Goal: Task Accomplishment & Management: Complete application form

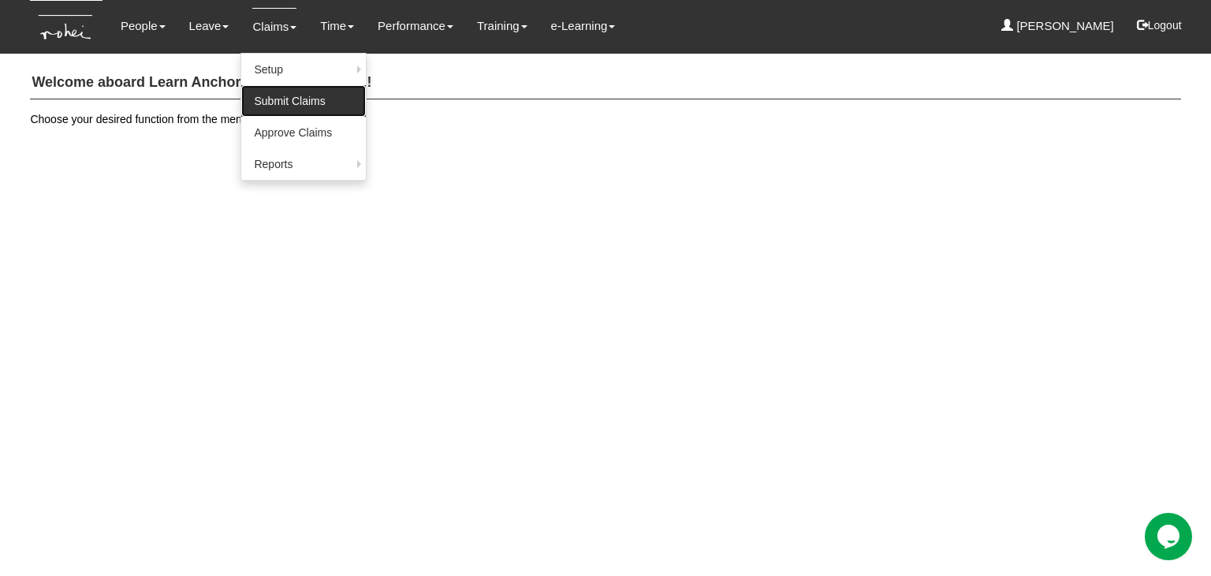
click at [252, 105] on link "Submit Claims" at bounding box center [303, 101] width 125 height 32
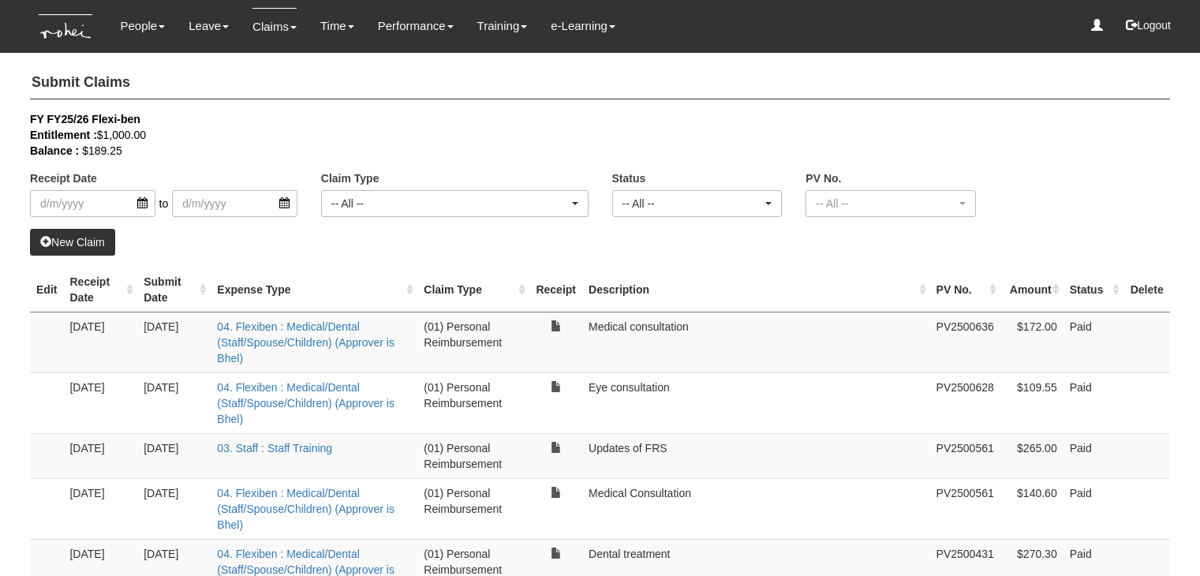
select select "50"
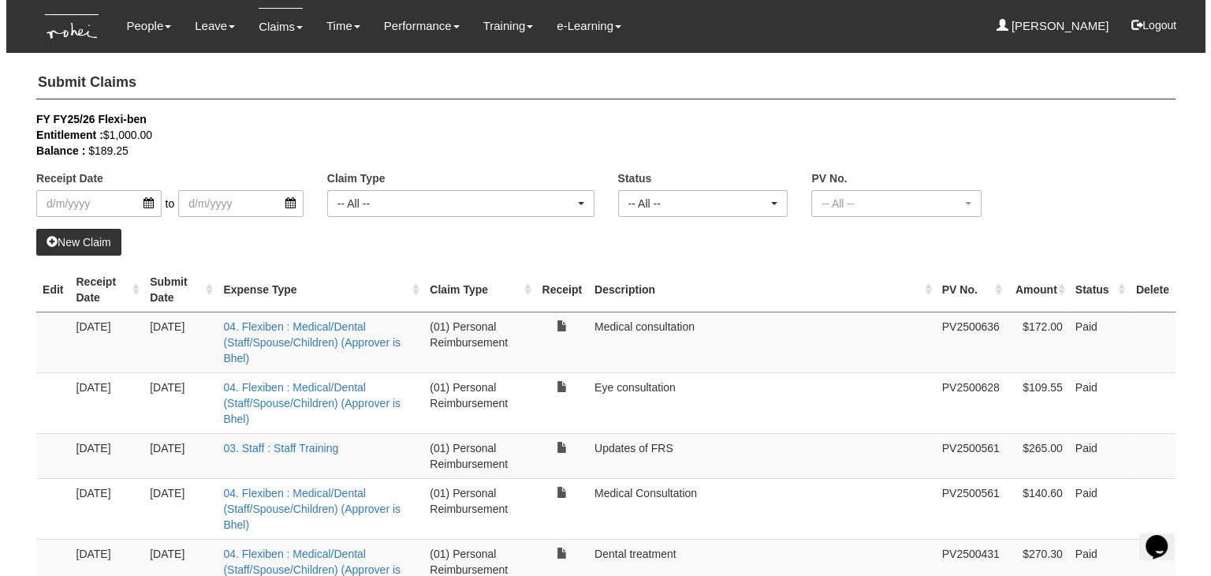
scroll to position [79, 0]
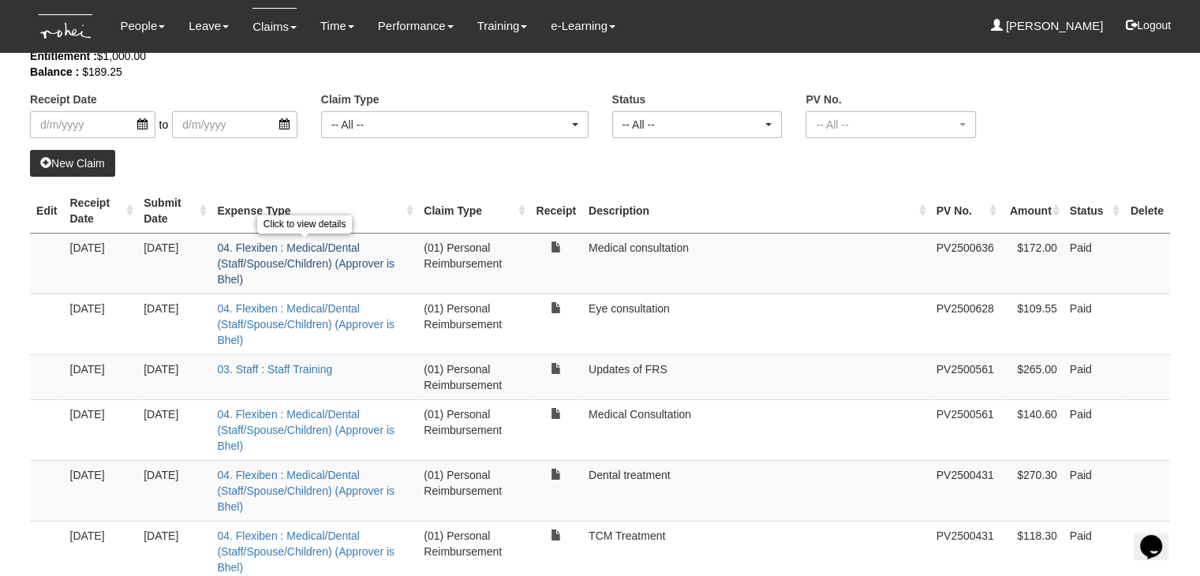
click at [304, 258] on link "04. Flexiben : Medical/Dental (Staff/Spouse/Children) (Approver is Bhel)" at bounding box center [305, 263] width 177 height 44
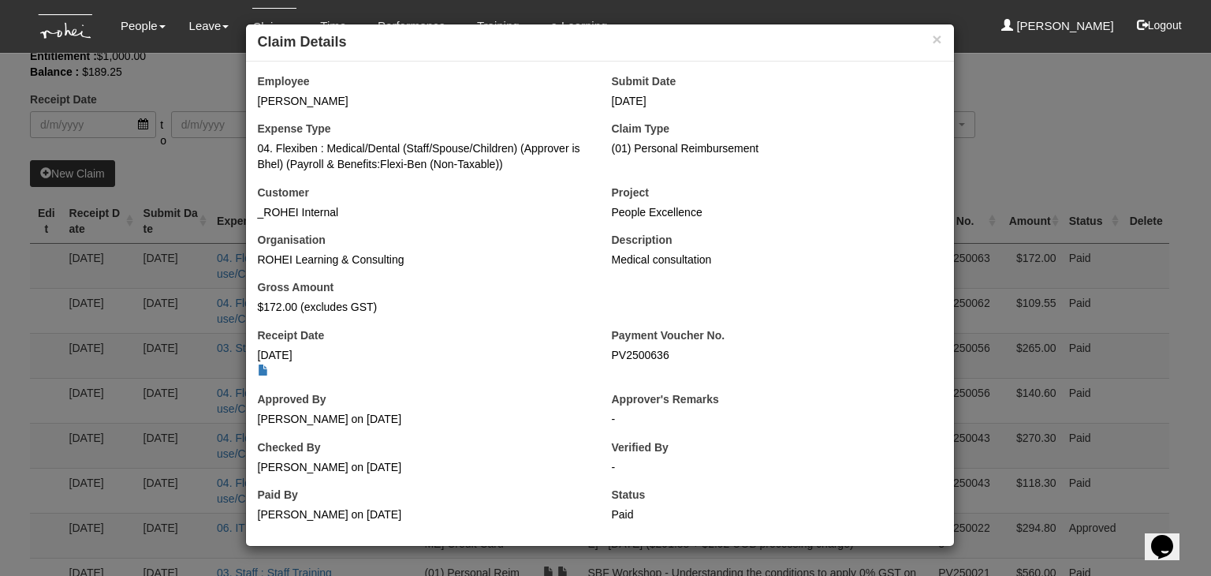
click at [1029, 133] on div "× Claim Details Employee Yeo Maily Submit Date 14/8/2025 Expense Type 04. Flexi…" at bounding box center [605, 288] width 1211 height 576
click at [939, 42] on button "×" at bounding box center [936, 39] width 9 height 17
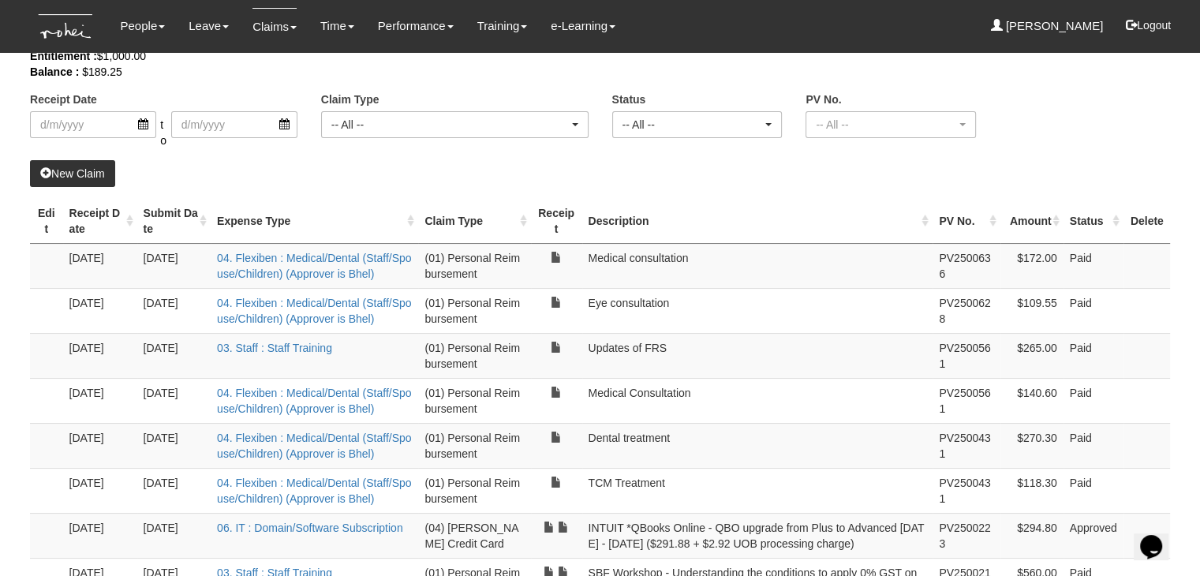
click at [60, 174] on link "New Claim" at bounding box center [72, 173] width 85 height 27
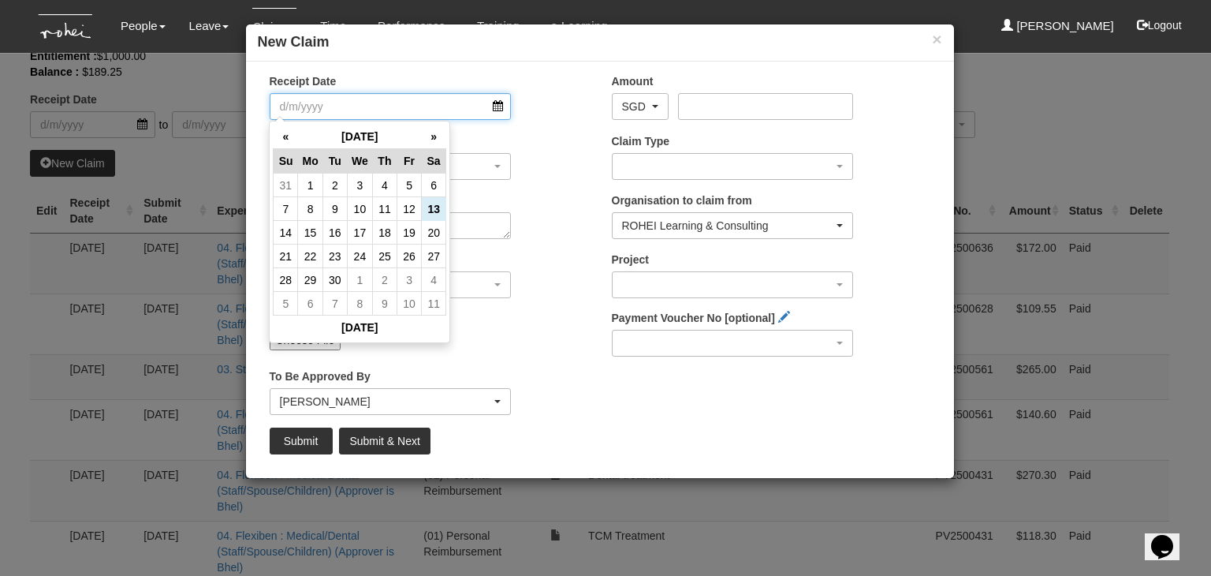
click at [502, 102] on input "Receipt Date" at bounding box center [391, 106] width 242 height 27
click at [282, 142] on th "«" at bounding box center [286, 137] width 24 height 24
click at [405, 230] on td "15" at bounding box center [409, 233] width 24 height 24
type input "[DATE]"
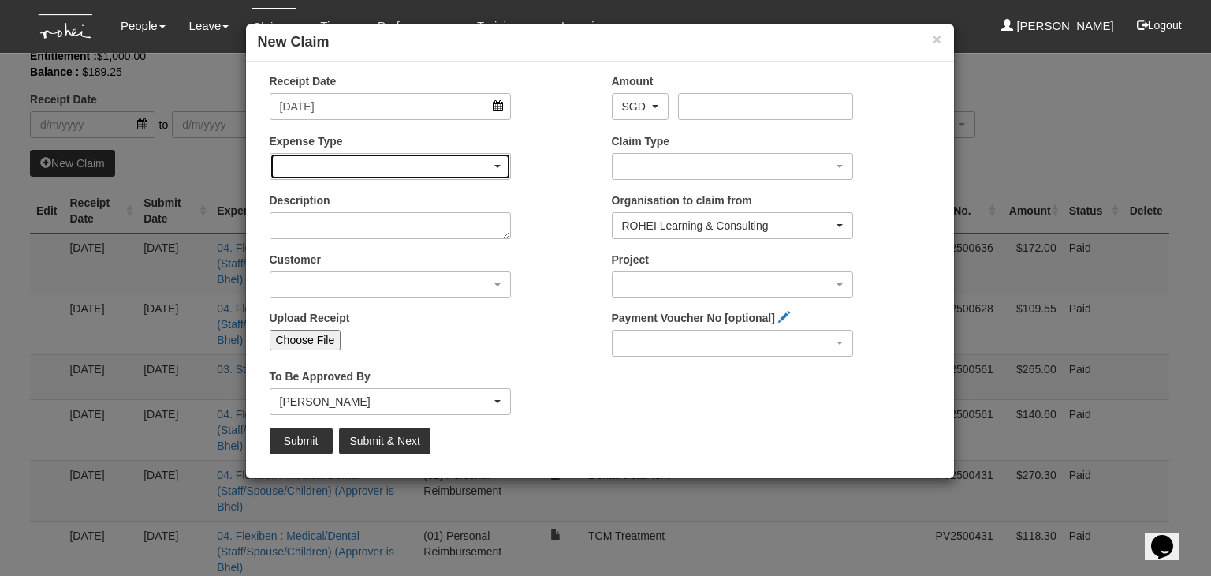
click at [496, 165] on span "button" at bounding box center [498, 166] width 6 height 3
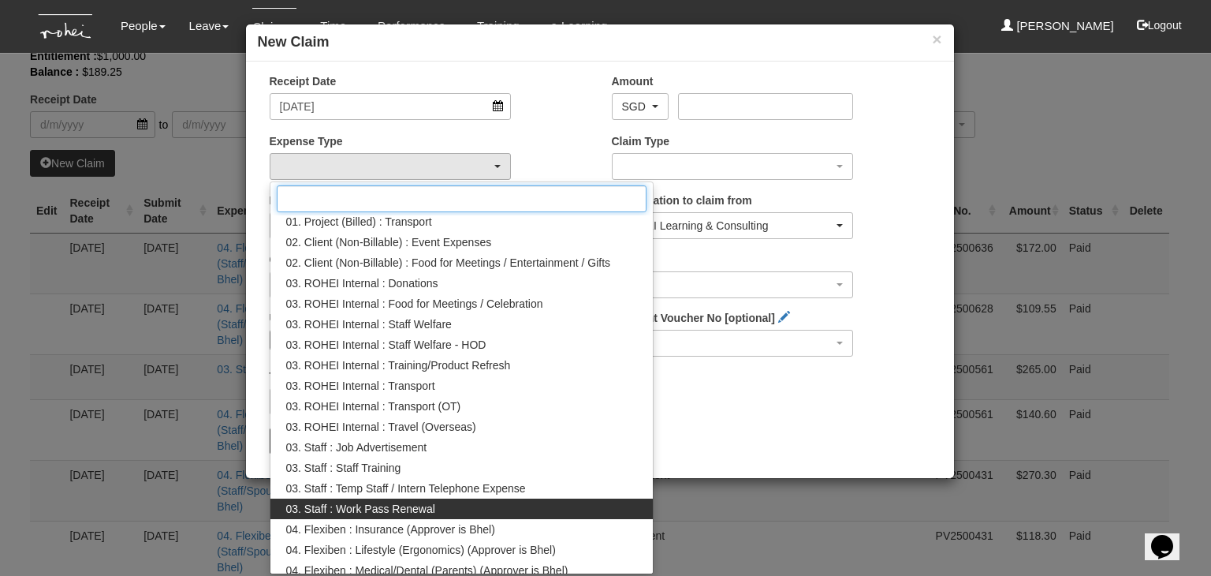
scroll to position [226, 0]
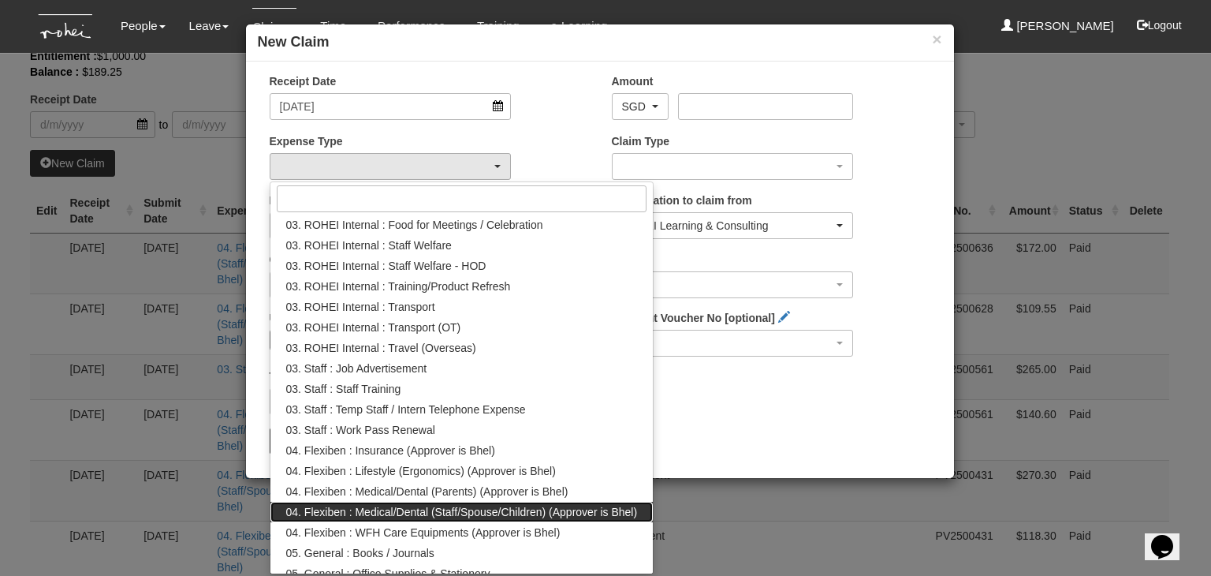
click at [478, 518] on span "04. Flexiben : Medical/Dental (Staff/Spouse/Children) (Approver is Bhel)" at bounding box center [462, 512] width 352 height 16
select select "146"
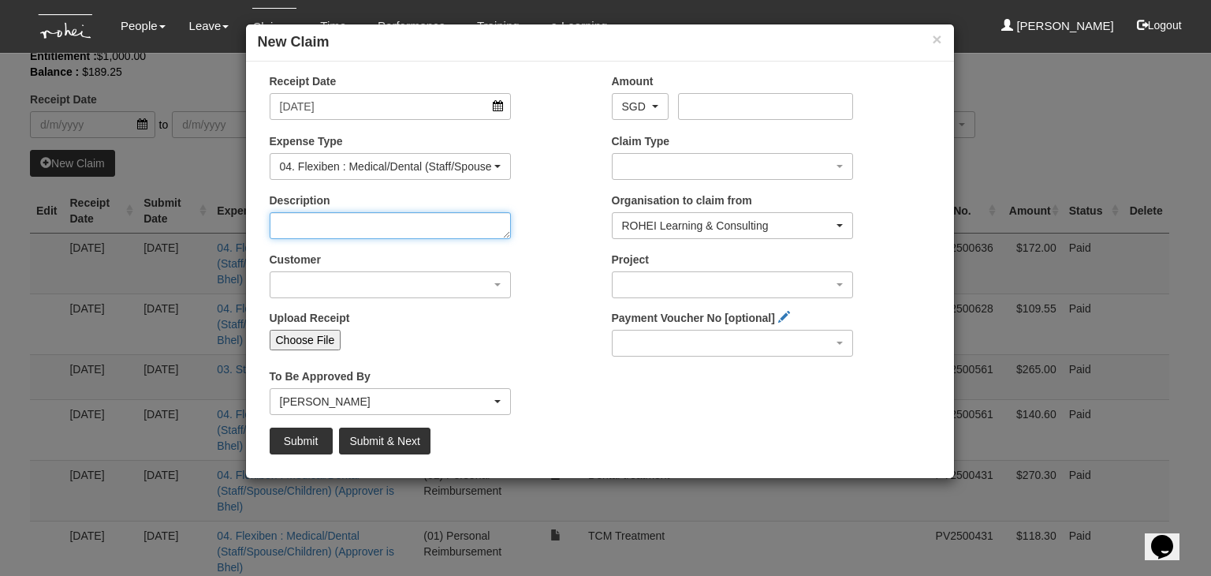
click at [477, 222] on textarea "Description" at bounding box center [391, 225] width 242 height 27
type textarea "Medical Consultation"
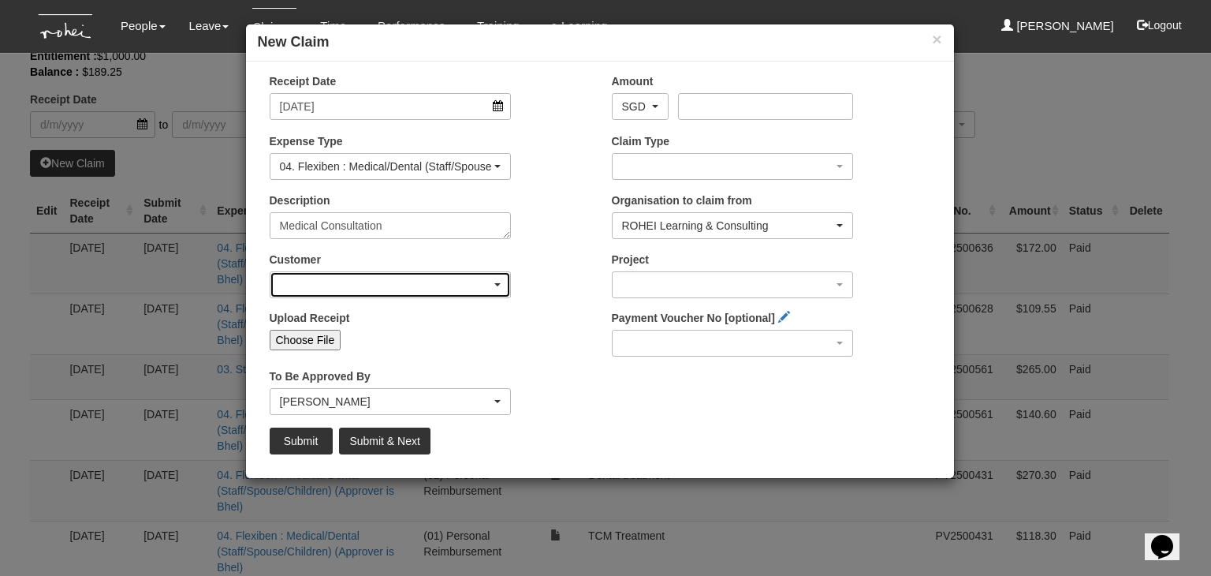
click at [502, 290] on div "button" at bounding box center [391, 284] width 241 height 25
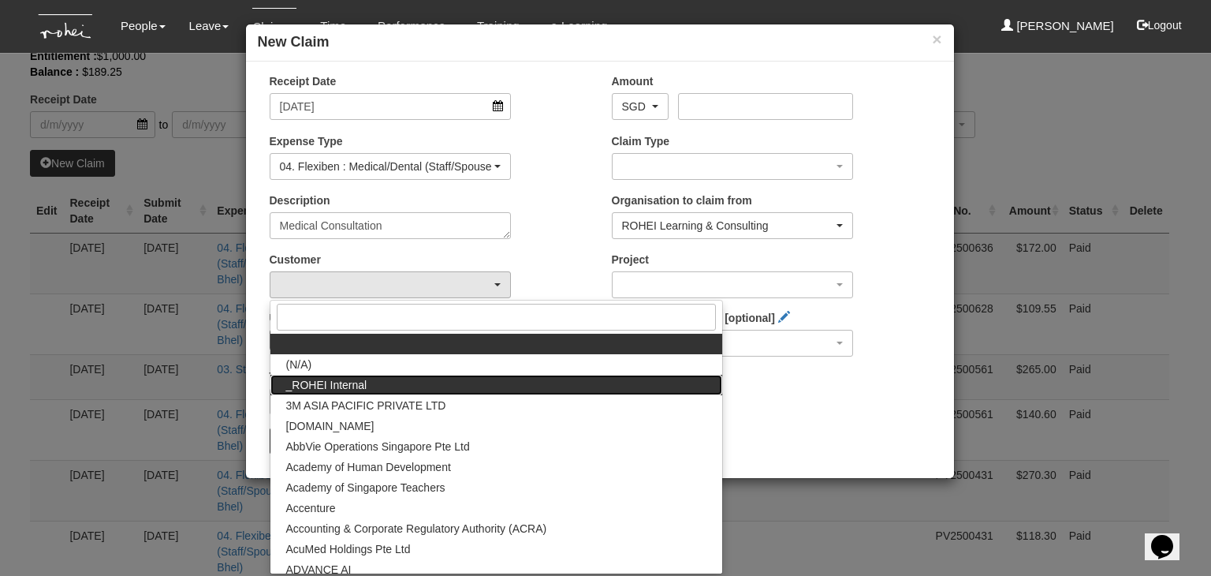
click at [315, 383] on span "_ROHEI Internal" at bounding box center [326, 385] width 81 height 16
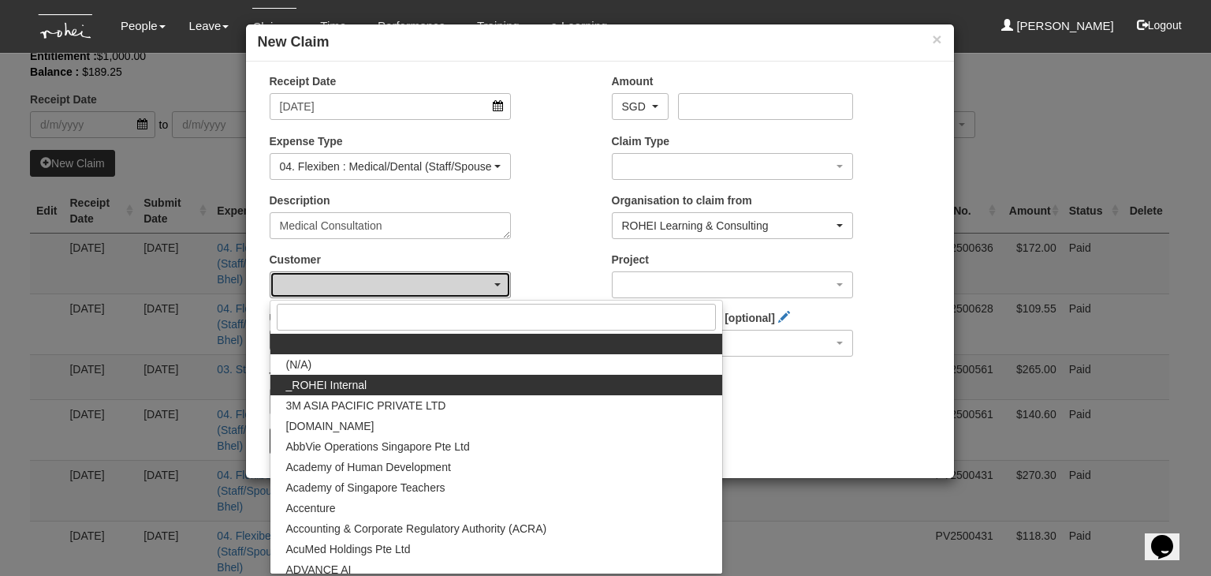
select select "397"
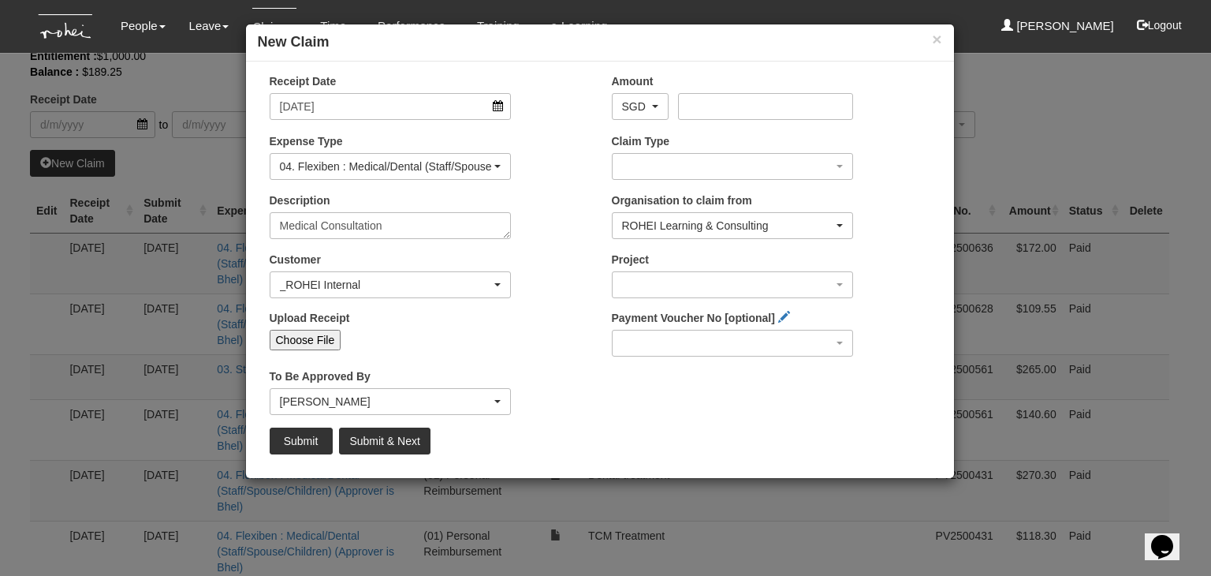
click at [311, 344] on input "Choose File" at bounding box center [306, 340] width 72 height 21
type input "C:\fakepath\Global Medical_15Aug2025.pdf"
type input "Choose Another File"
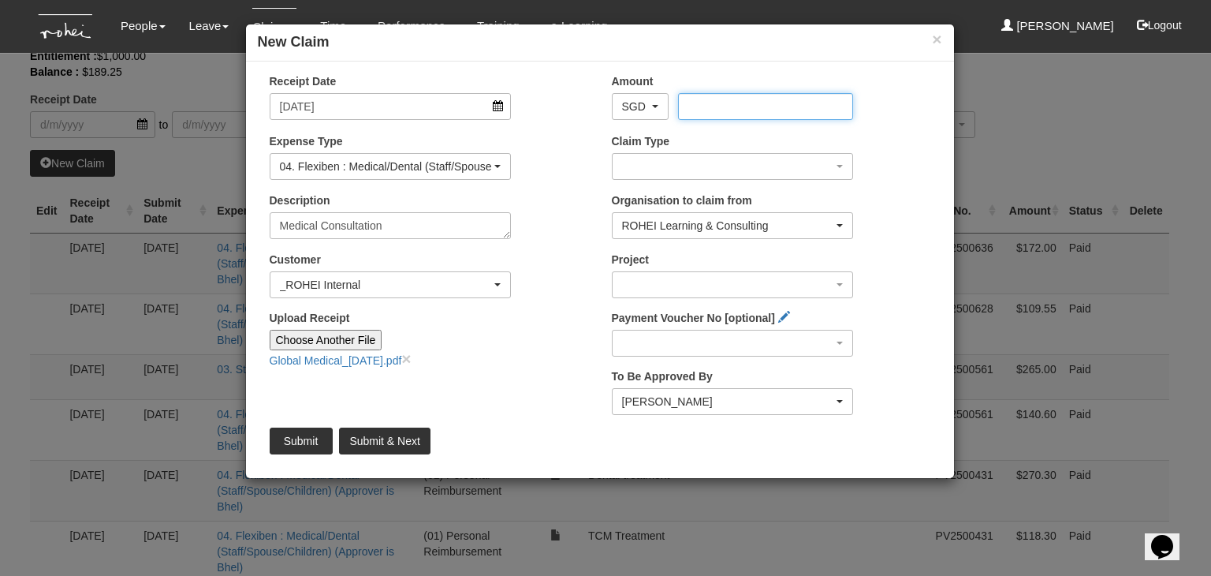
click at [700, 106] on input "Amount" at bounding box center [765, 106] width 175 height 27
type input "189.25"
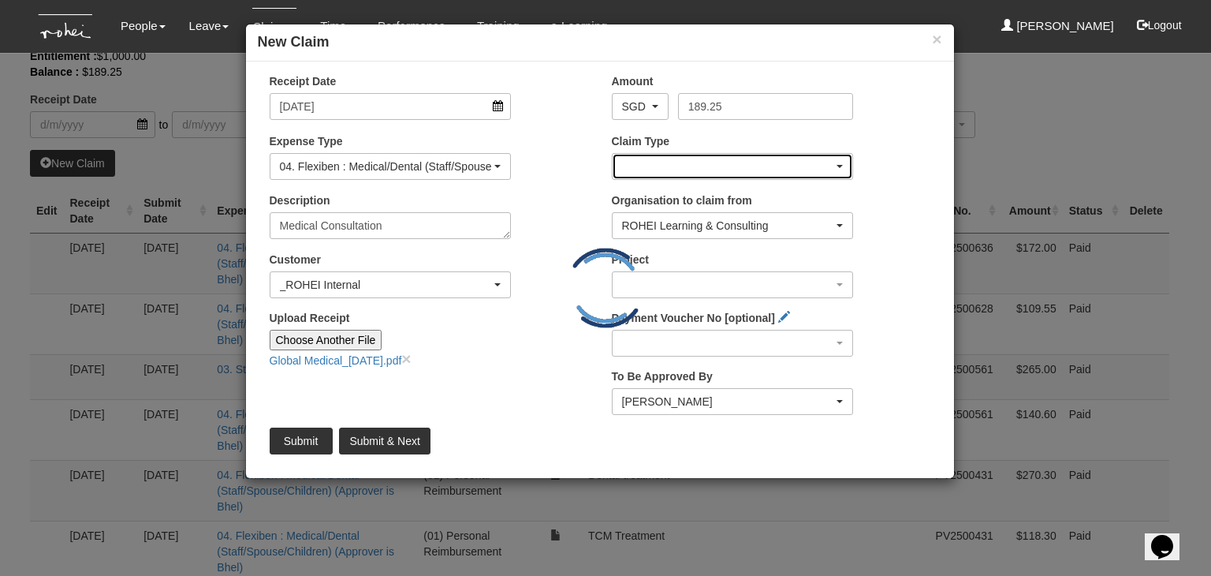
click at [834, 164] on div "button" at bounding box center [733, 166] width 241 height 25
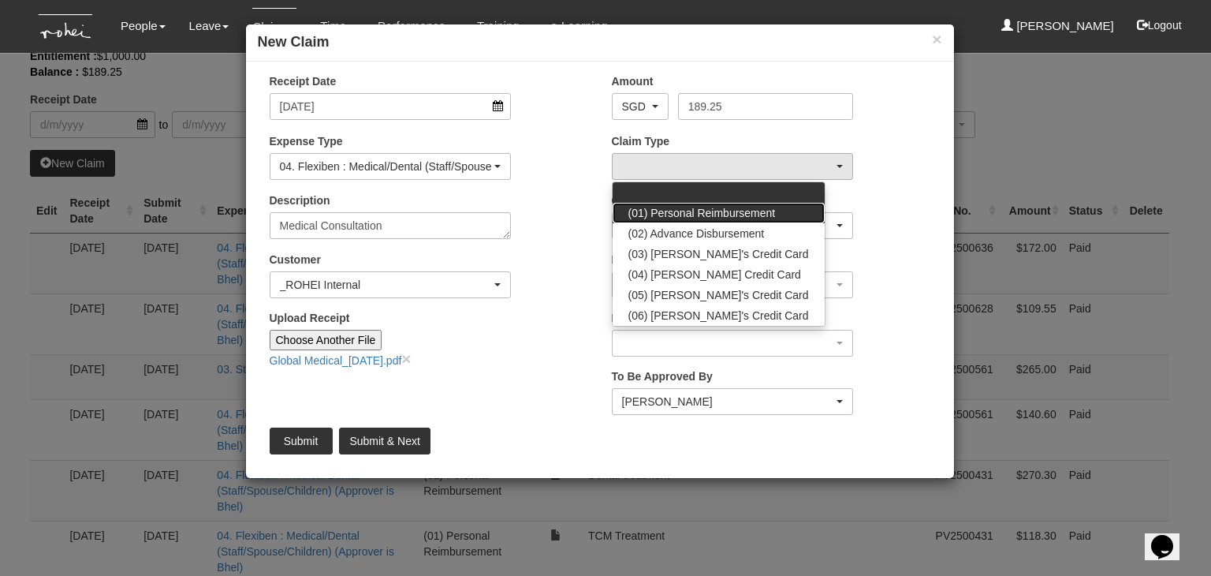
click at [767, 205] on span "(01) Personal Reimbursement" at bounding box center [702, 213] width 147 height 16
select select "14"
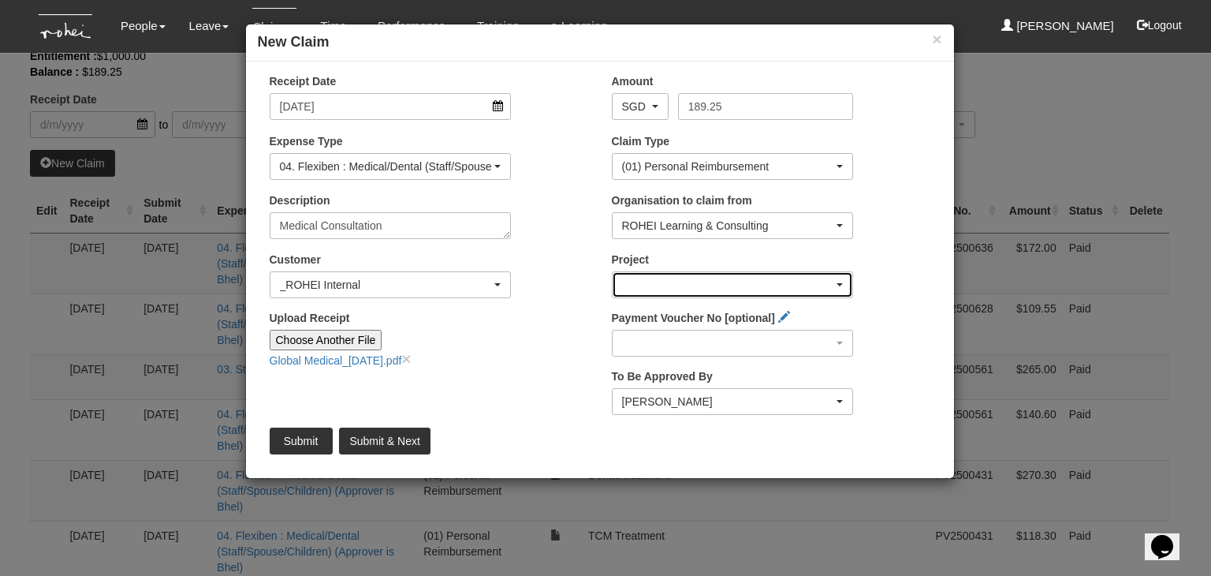
click at [836, 288] on div "button" at bounding box center [733, 284] width 241 height 25
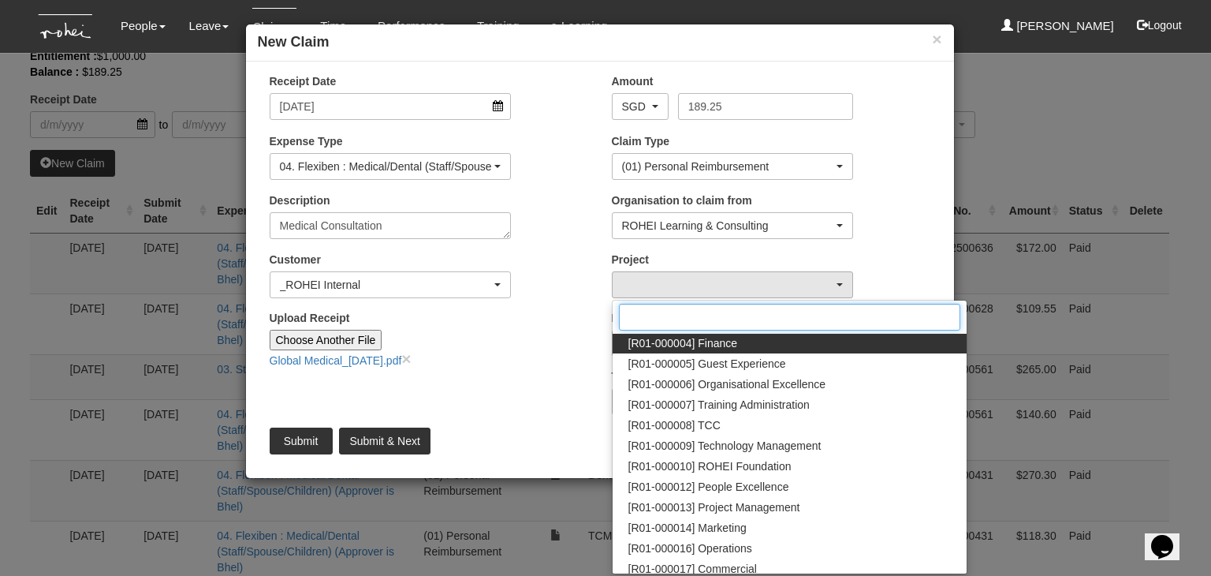
scroll to position [158, 0]
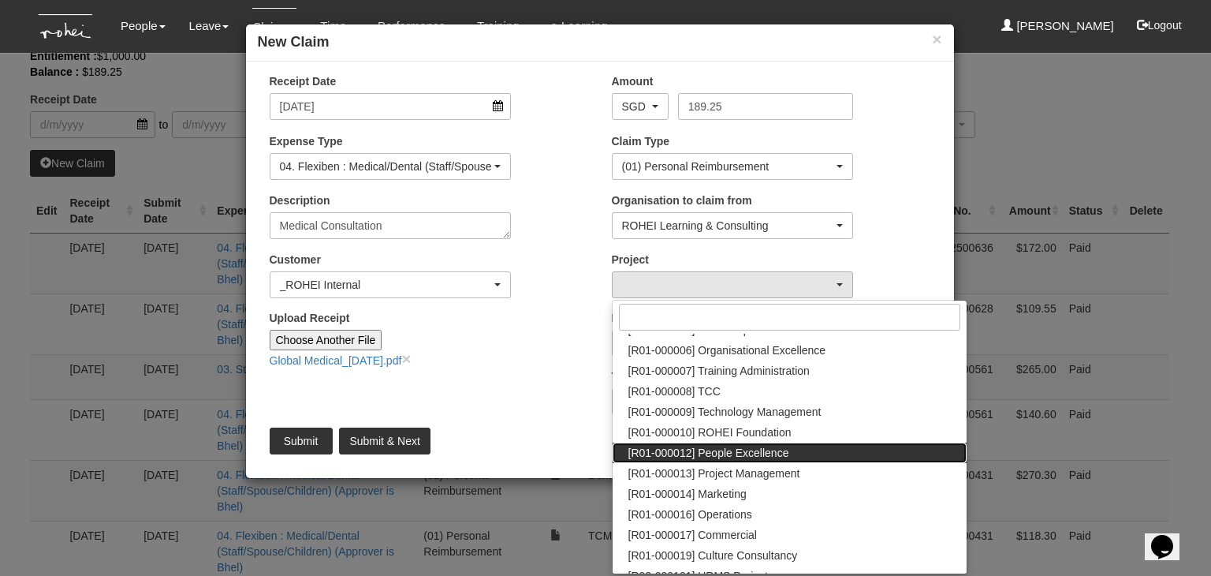
click at [805, 457] on link "[R01-000012] People Excellence" at bounding box center [790, 452] width 354 height 21
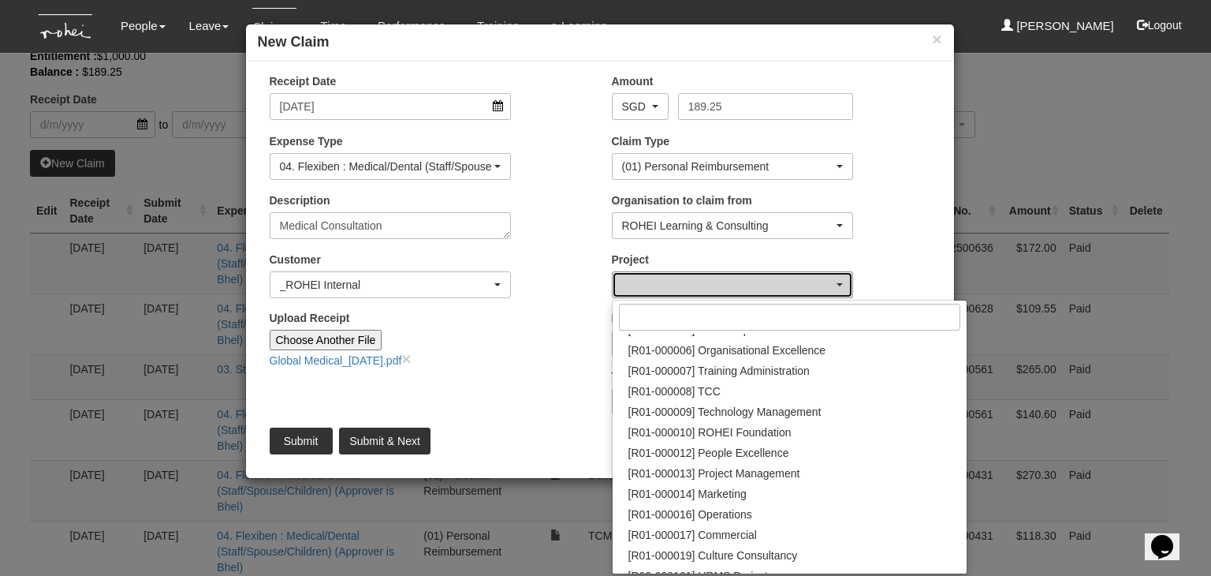
select select "1221"
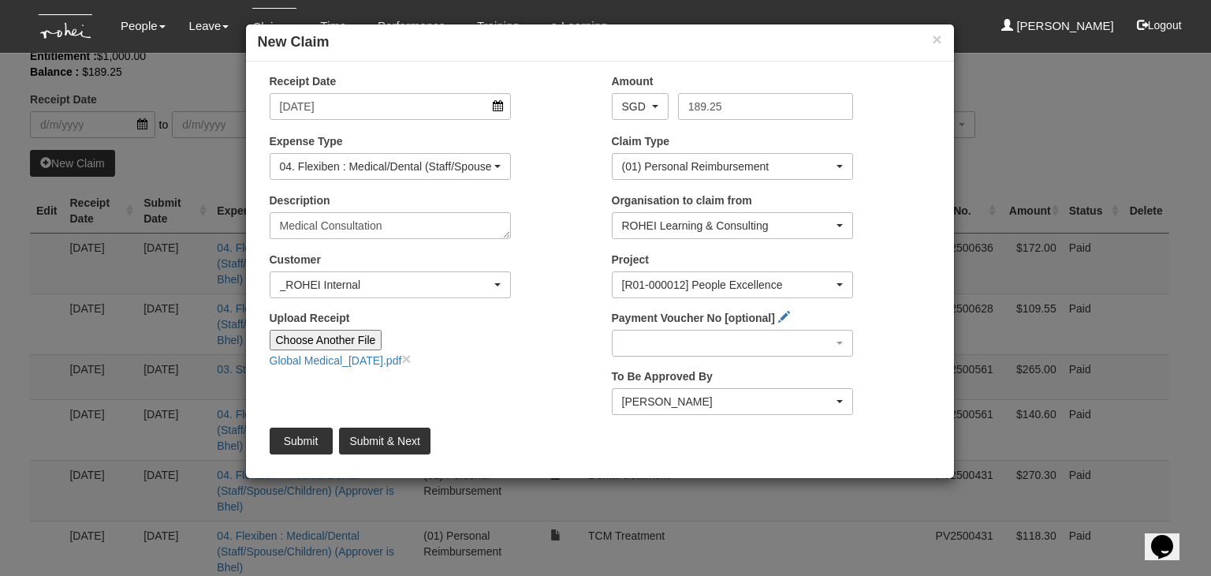
click at [531, 306] on div "Customer (N/A) _ROHEI Internal 3M ASIA PACIFIC PRIVATE LTD 58.com AbbVie Operat…" at bounding box center [429, 281] width 342 height 58
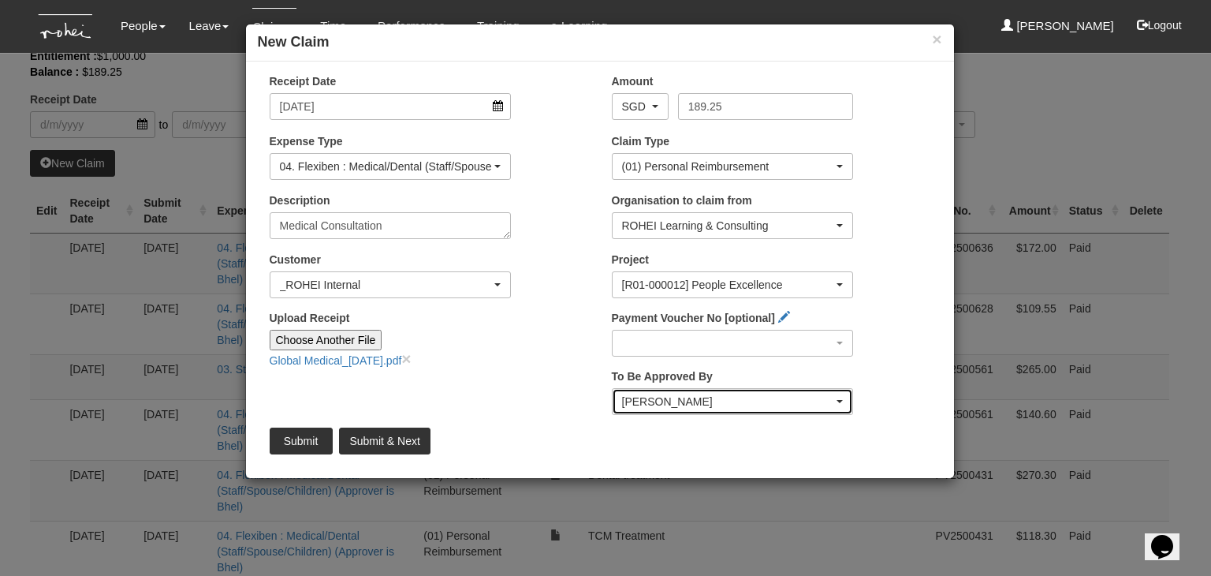
click at [835, 401] on div "[PERSON_NAME]" at bounding box center [733, 402] width 222 height 16
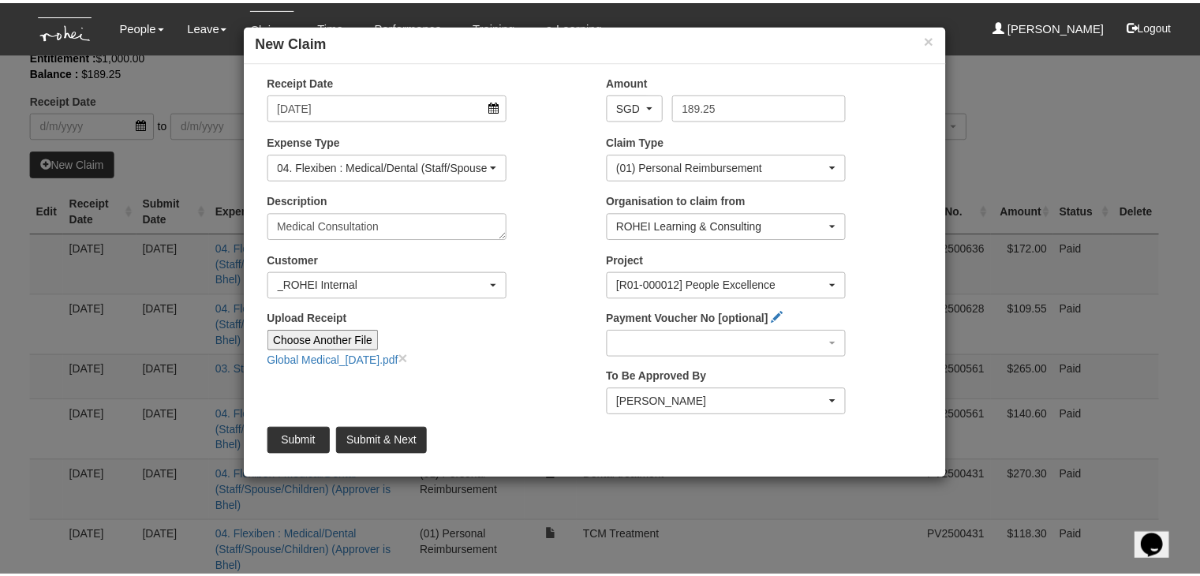
scroll to position [152, 0]
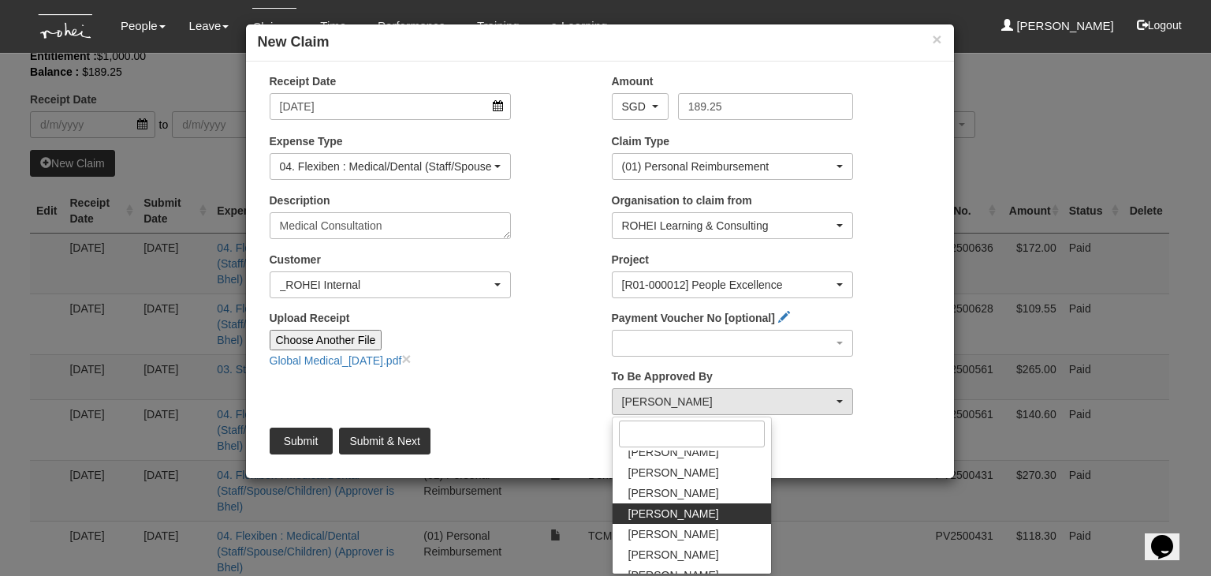
click at [888, 282] on div "Project [C23-000072] Learning Journey Development [C24-000077] ALC Future-Orien…" at bounding box center [771, 281] width 342 height 58
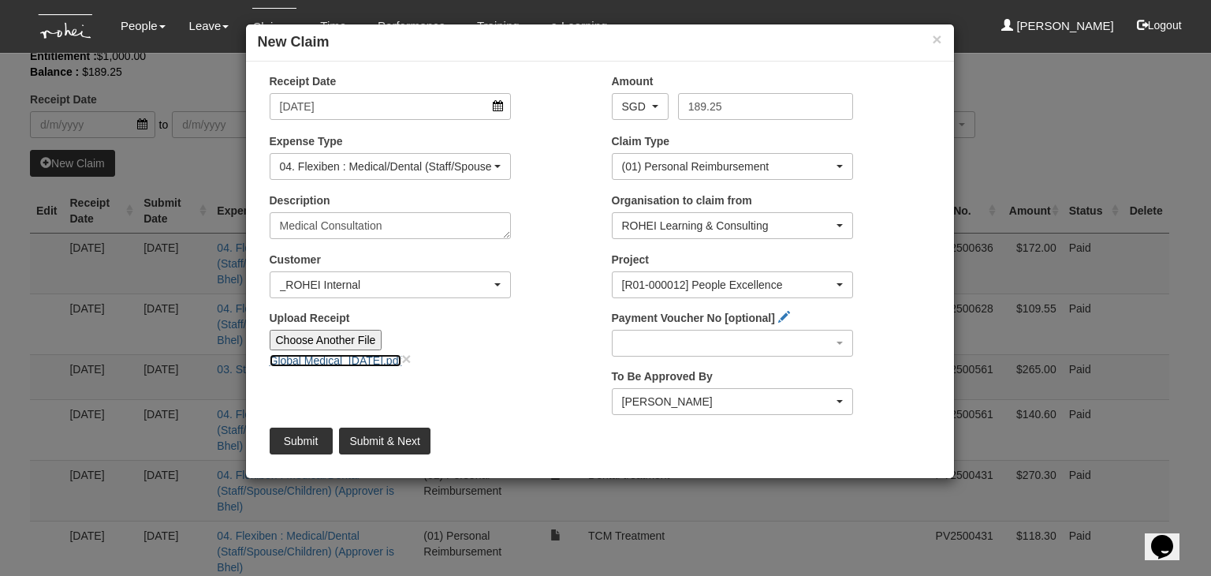
click at [338, 356] on link "Global Medical_15Aug2025.pdf" at bounding box center [336, 360] width 133 height 13
click at [301, 436] on input "Submit" at bounding box center [301, 440] width 63 height 27
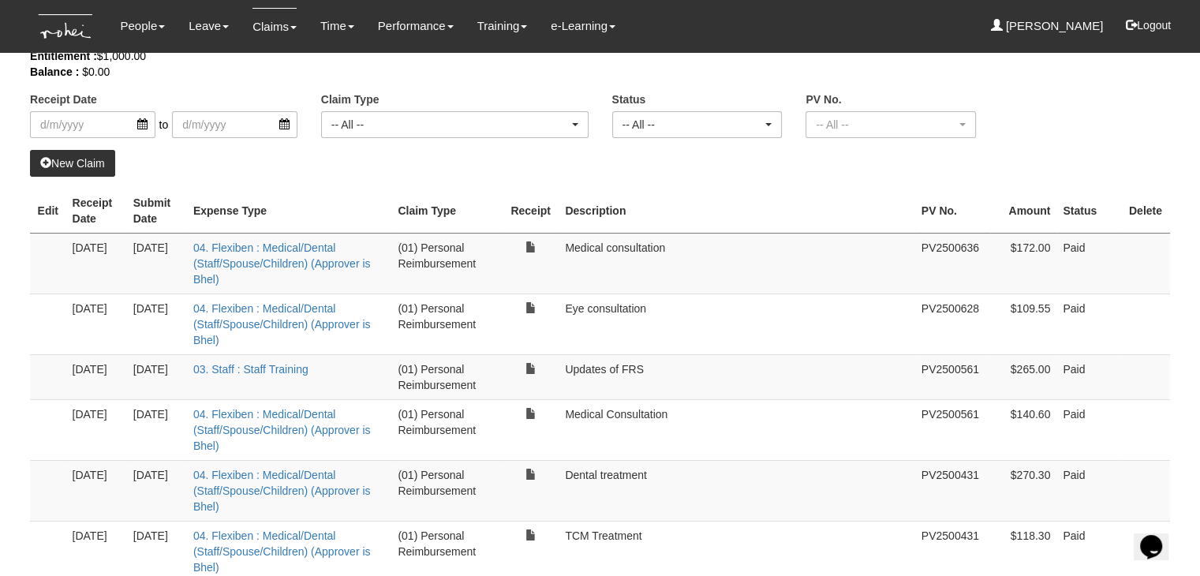
select select "50"
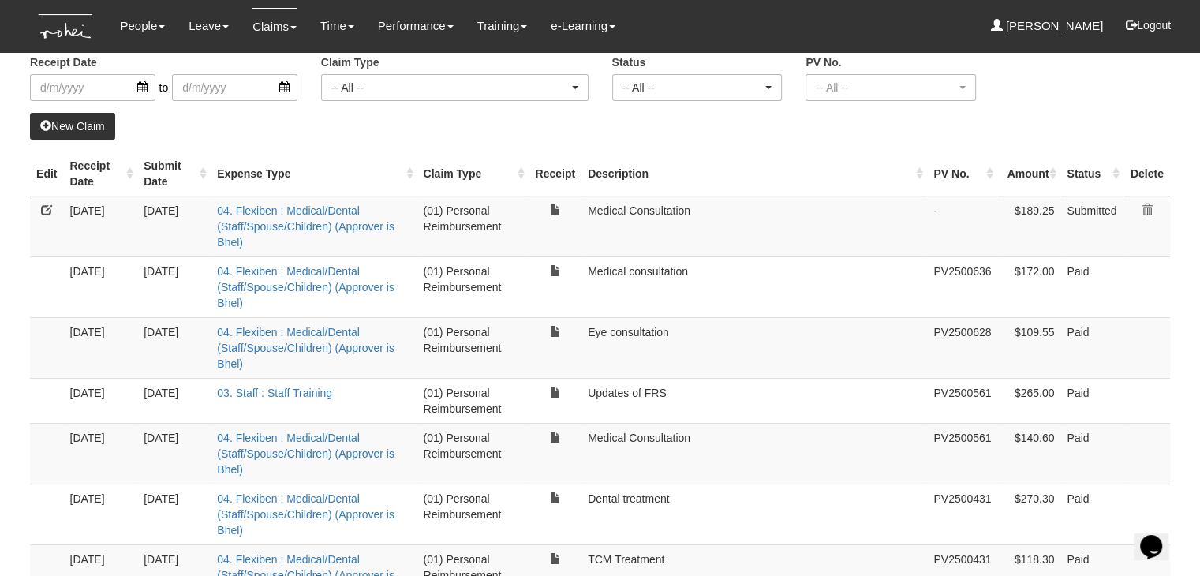
scroll to position [0, 0]
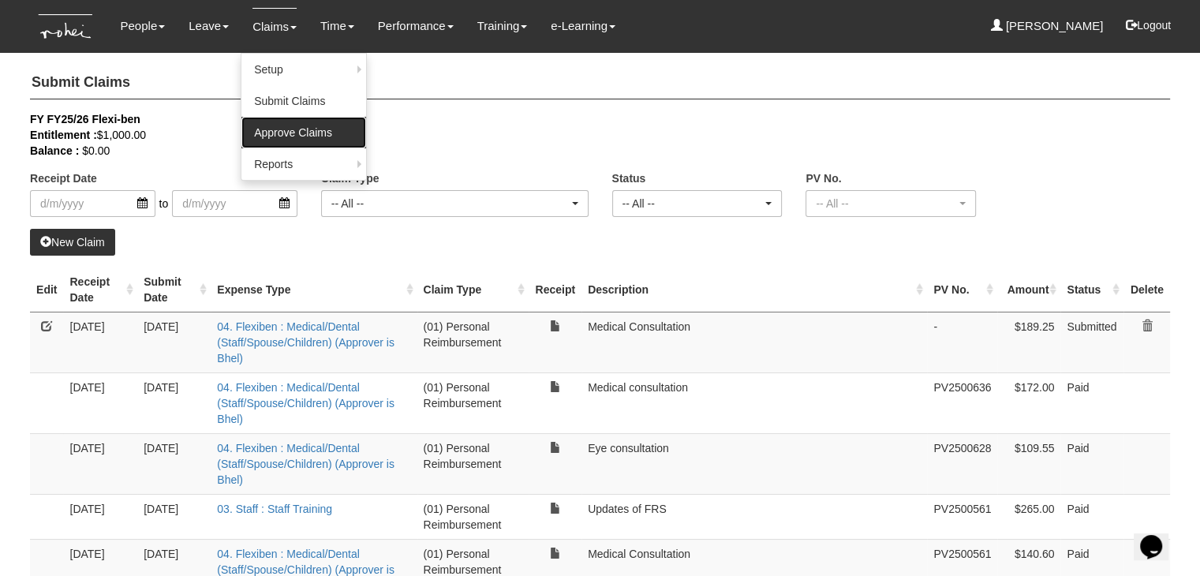
click at [293, 133] on link "Approve Claims" at bounding box center [303, 133] width 125 height 32
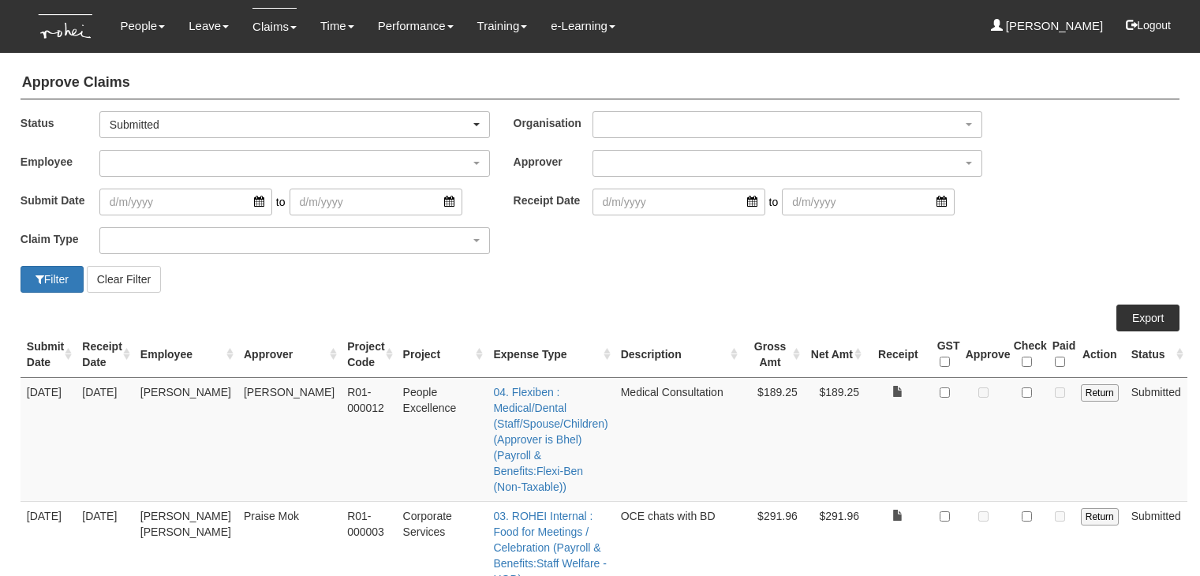
select select "50"
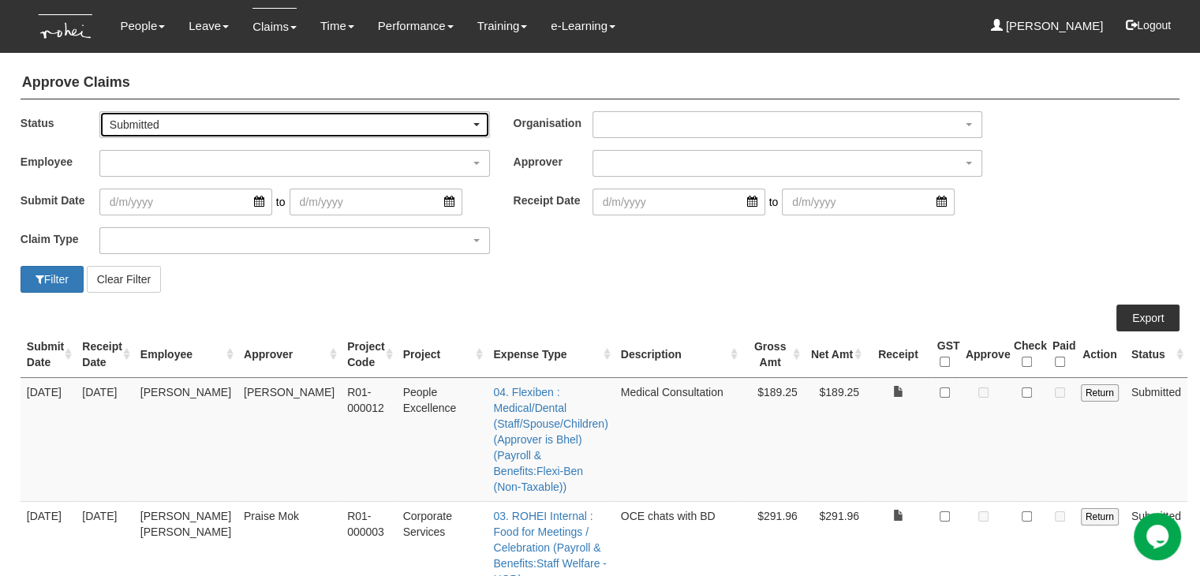
click at [476, 123] on span "button" at bounding box center [476, 124] width 6 height 3
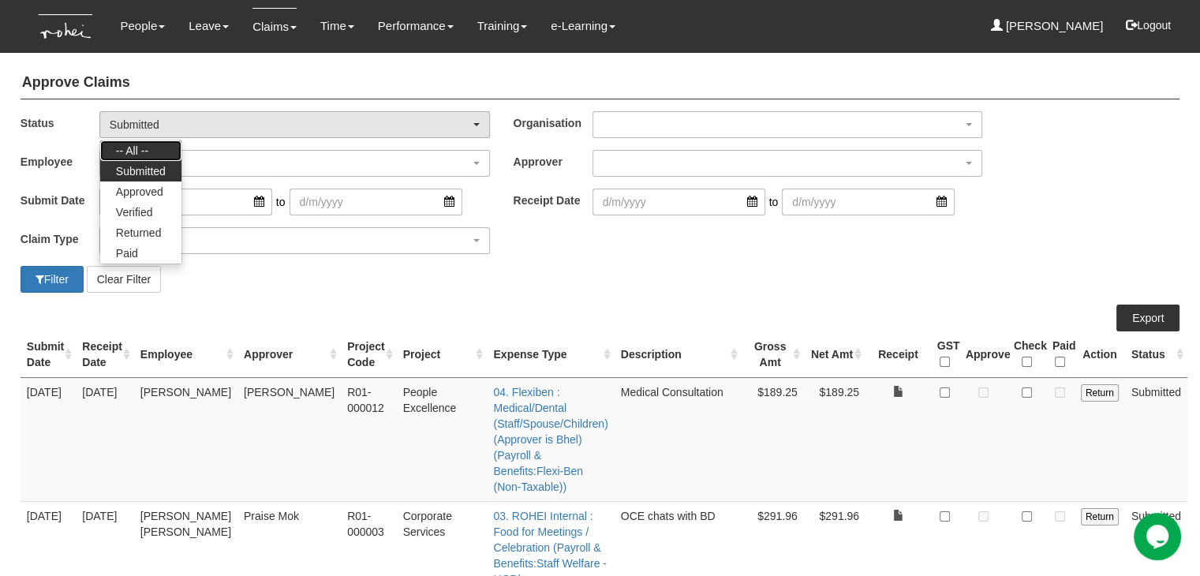
click at [159, 149] on link "-- All --" at bounding box center [140, 150] width 81 height 21
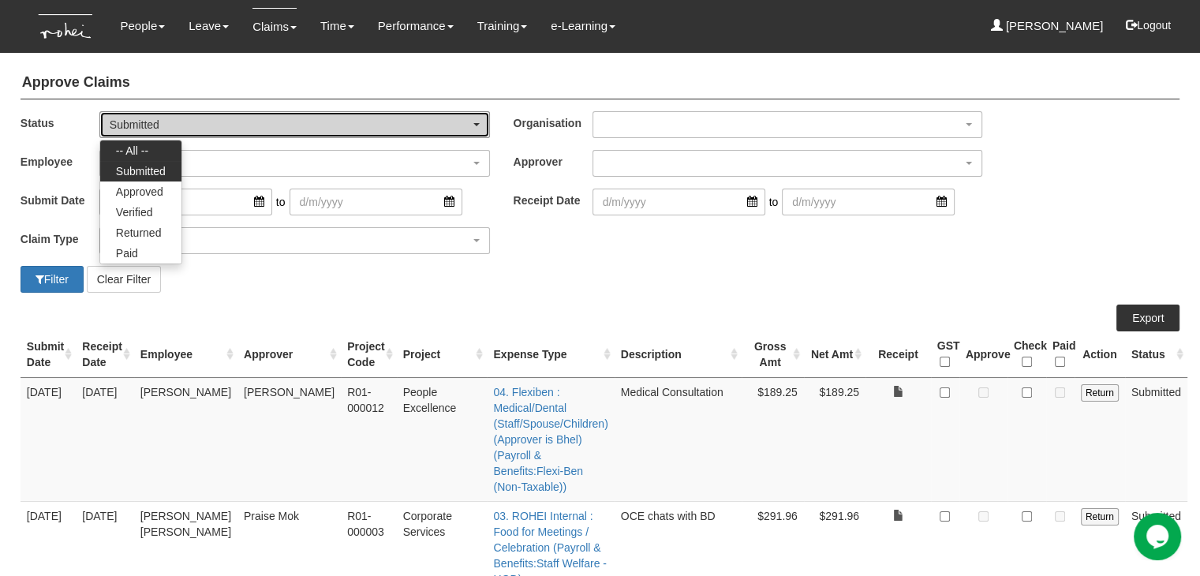
select select "All"
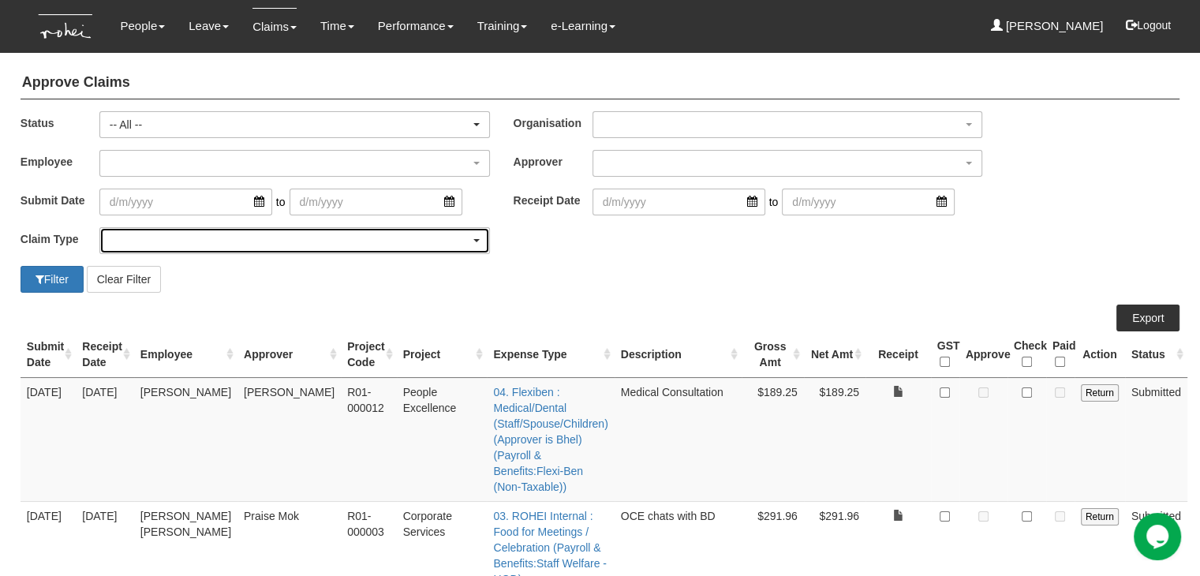
click at [142, 246] on div "button" at bounding box center [294, 240] width 389 height 25
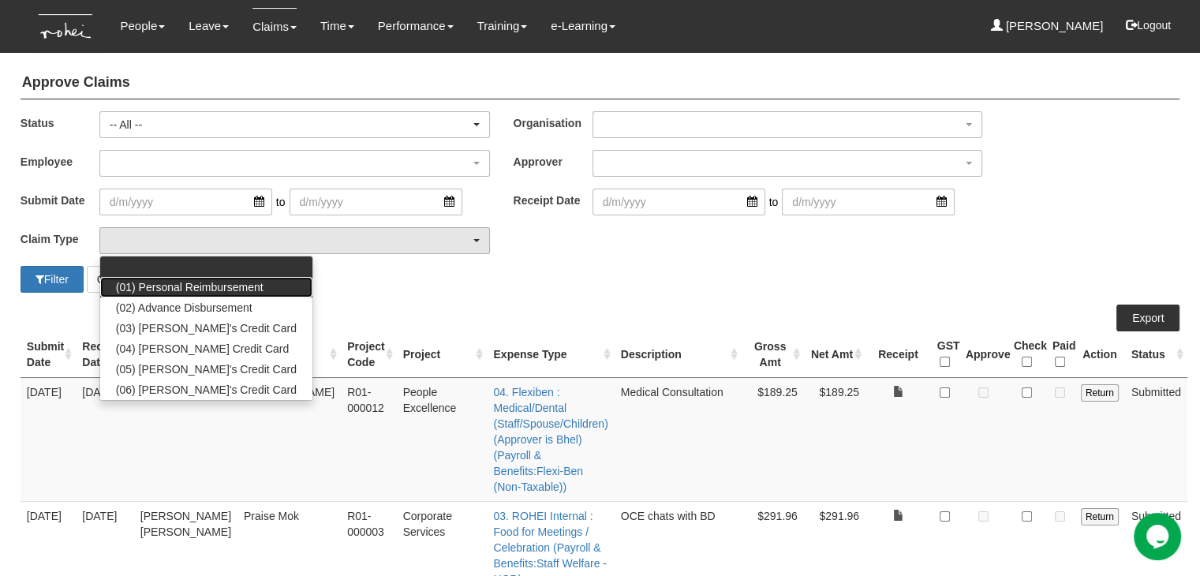
click at [146, 289] on span "(01) Personal Reimbursement" at bounding box center [189, 287] width 147 height 16
select select "14"
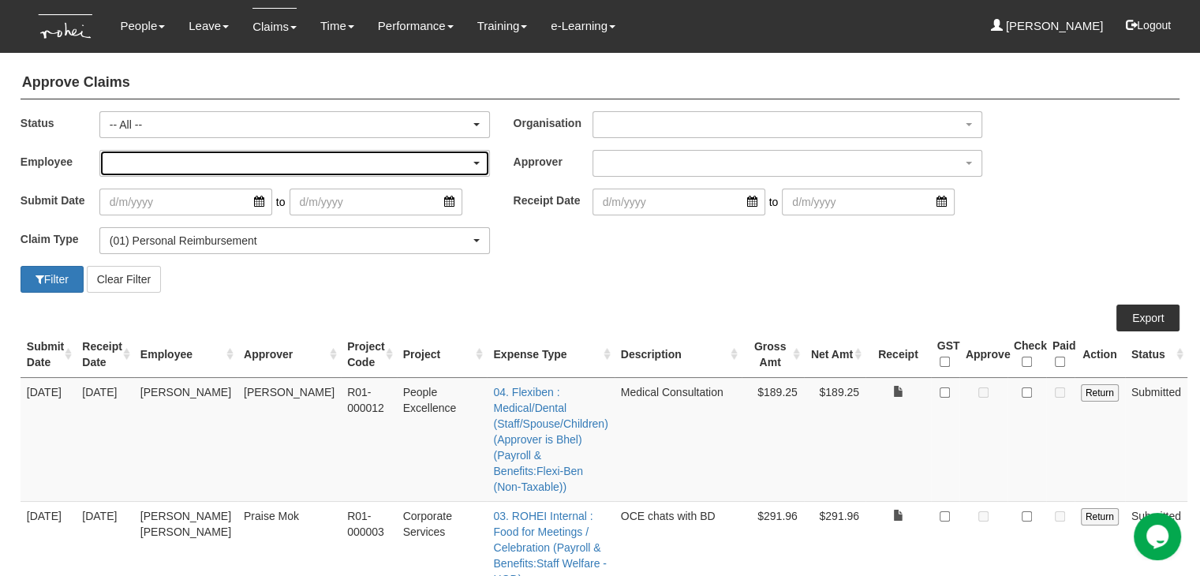
click at [151, 173] on div "button" at bounding box center [294, 163] width 389 height 25
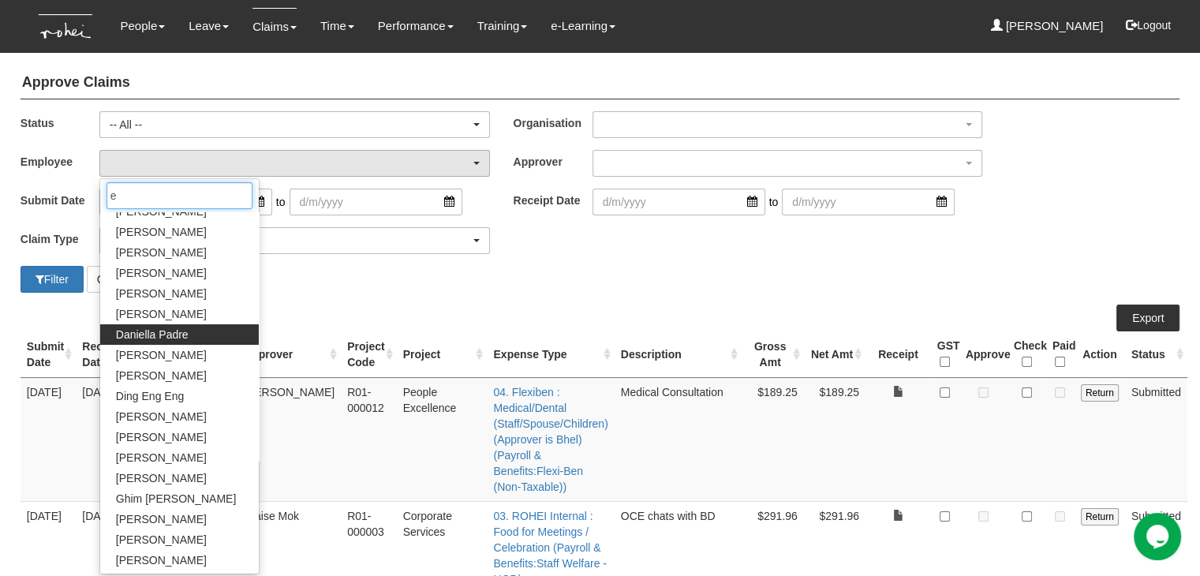
scroll to position [158, 0]
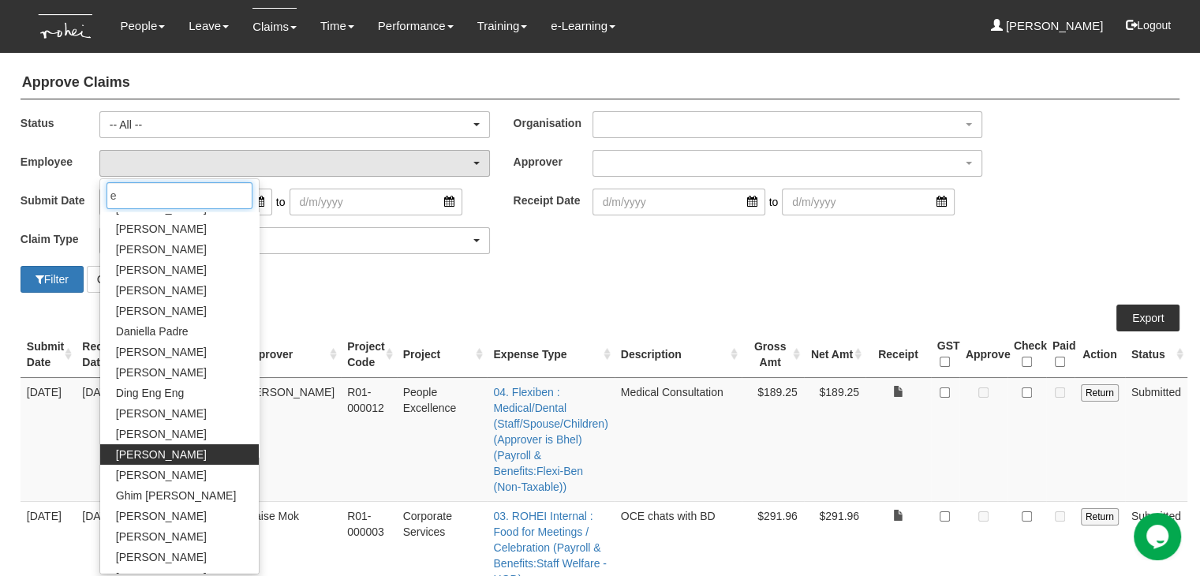
type input "e"
click at [177, 457] on link "[PERSON_NAME]" at bounding box center [179, 454] width 159 height 21
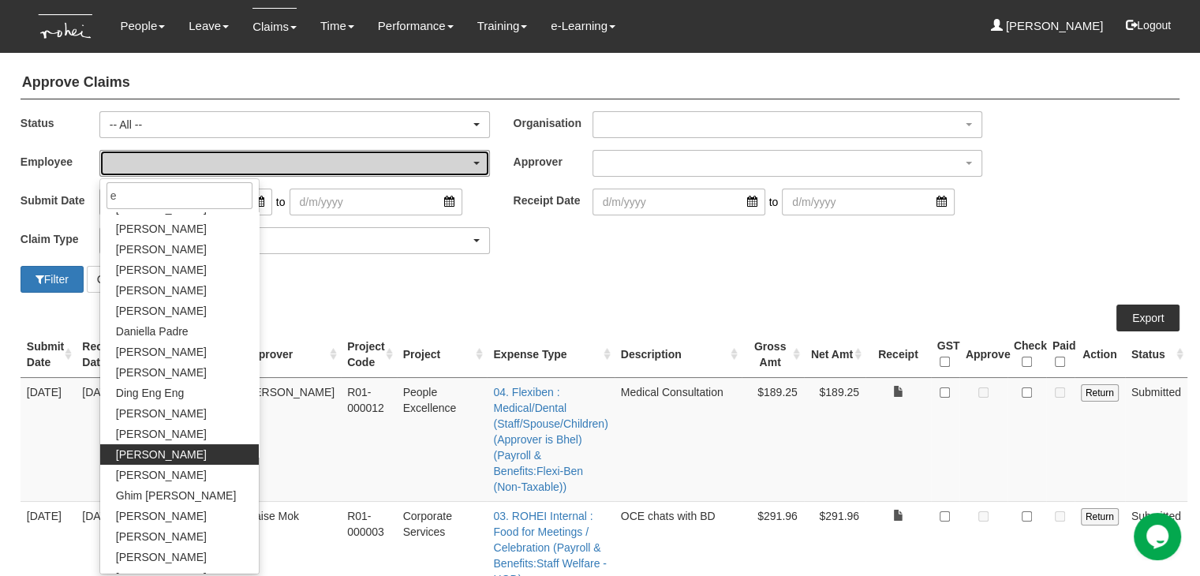
select select "924f1b2e-1f52-4a5a-a524-af1f71412b99"
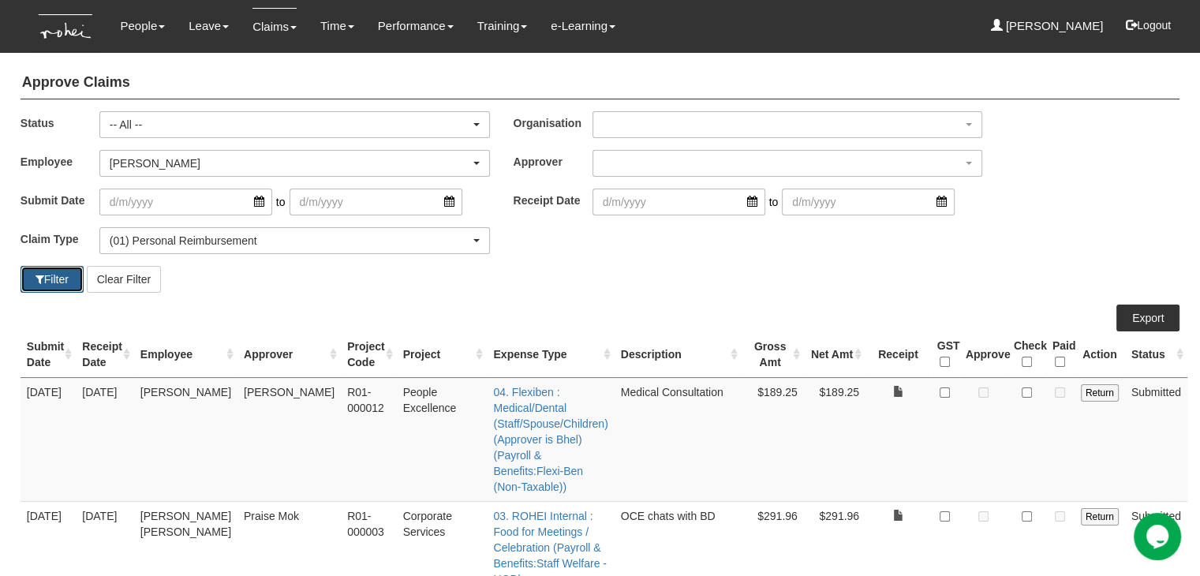
click at [53, 282] on button "Filter" at bounding box center [52, 279] width 63 height 27
select select "50"
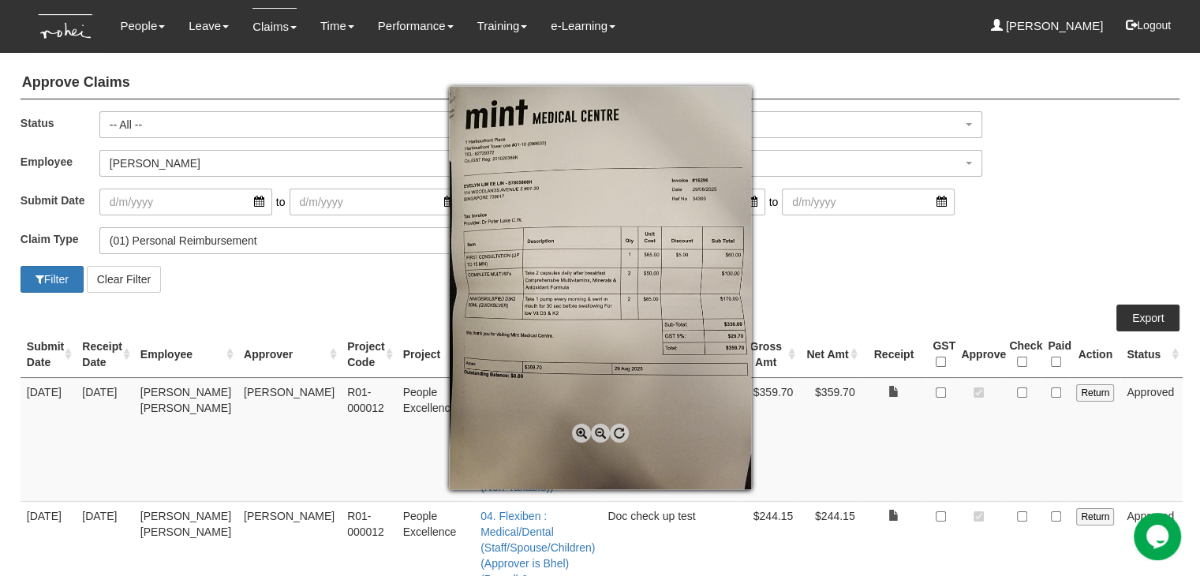
click at [577, 433] on span at bounding box center [581, 433] width 19 height 19
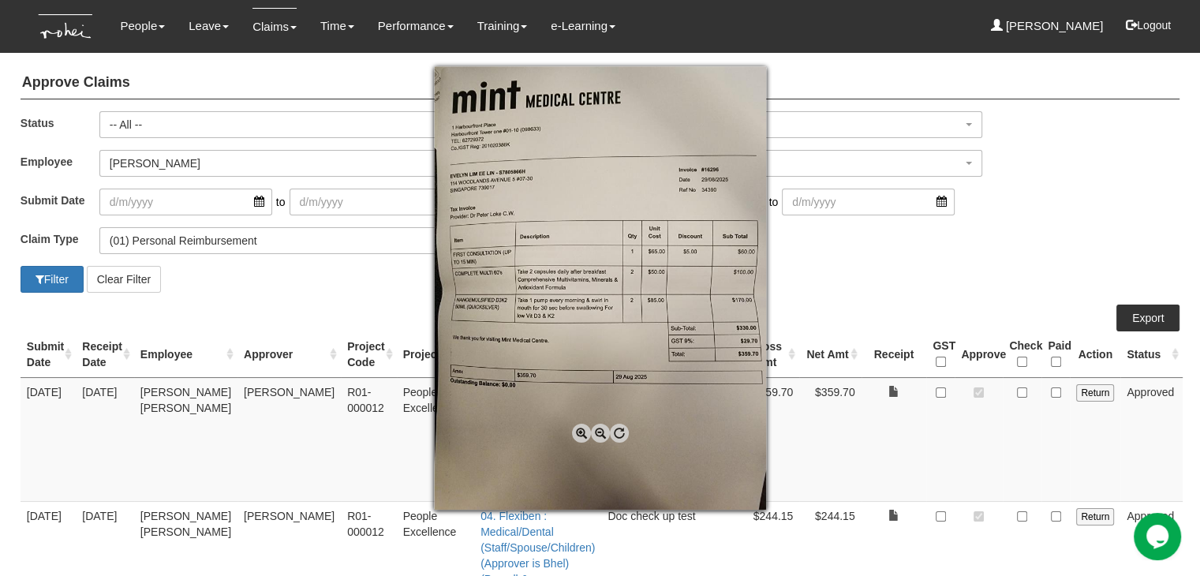
click at [577, 433] on span at bounding box center [581, 433] width 19 height 19
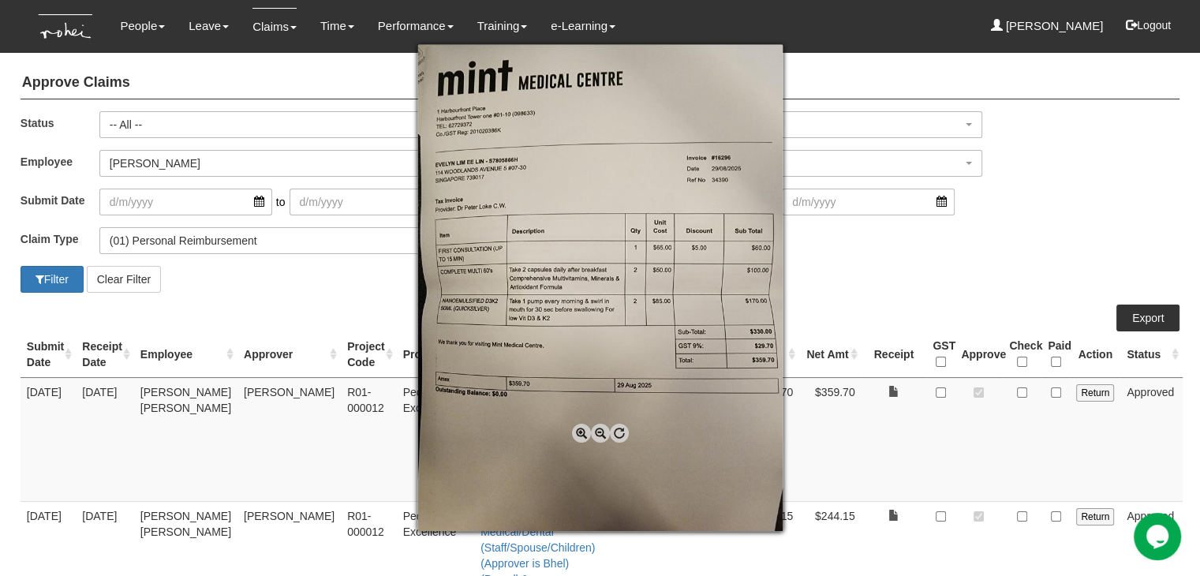
click at [577, 433] on span at bounding box center [581, 433] width 19 height 19
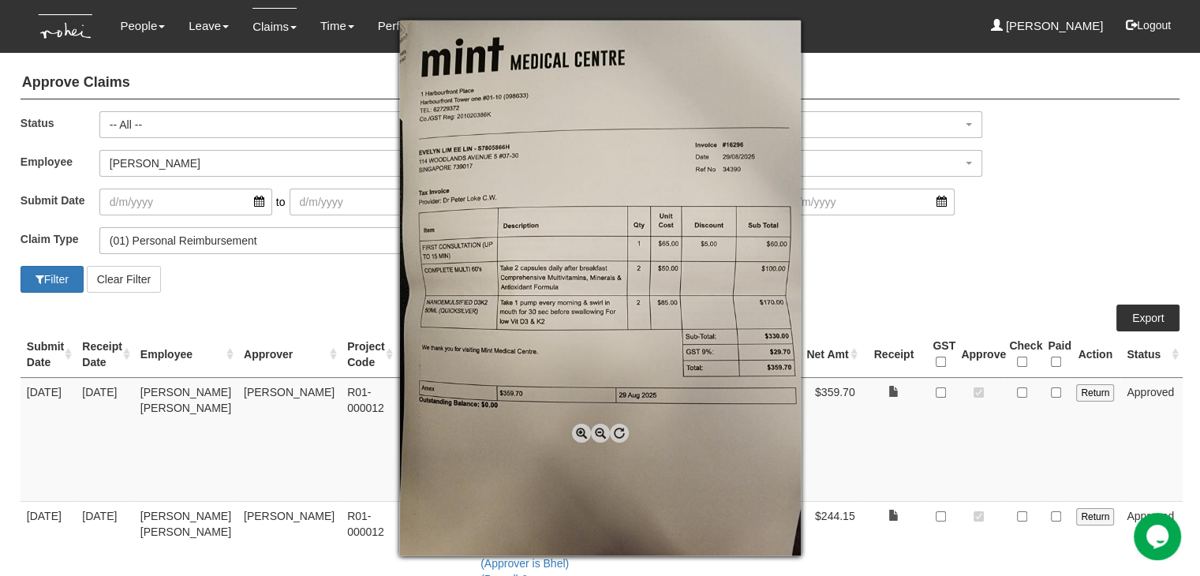
click at [577, 433] on span at bounding box center [581, 433] width 19 height 19
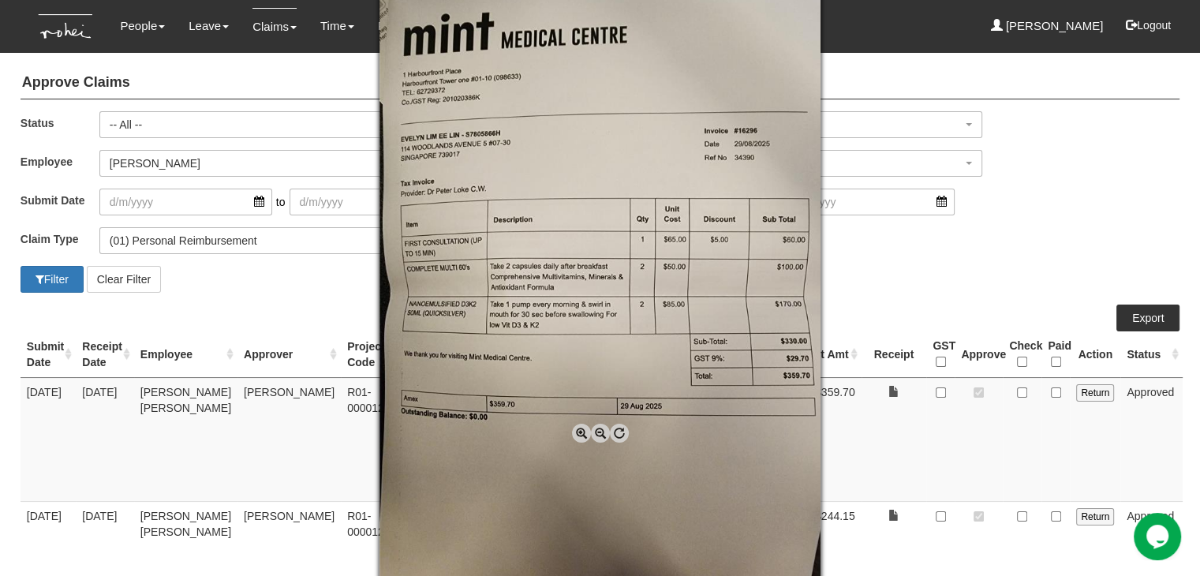
click at [577, 433] on span at bounding box center [581, 433] width 19 height 19
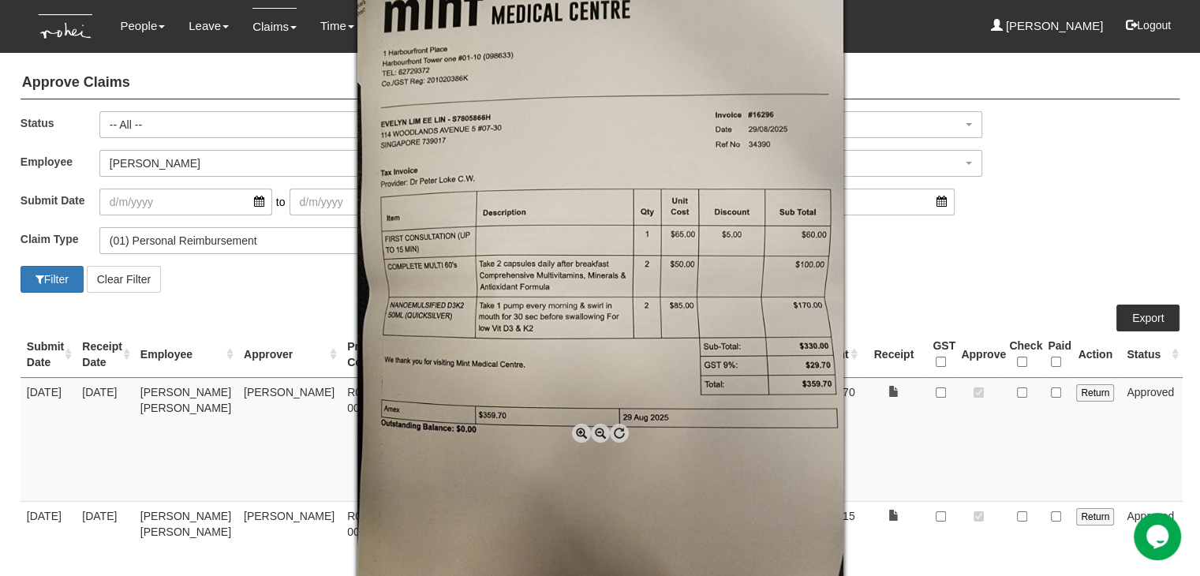
click at [577, 433] on span at bounding box center [581, 433] width 19 height 19
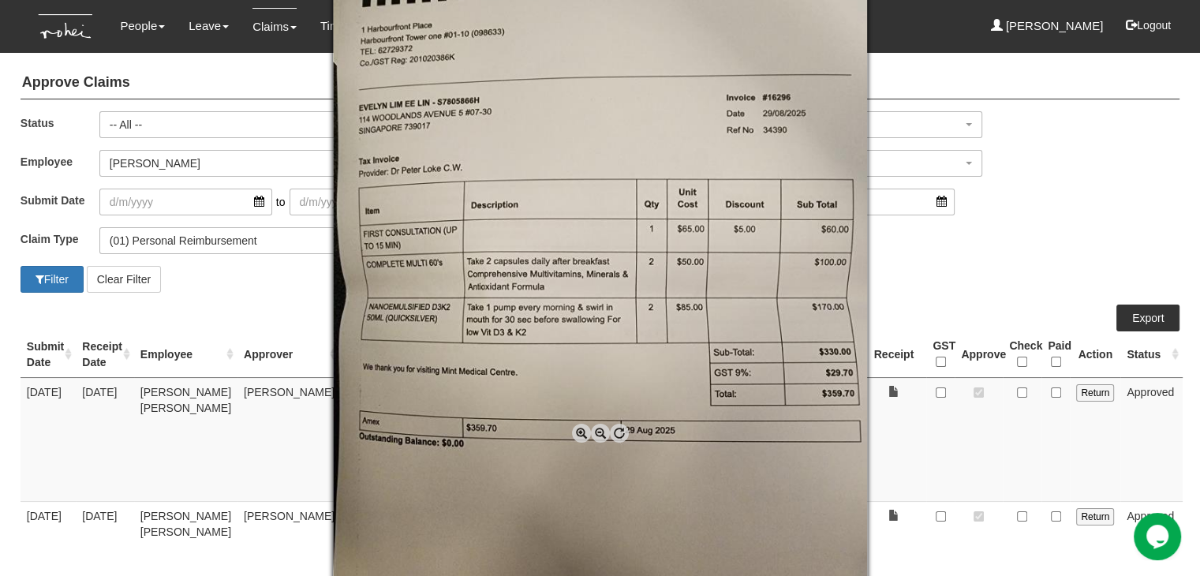
click at [577, 433] on span at bounding box center [581, 433] width 19 height 19
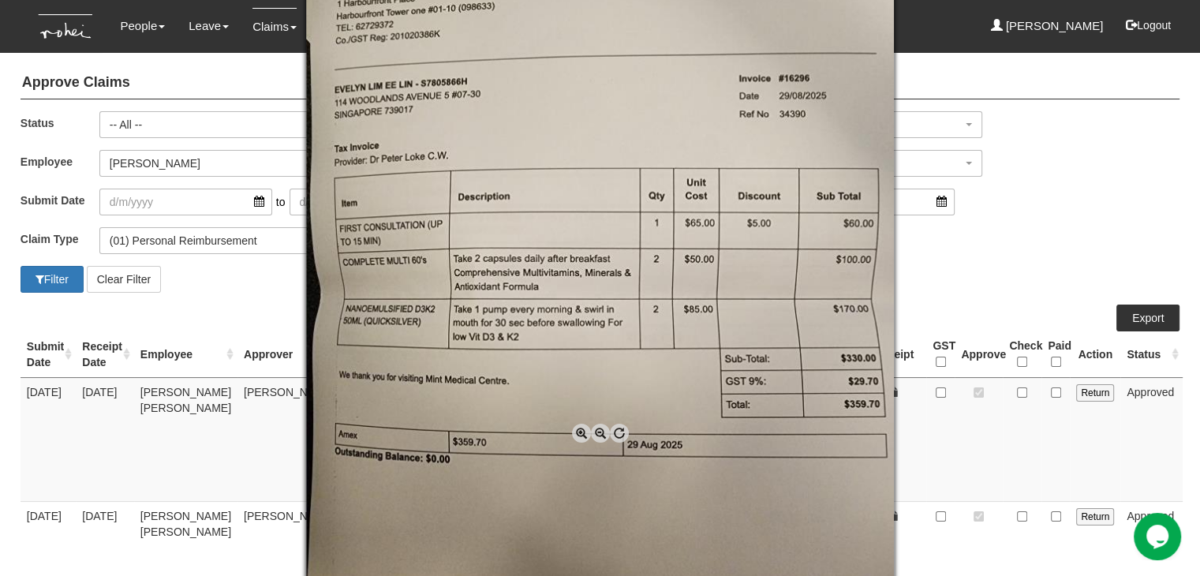
click at [580, 434] on span at bounding box center [581, 433] width 19 height 19
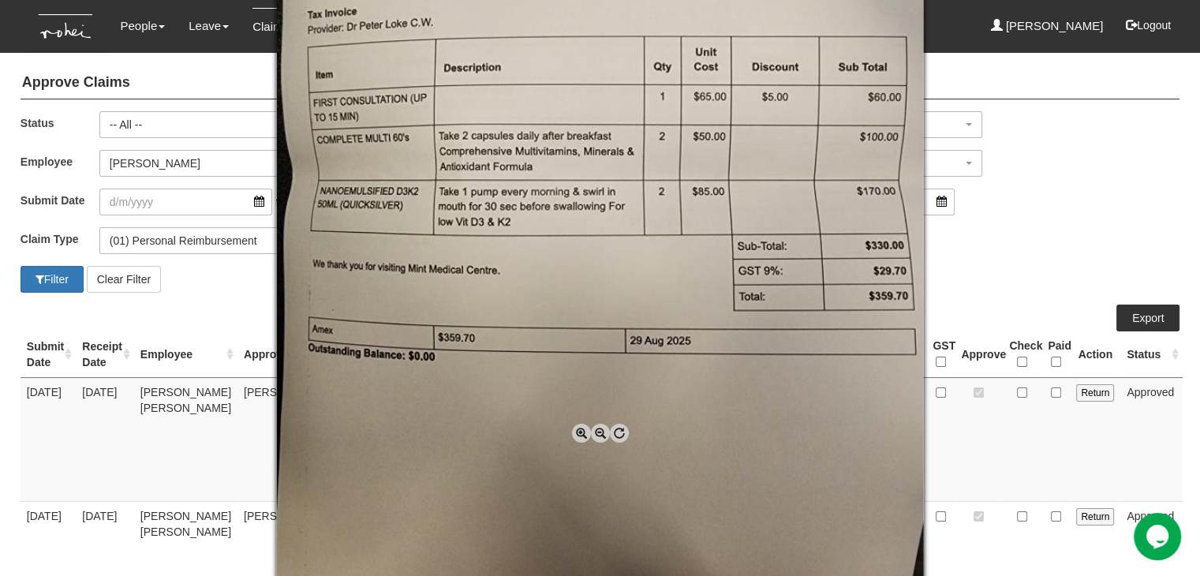
scroll to position [144, 0]
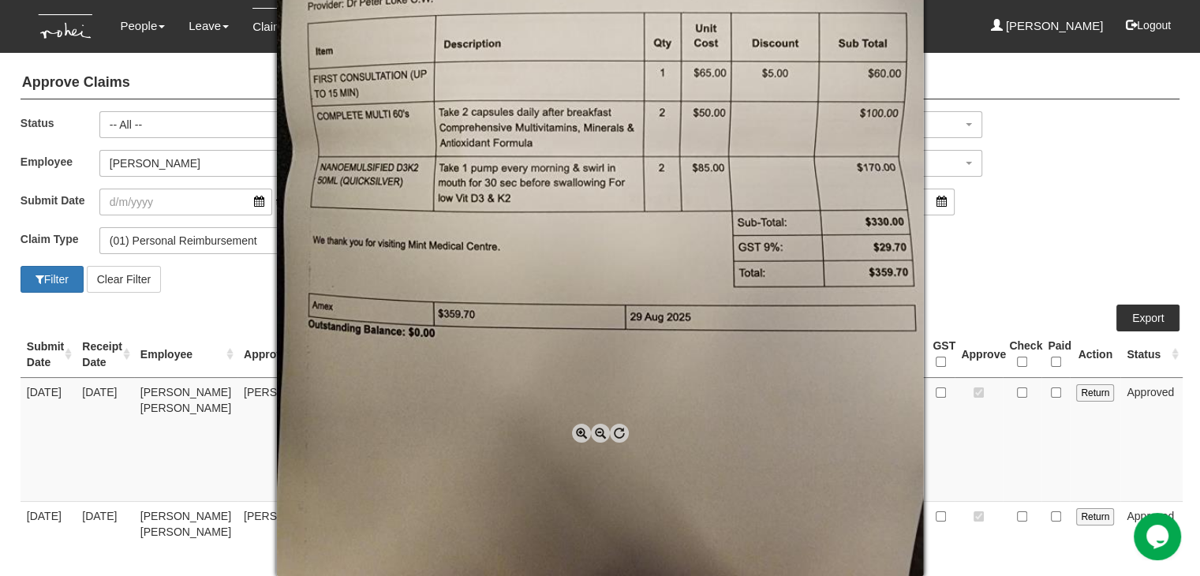
click at [1017, 211] on div at bounding box center [600, 288] width 1200 height 576
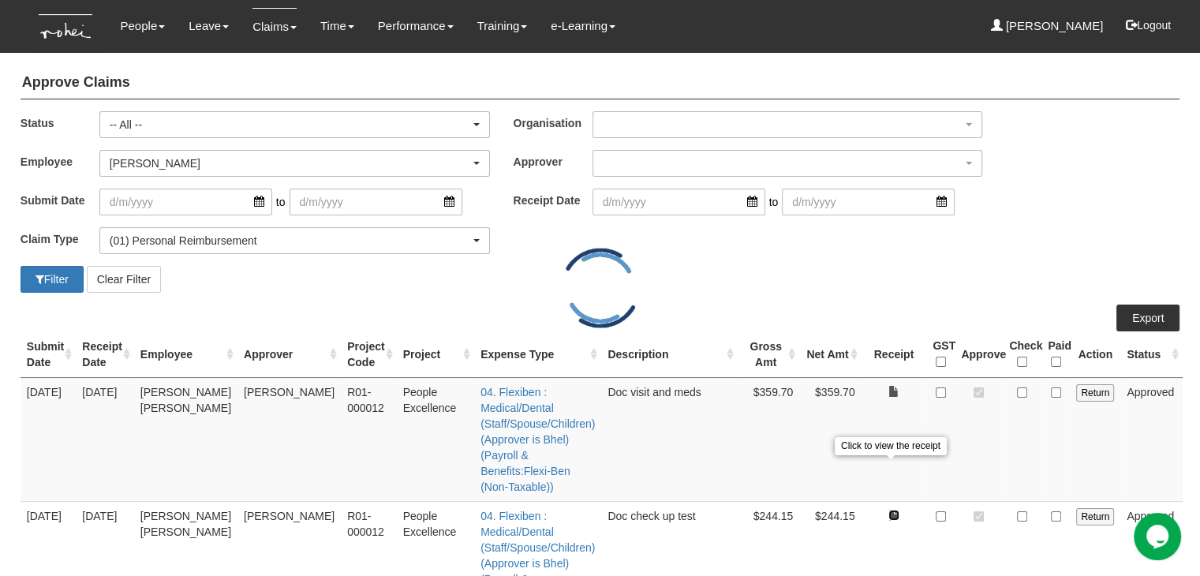
click at [895, 510] on link at bounding box center [893, 515] width 11 height 11
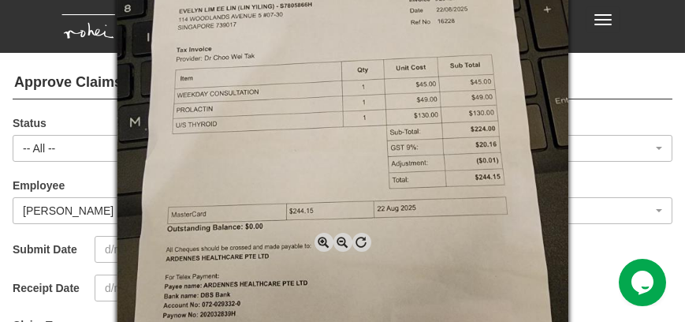
click at [387, 171] on img at bounding box center [343, 161] width 453 height 603
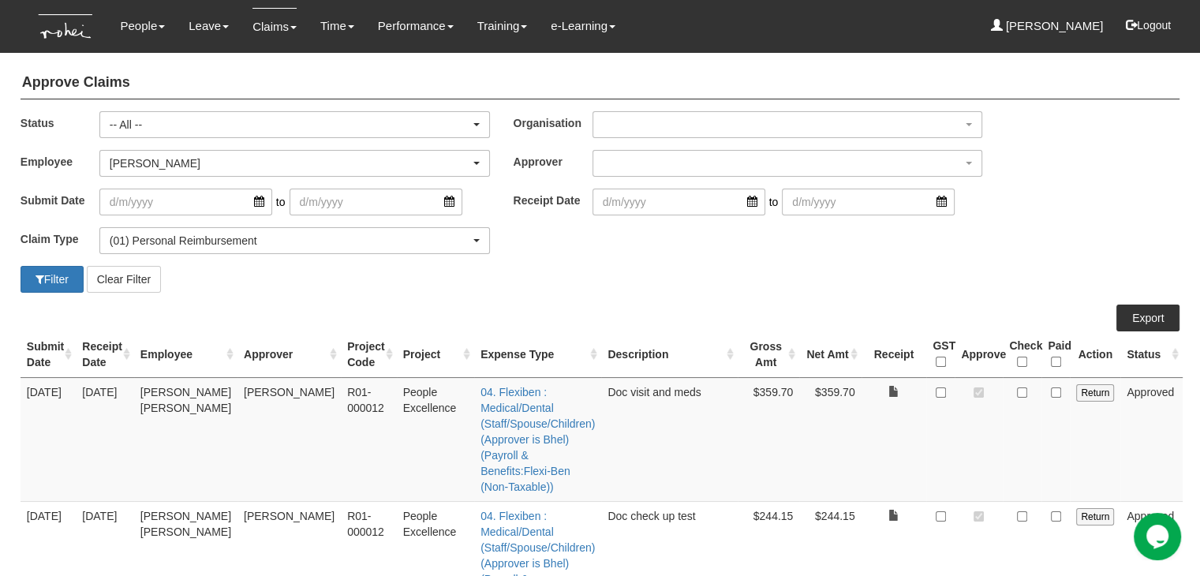
drag, startPoint x: 691, startPoint y: 0, endPoint x: 842, endPoint y: 286, distance: 323.2
click at [842, 286] on div "Filter Clear Filter" at bounding box center [600, 279] width 1182 height 27
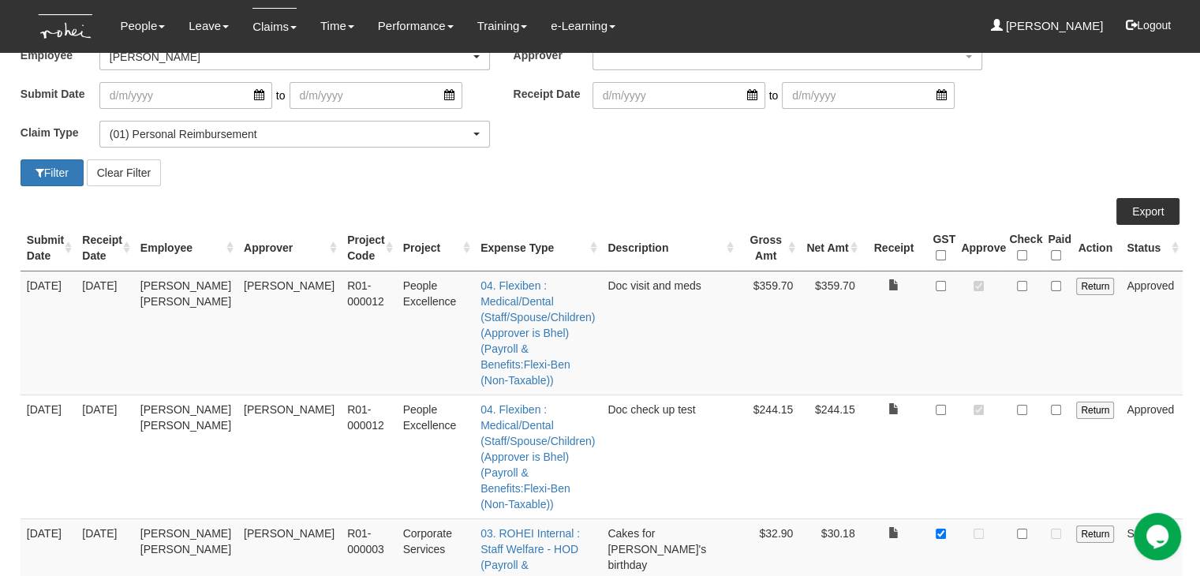
scroll to position [79, 0]
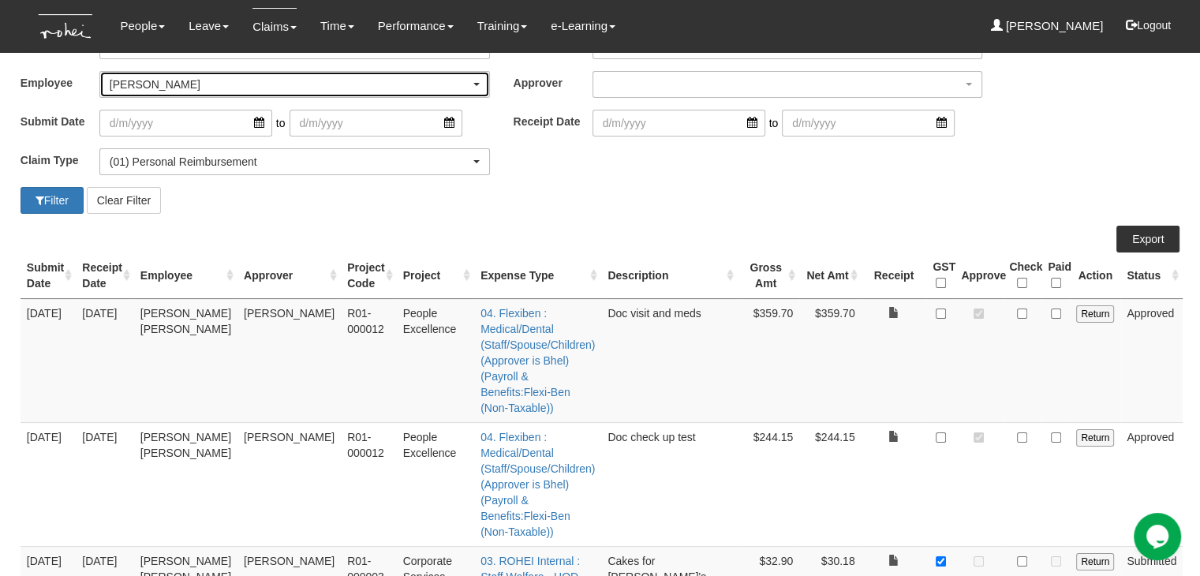
click at [188, 86] on div "[PERSON_NAME]" at bounding box center [290, 85] width 360 height 16
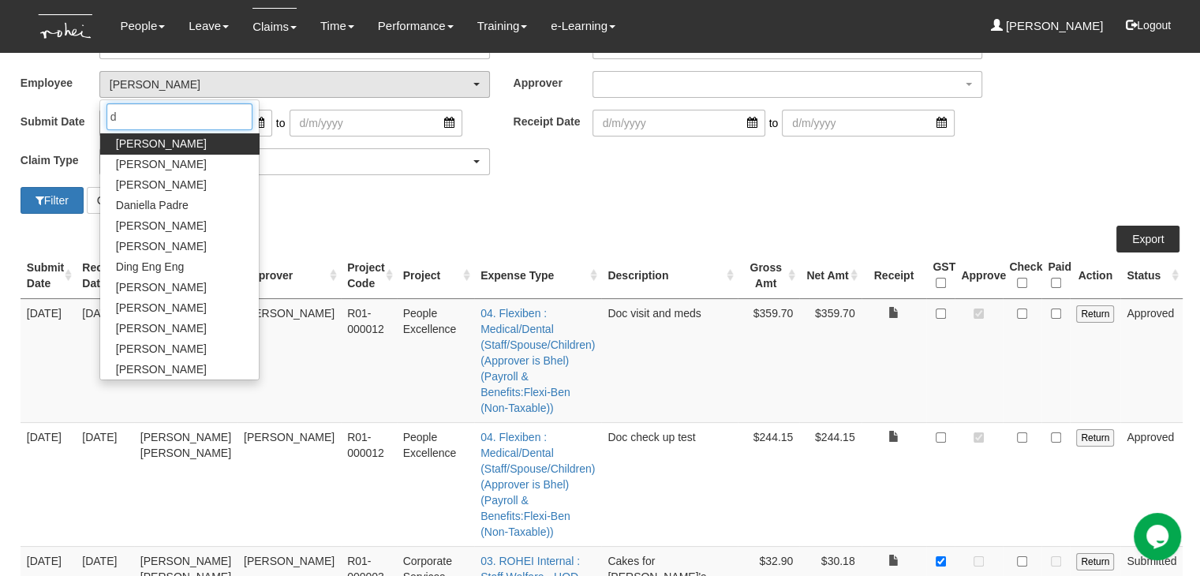
scroll to position [0, 0]
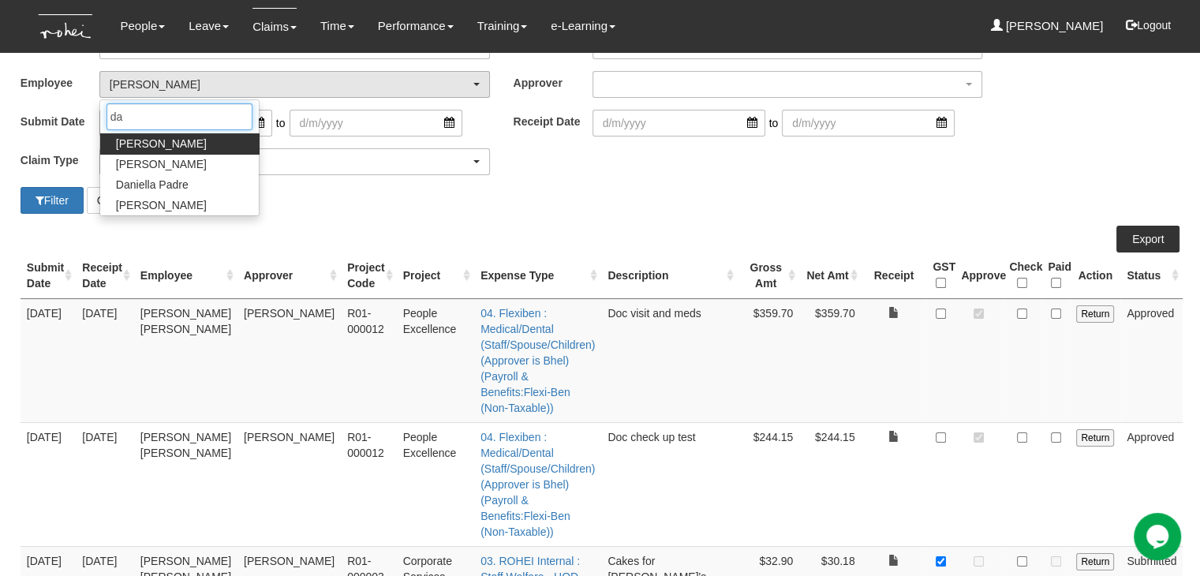
type input "da"
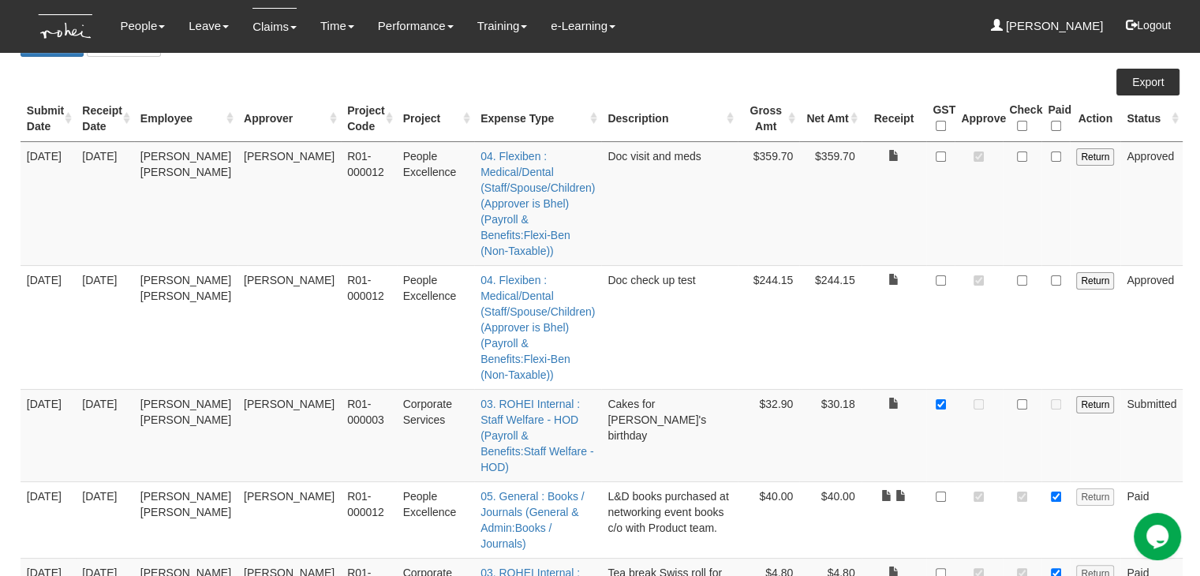
scroll to position [237, 0]
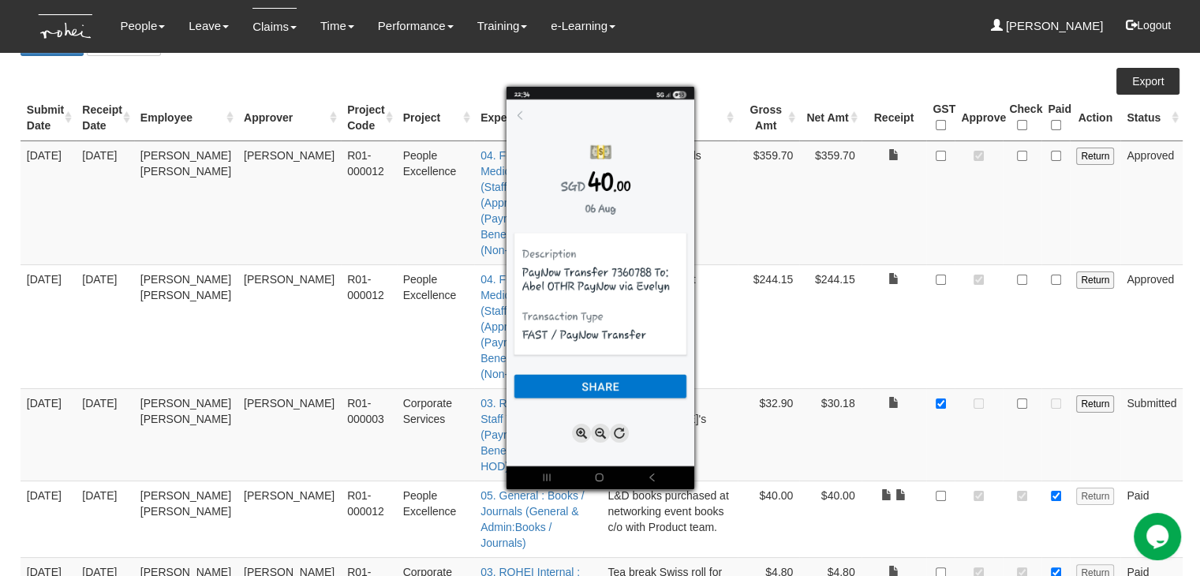
click at [900, 394] on div at bounding box center [600, 288] width 1200 height 576
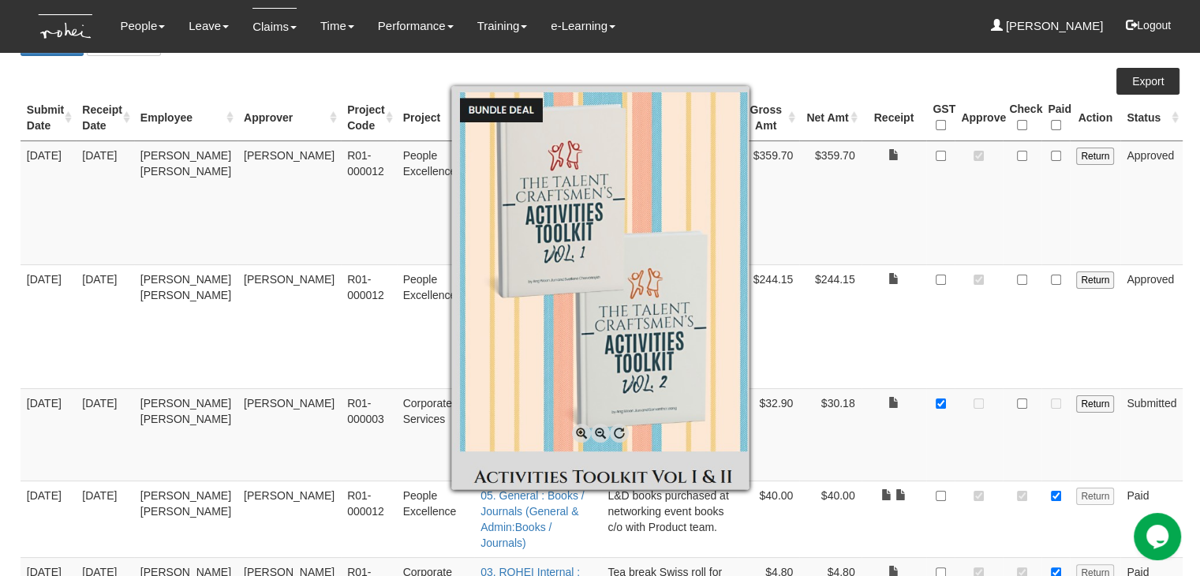
click at [891, 412] on div at bounding box center [600, 288] width 1200 height 576
click at [889, 402] on div at bounding box center [600, 288] width 1200 height 576
click at [892, 408] on div at bounding box center [600, 288] width 1200 height 576
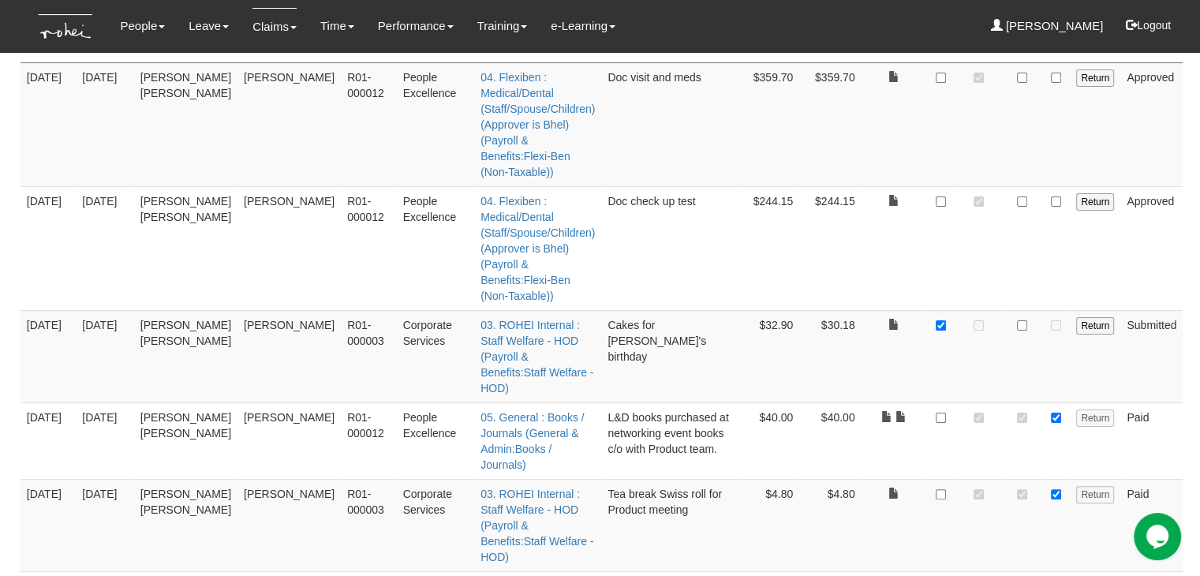
scroll to position [315, 0]
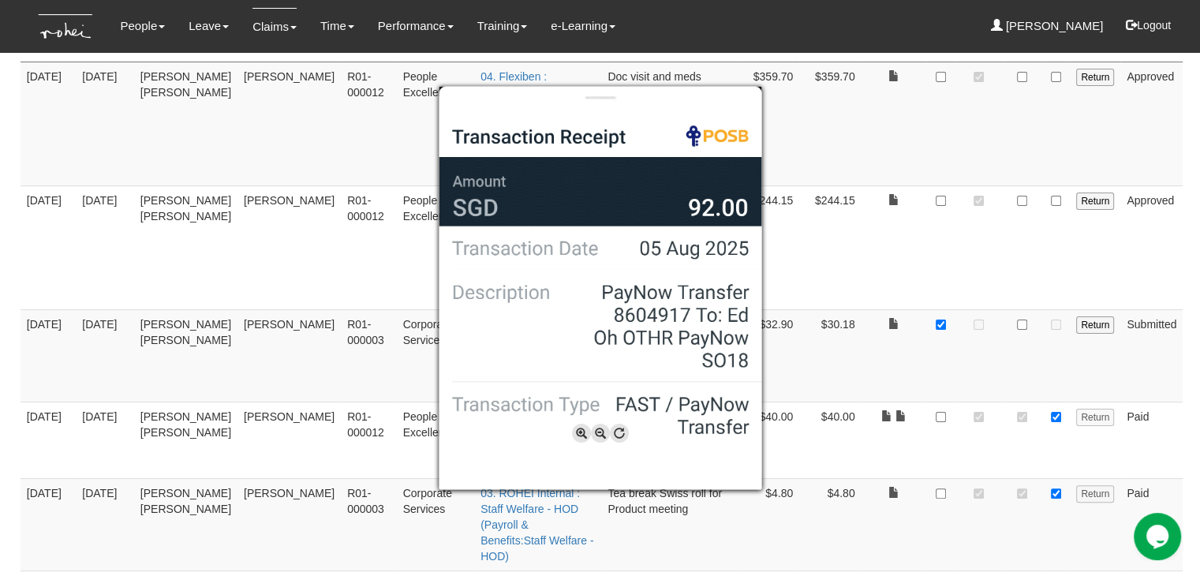
click at [853, 506] on div at bounding box center [600, 288] width 1200 height 576
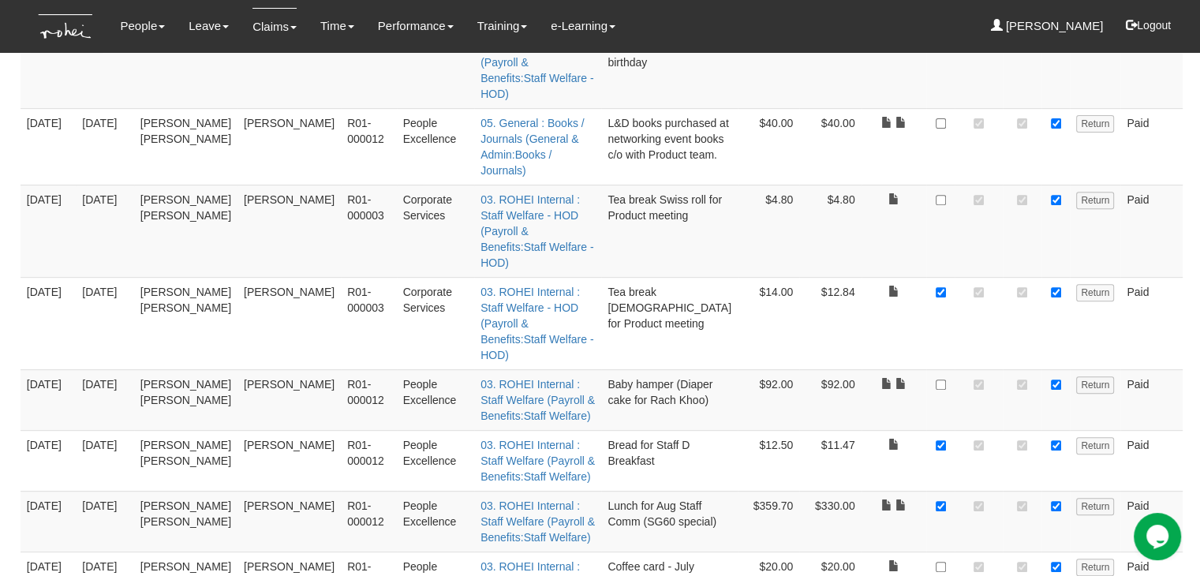
scroll to position [631, 0]
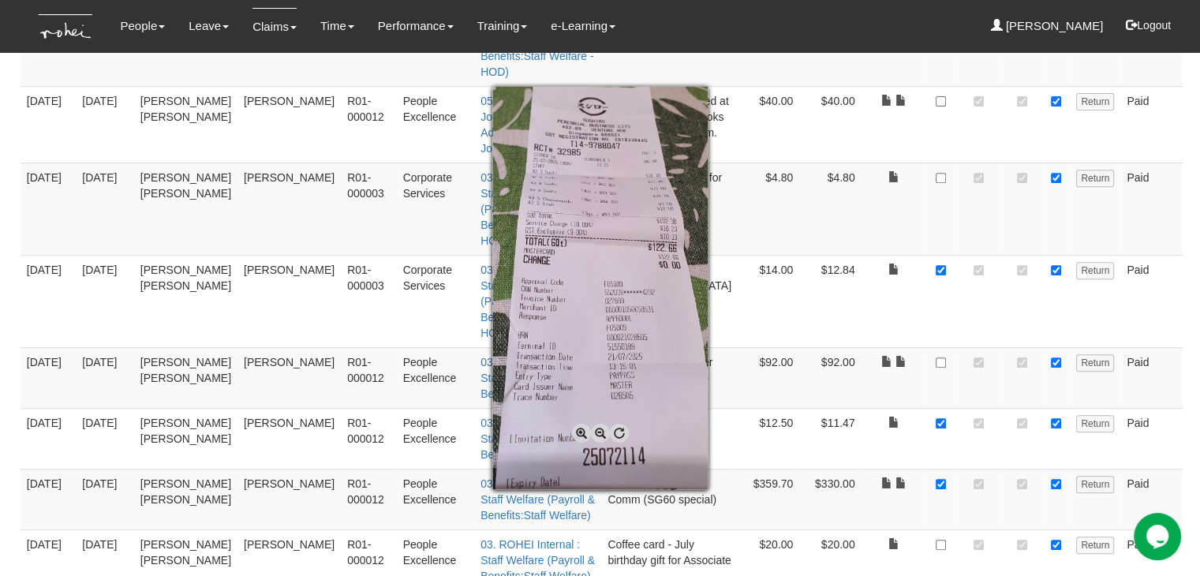
click at [882, 396] on div at bounding box center [600, 288] width 1200 height 576
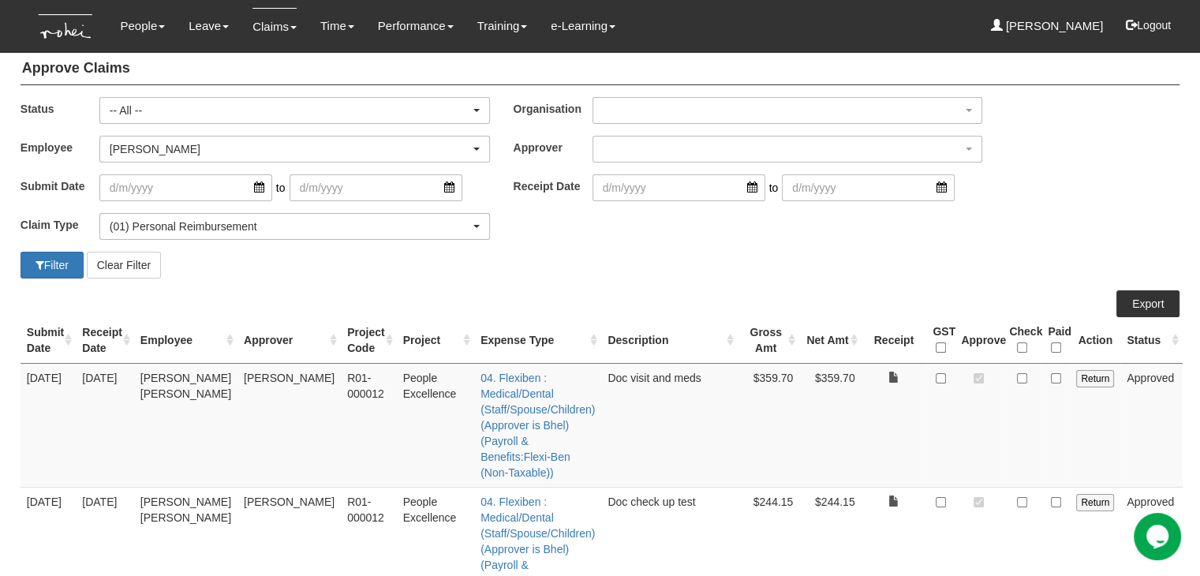
scroll to position [0, 0]
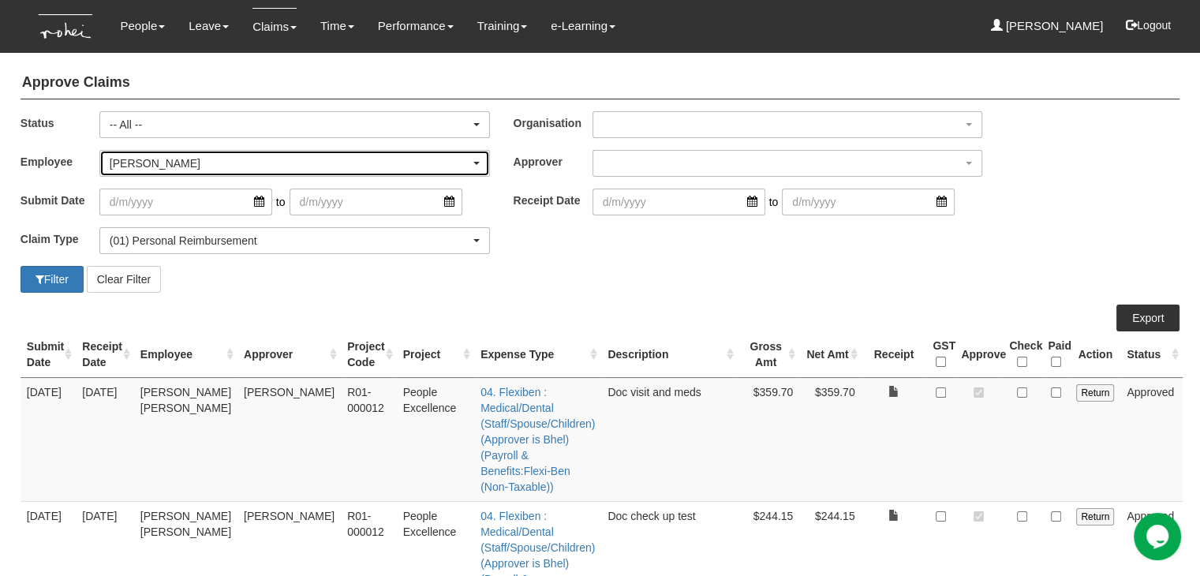
click at [176, 163] on div "[PERSON_NAME]" at bounding box center [290, 163] width 360 height 16
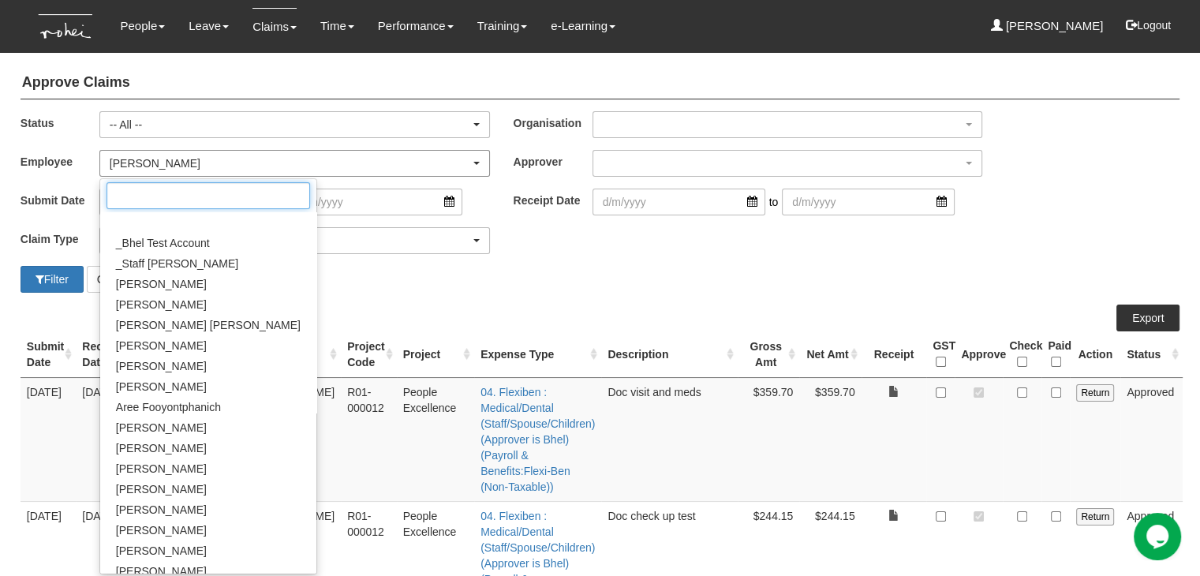
scroll to position [321, 0]
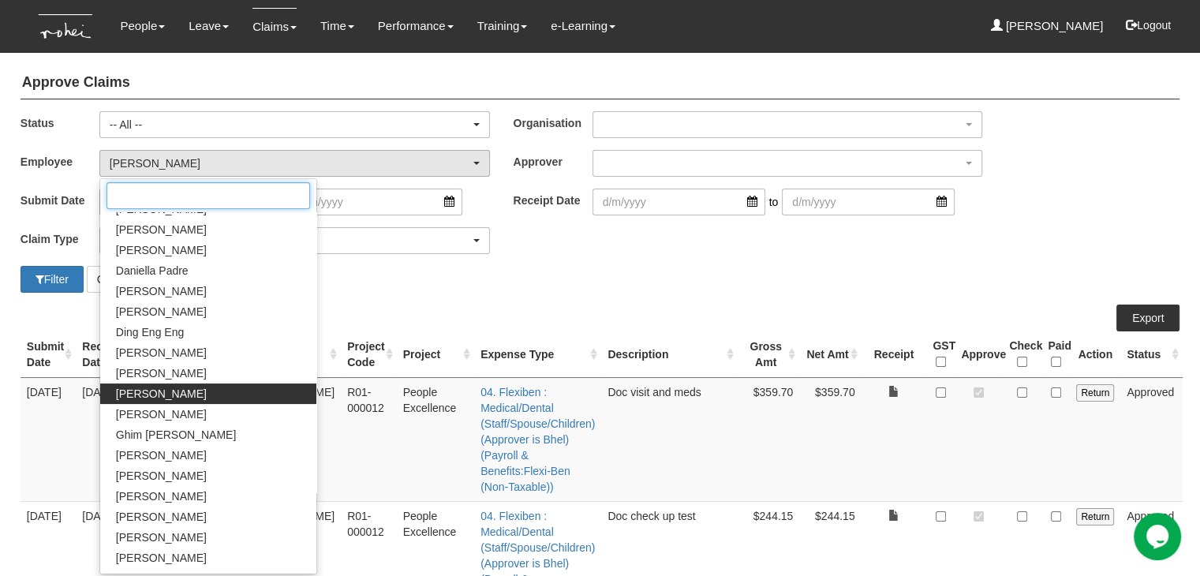
click at [168, 193] on input "Search" at bounding box center [207, 195] width 203 height 27
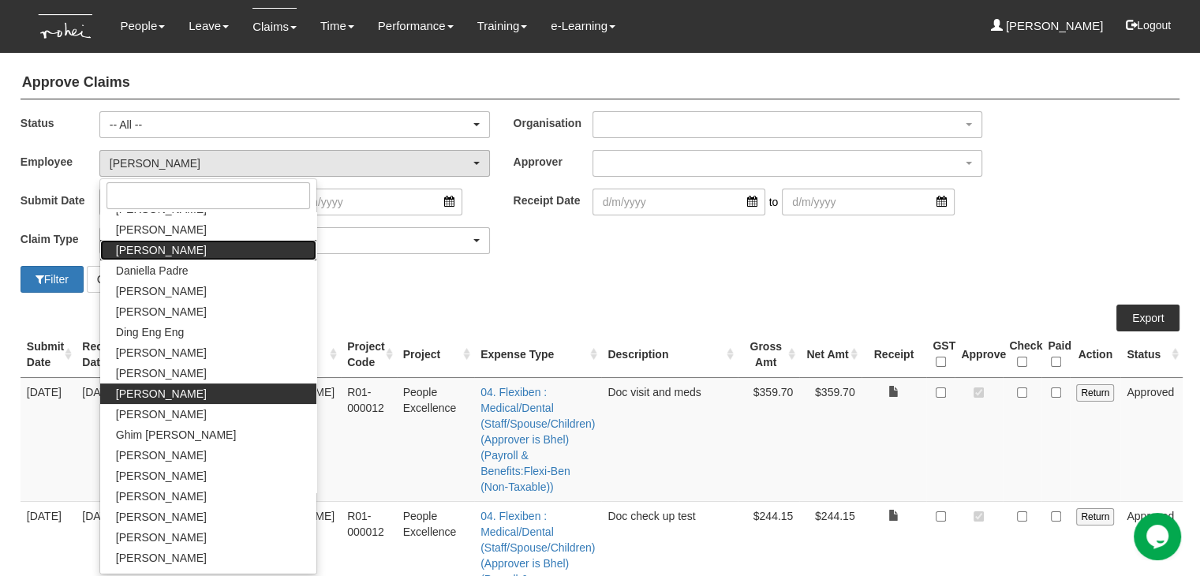
click at [158, 257] on link "[PERSON_NAME]" at bounding box center [208, 250] width 216 height 21
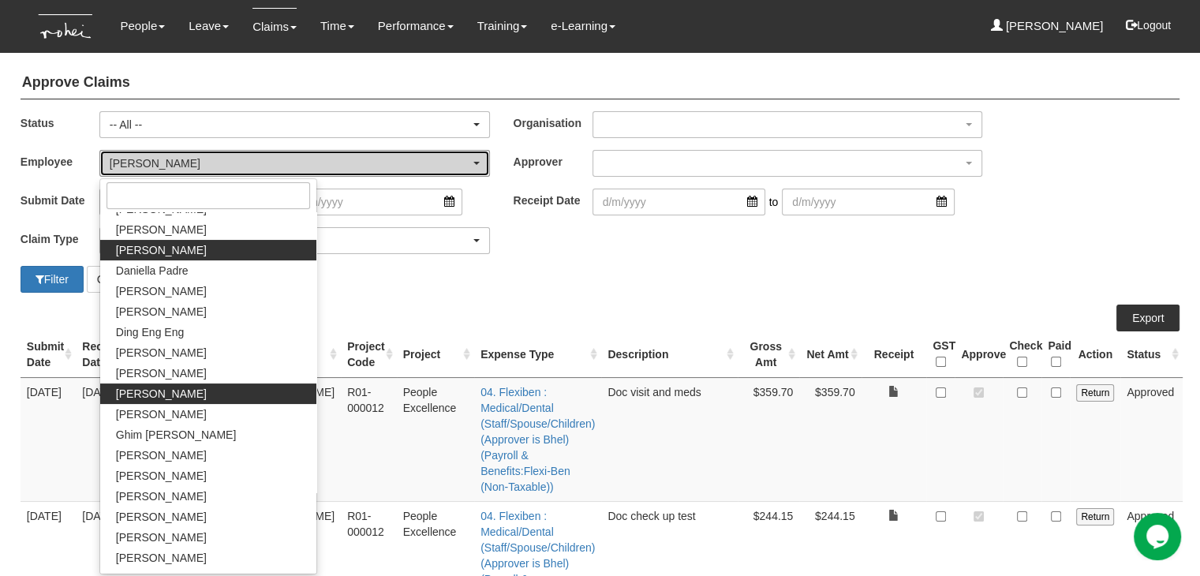
select select "4501bef8-d380-4b60-ac98-9fc585202088"
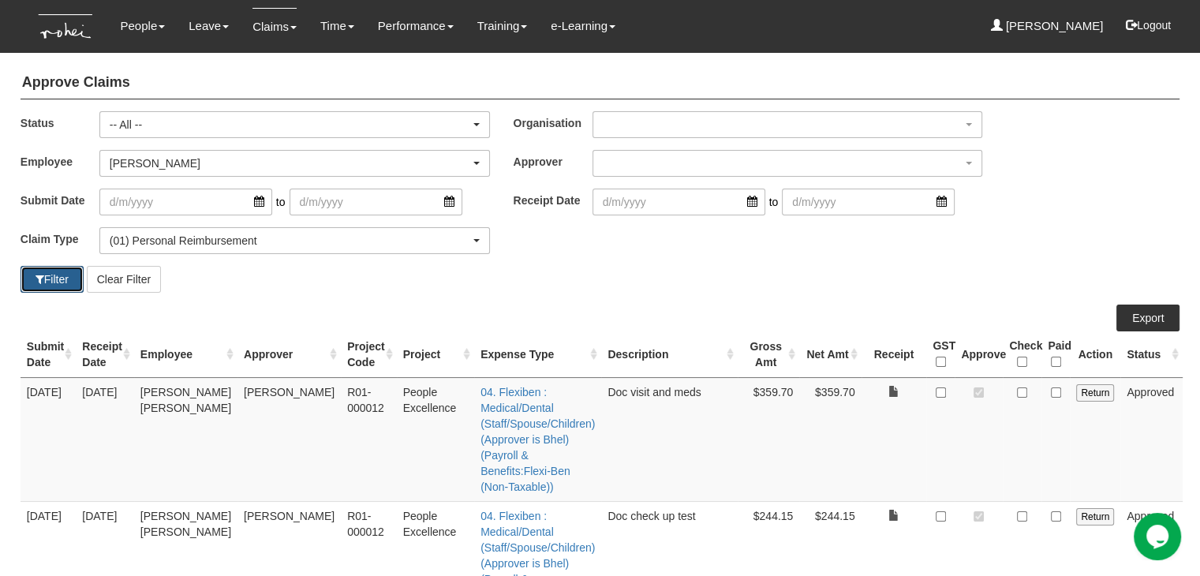
click at [42, 277] on span "button" at bounding box center [39, 279] width 9 height 11
select select "50"
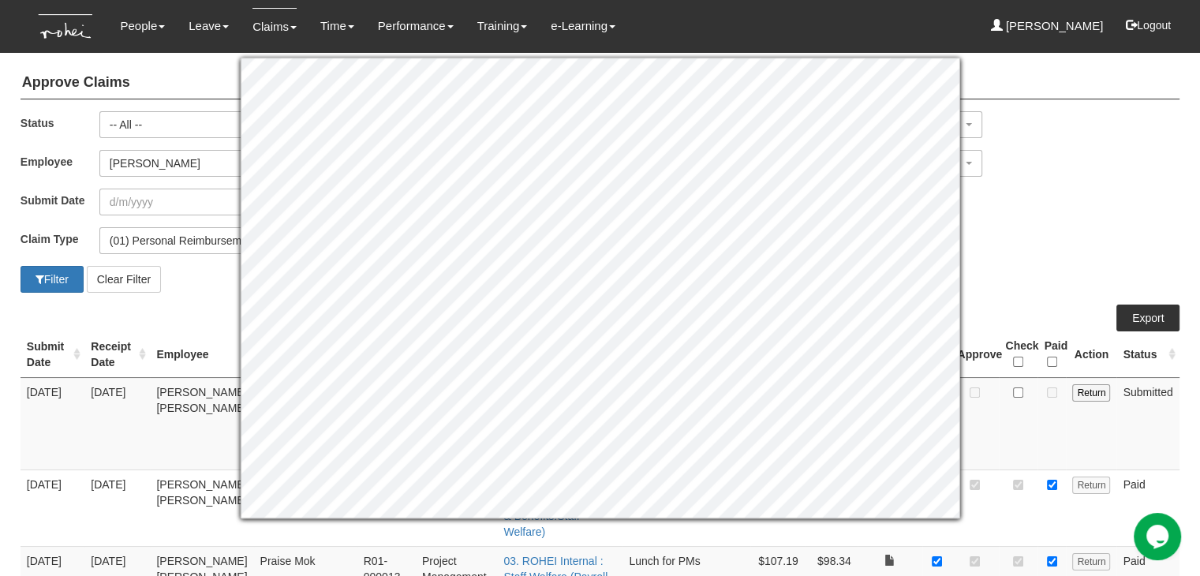
click at [1014, 233] on div "Claim Type (01) Personal Reimbursement (02) Advance Disbursement (03) [PERSON_N…" at bounding box center [600, 246] width 1182 height 39
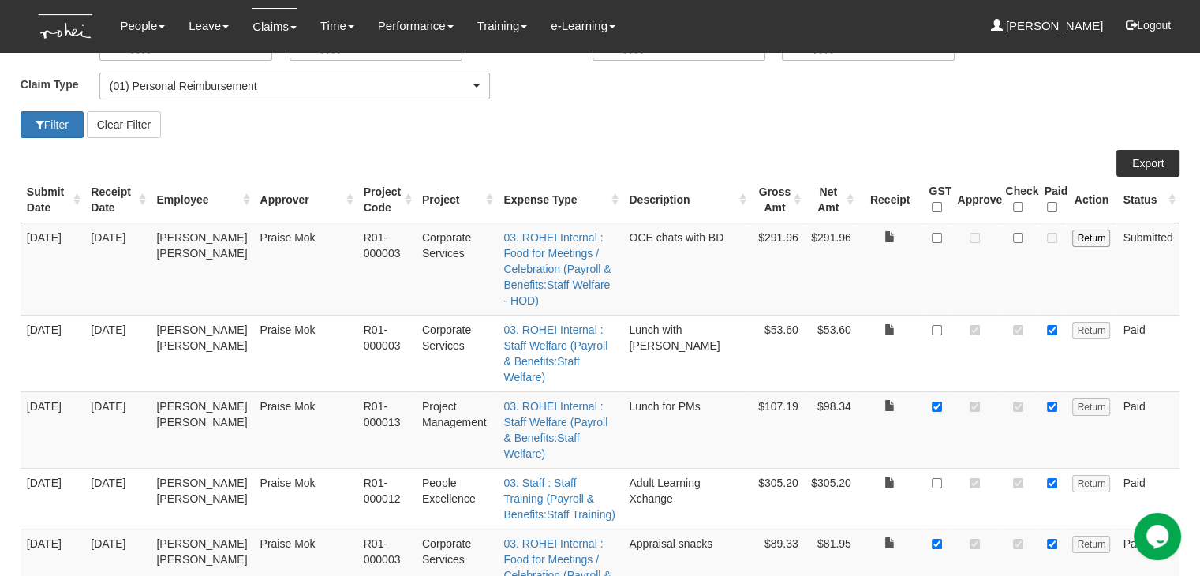
scroll to position [158, 0]
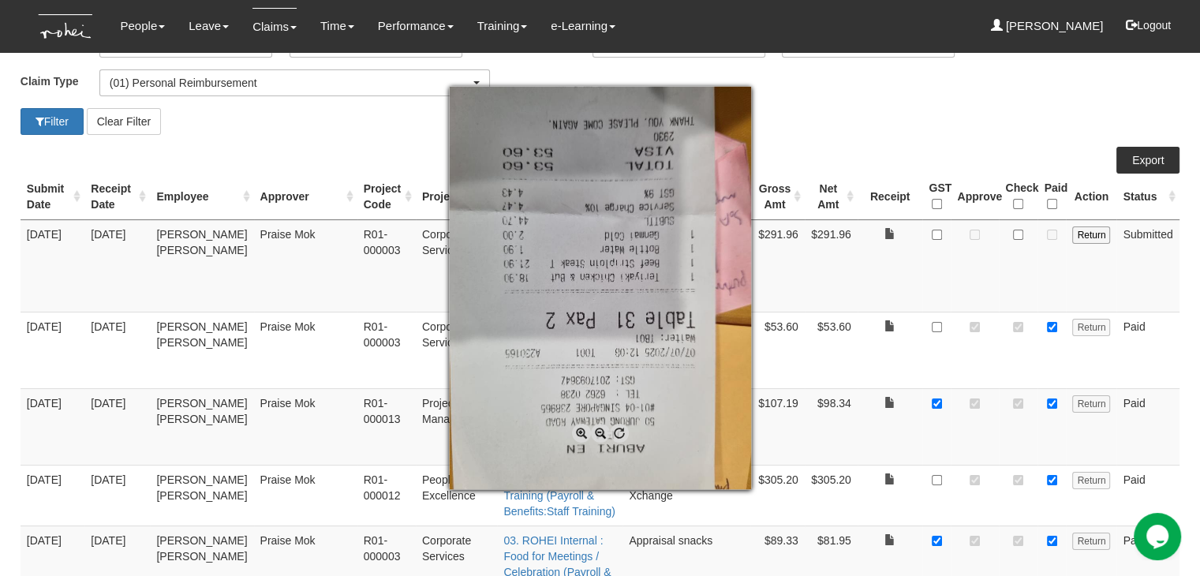
click at [887, 334] on div at bounding box center [600, 288] width 1200 height 576
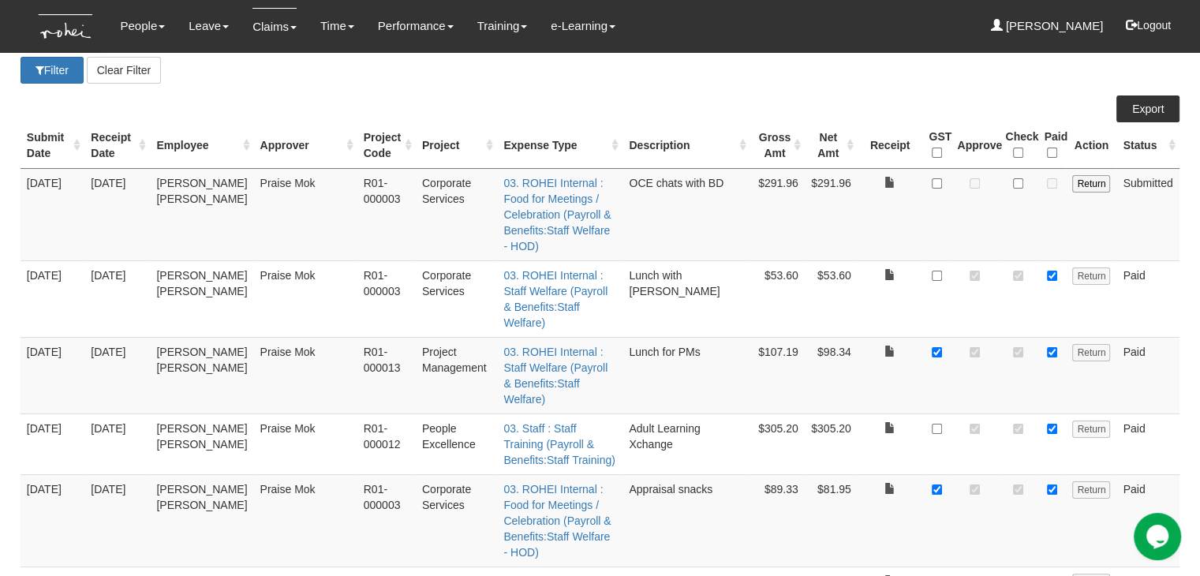
scroll to position [237, 0]
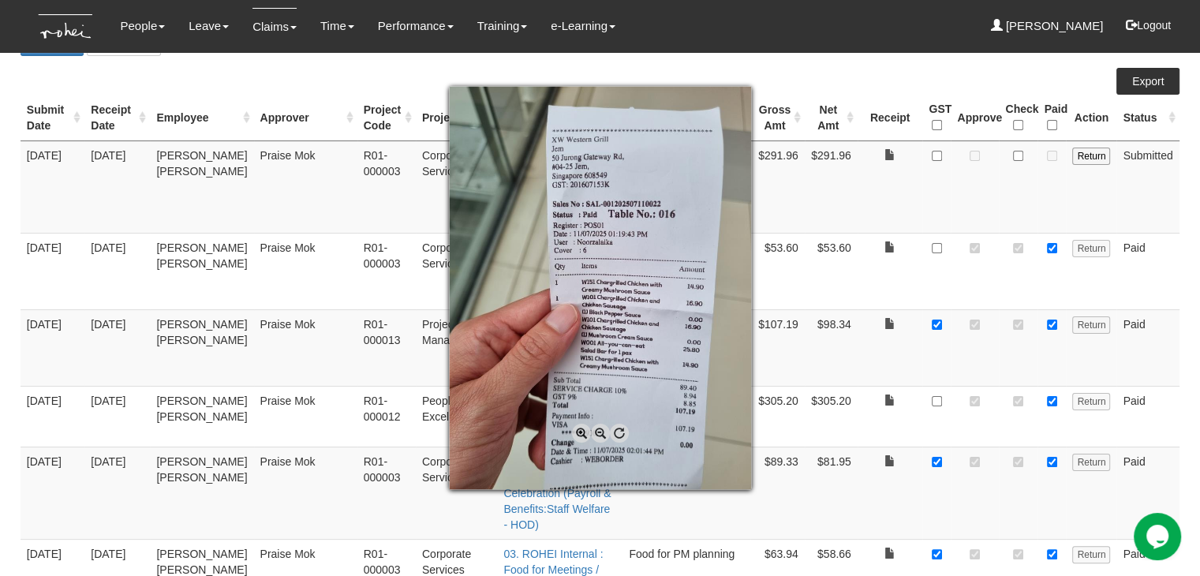
click at [577, 431] on span at bounding box center [581, 433] width 19 height 19
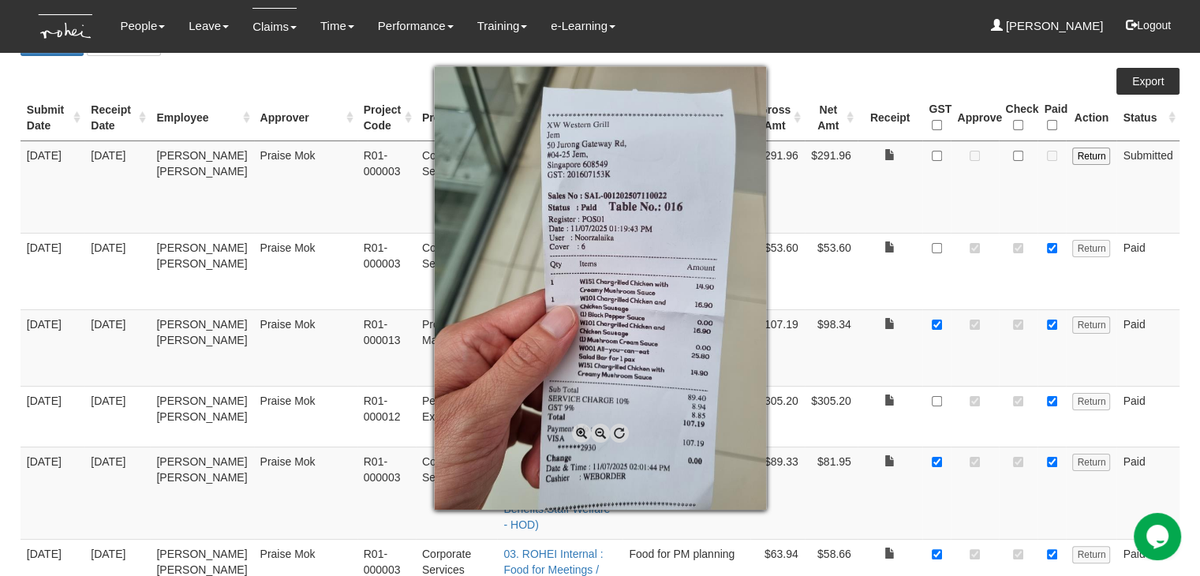
click at [577, 431] on span at bounding box center [581, 433] width 19 height 19
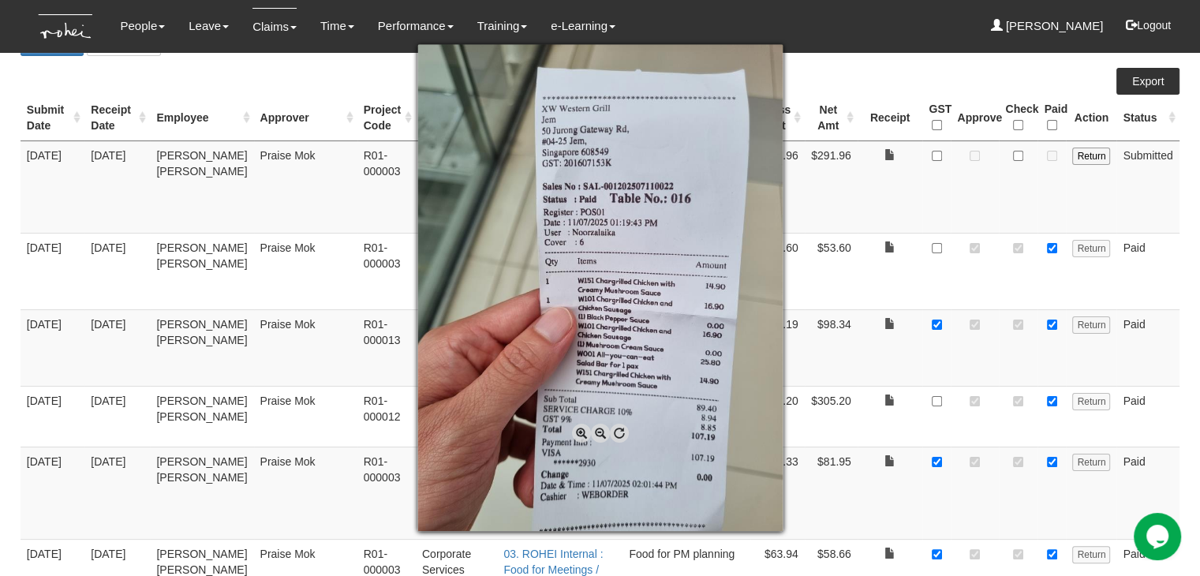
click at [577, 431] on span at bounding box center [581, 433] width 19 height 19
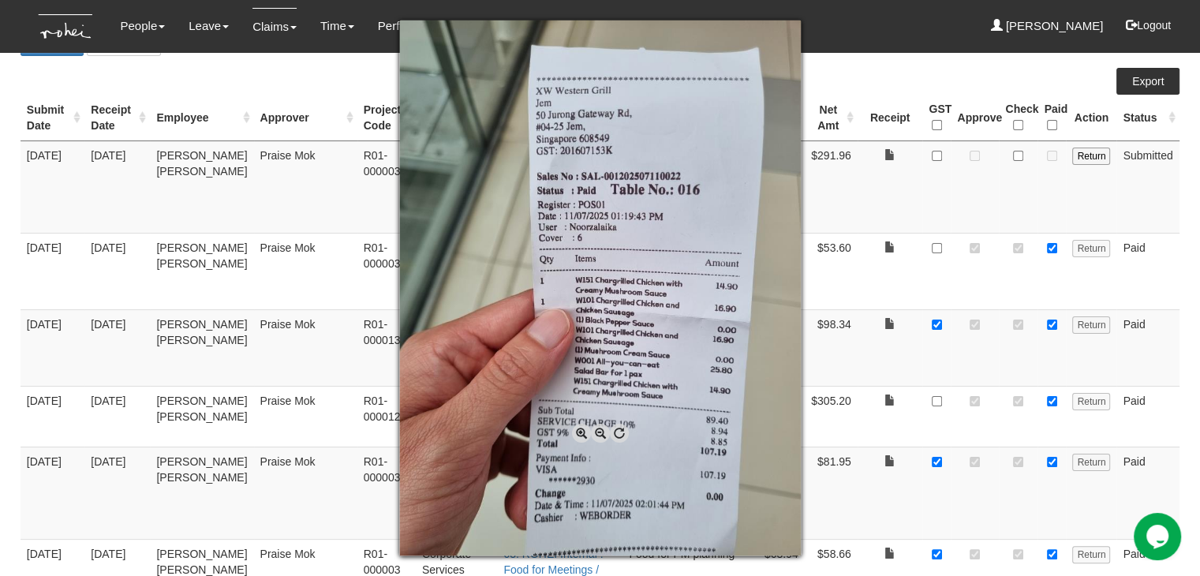
click at [577, 431] on span at bounding box center [581, 433] width 19 height 19
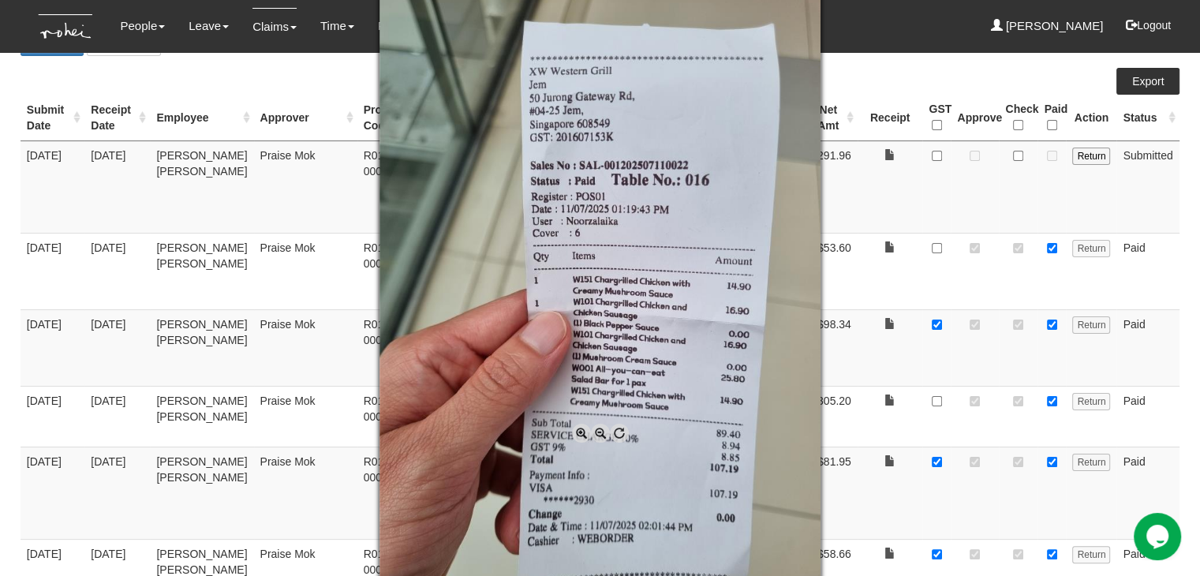
click at [577, 431] on span at bounding box center [581, 433] width 19 height 19
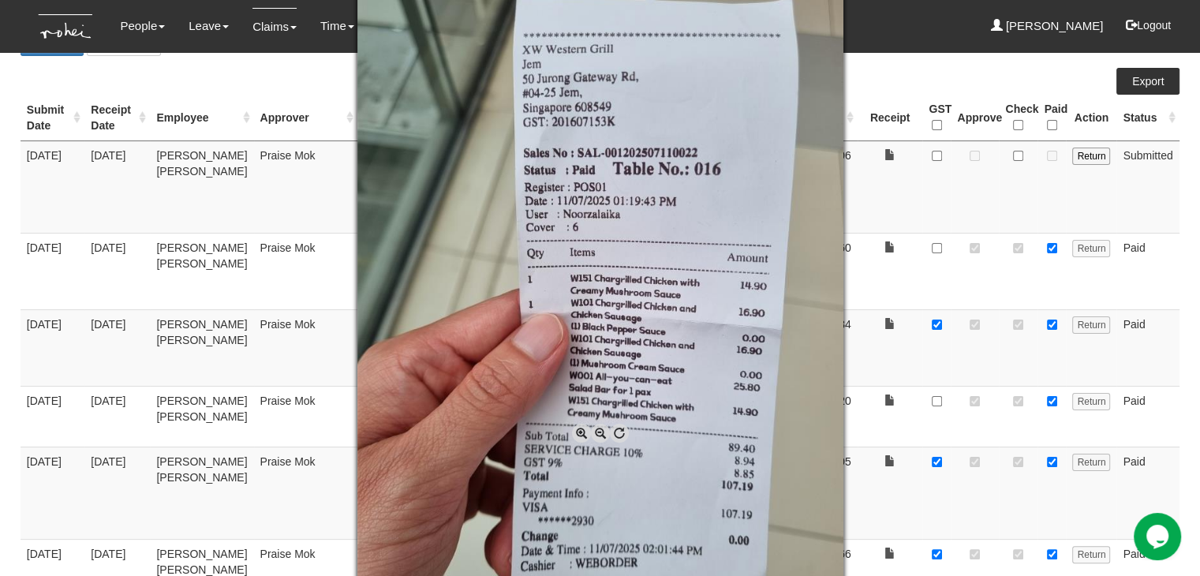
click at [577, 431] on span at bounding box center [581, 433] width 19 height 19
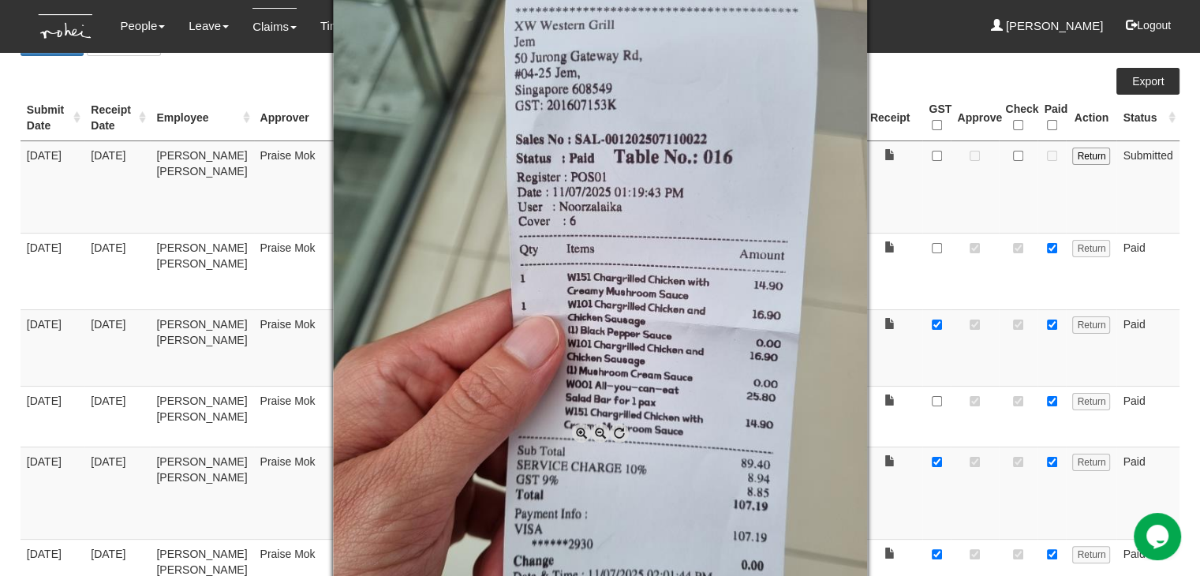
click at [577, 431] on span at bounding box center [581, 433] width 19 height 19
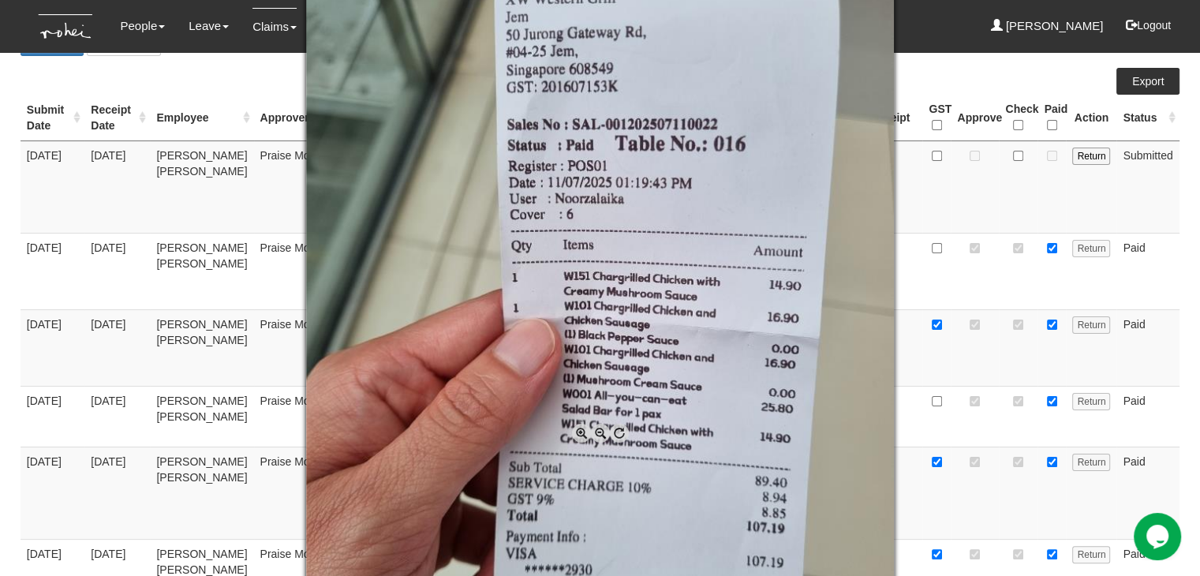
click at [953, 189] on div at bounding box center [600, 288] width 1200 height 576
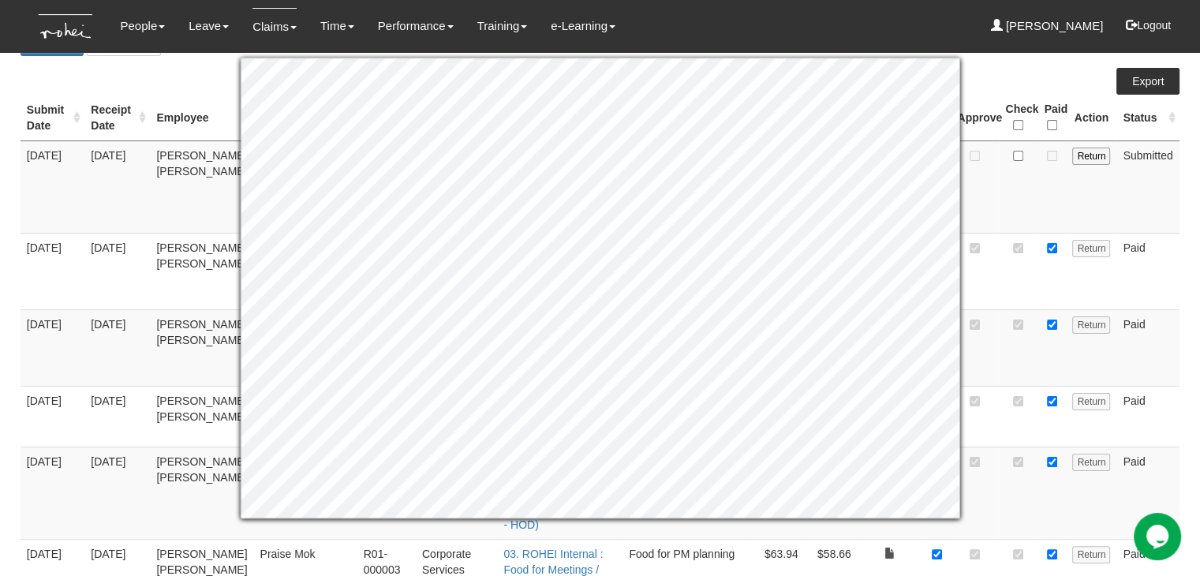
scroll to position [158, 0]
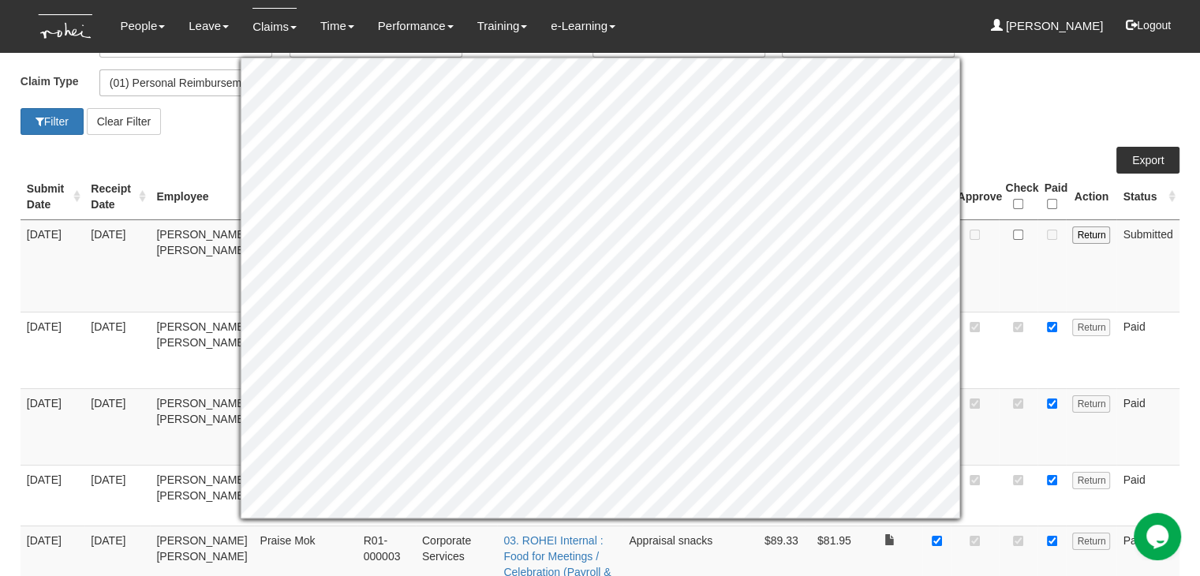
click at [1002, 398] on td at bounding box center [1018, 426] width 39 height 77
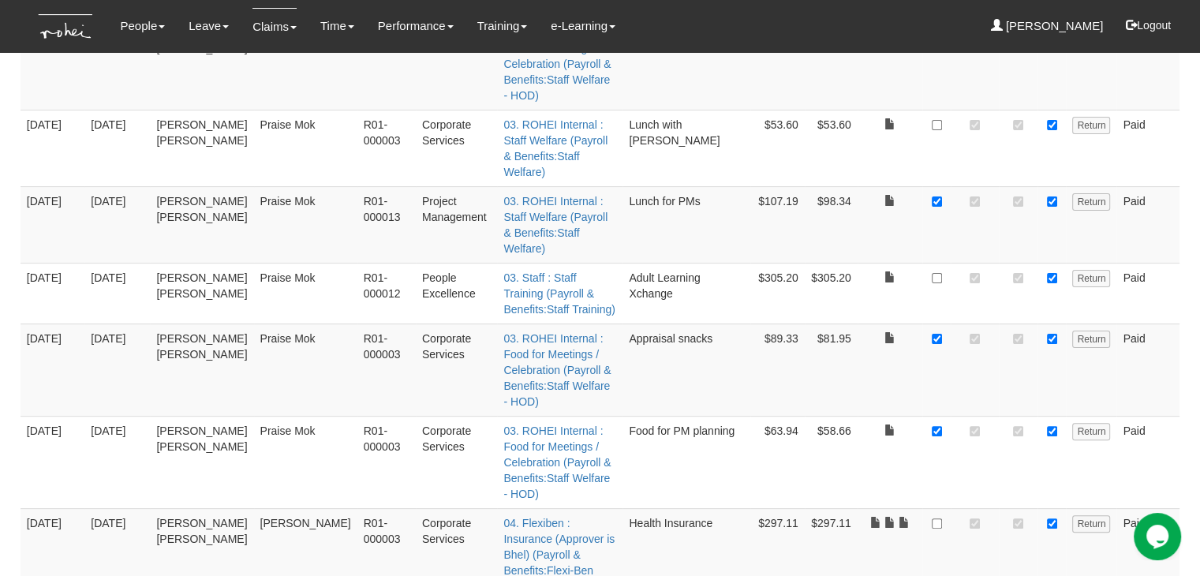
scroll to position [394, 0]
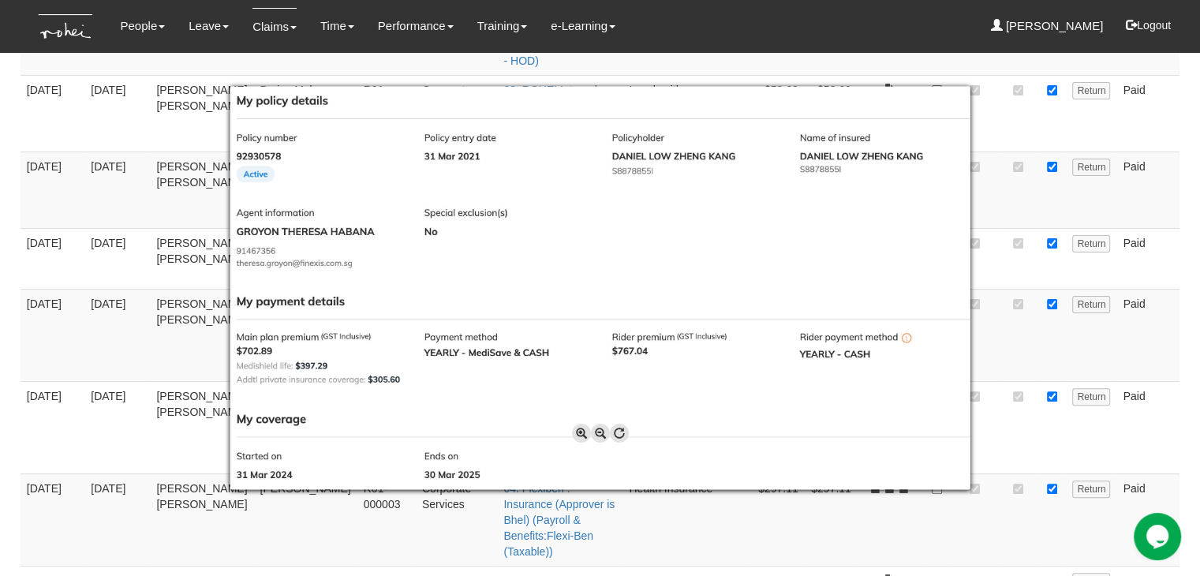
click at [1001, 438] on div at bounding box center [600, 288] width 1200 height 576
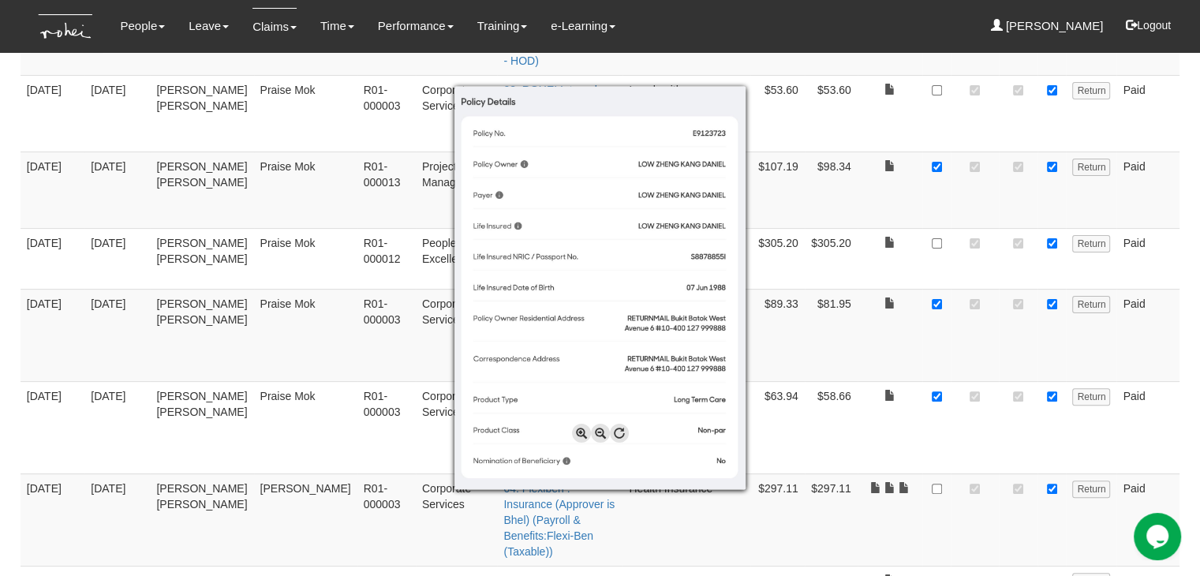
click at [938, 427] on div at bounding box center [600, 288] width 1200 height 576
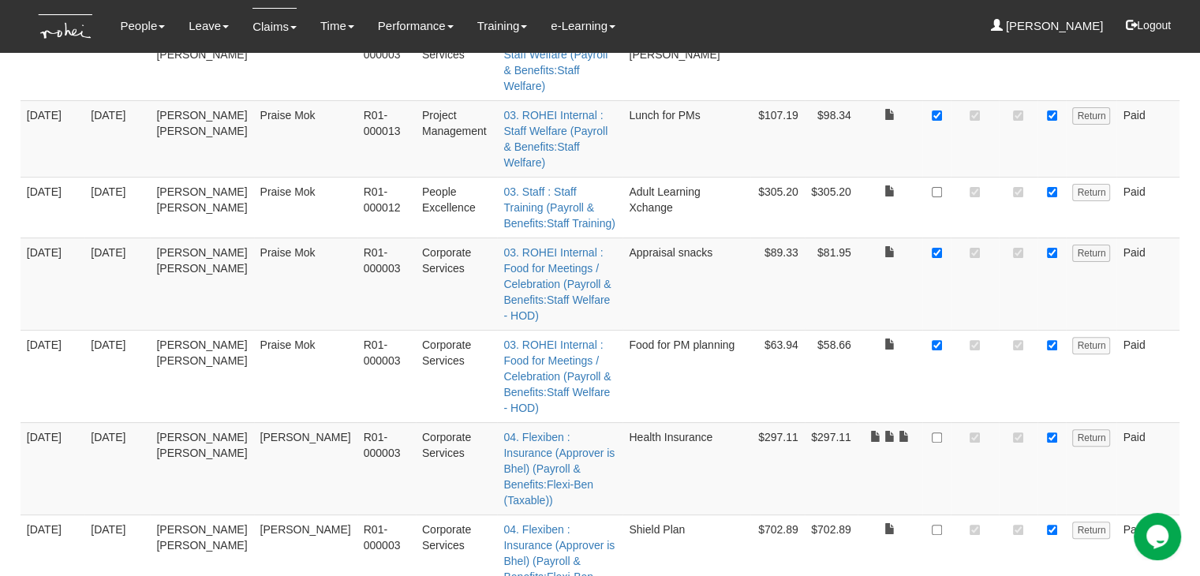
scroll to position [473, 0]
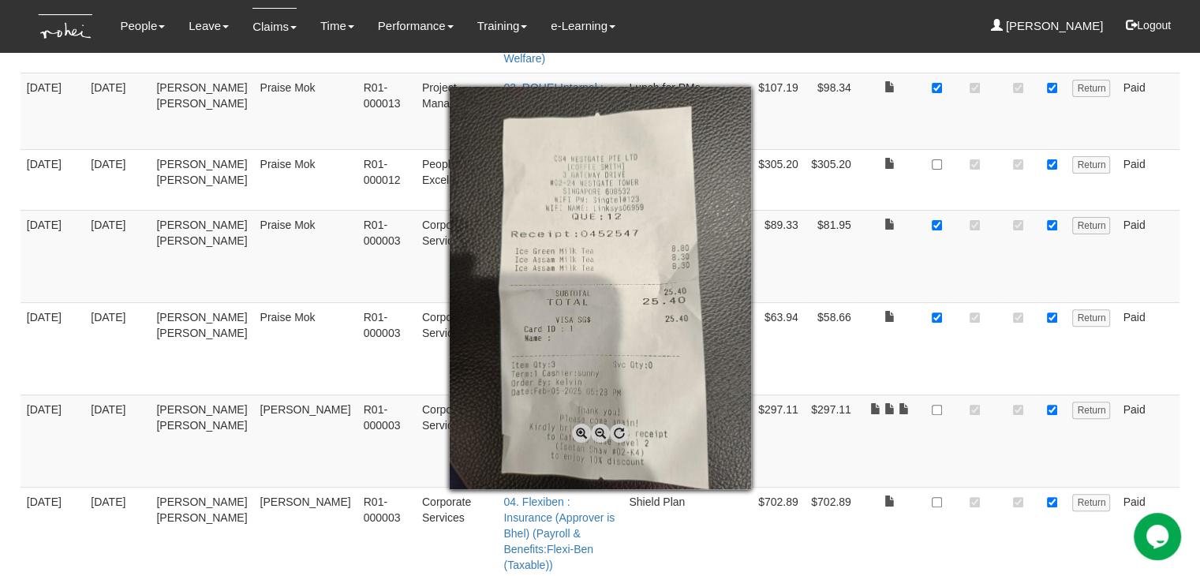
click at [579, 432] on span at bounding box center [581, 433] width 19 height 19
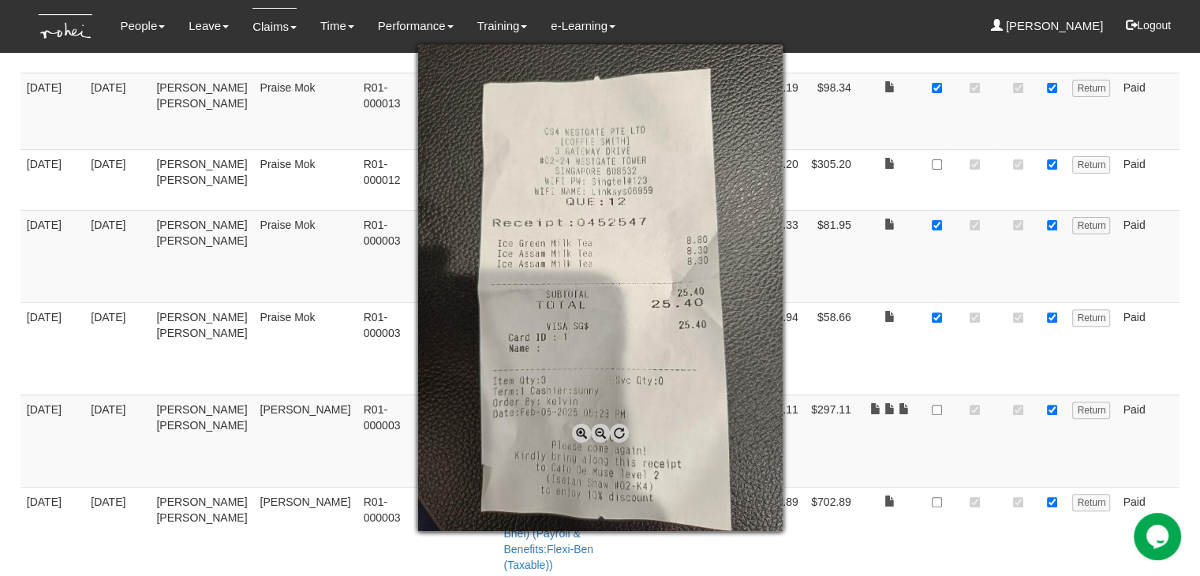
click at [579, 432] on span at bounding box center [581, 433] width 19 height 19
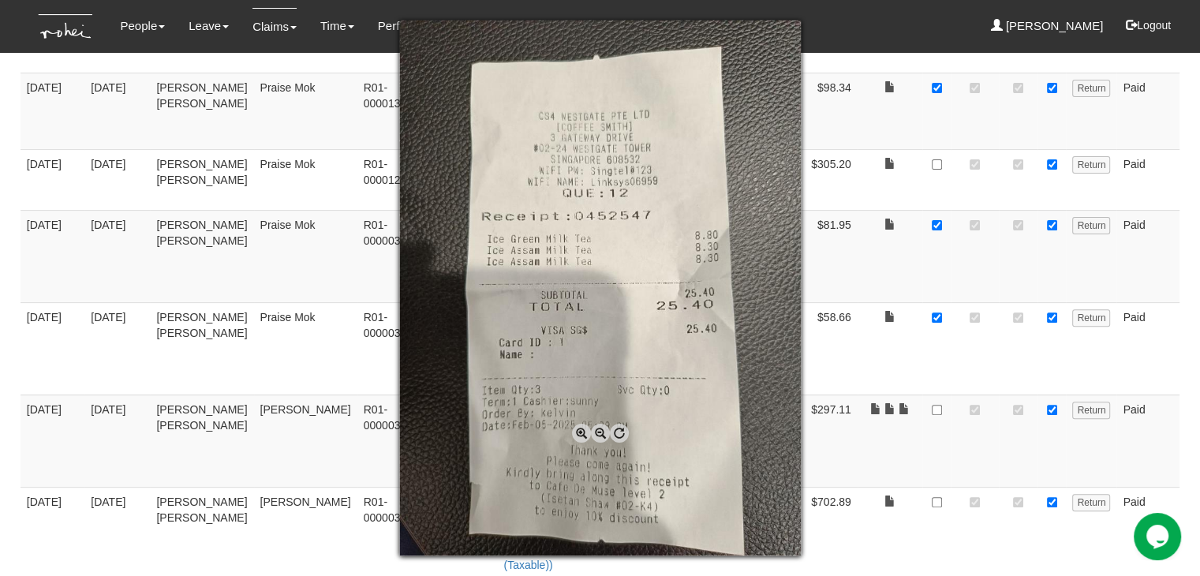
click at [579, 432] on span at bounding box center [581, 433] width 19 height 19
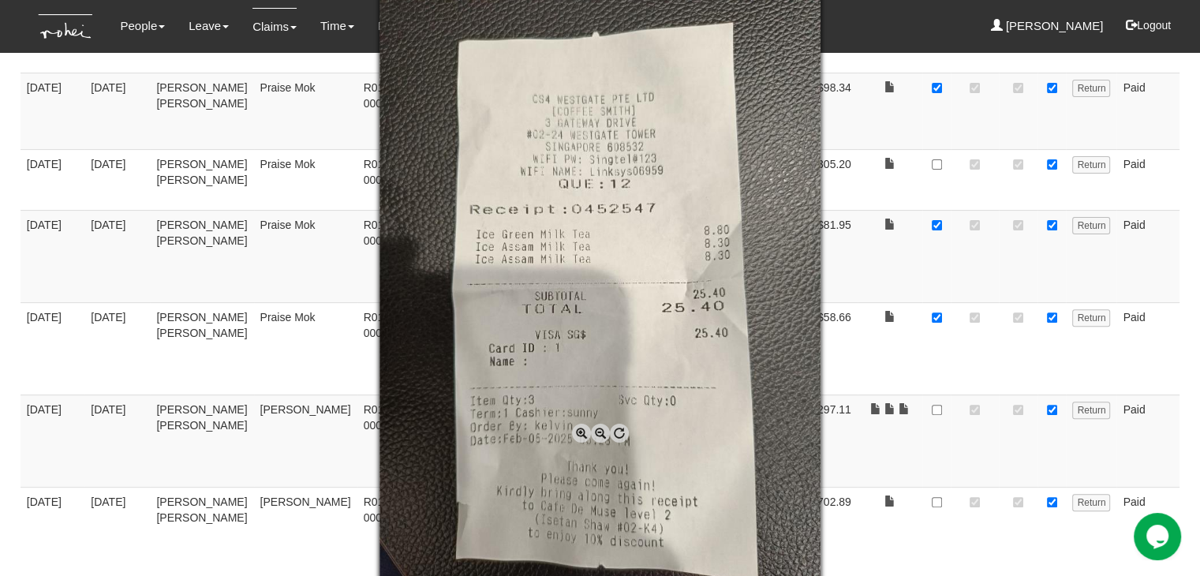
click at [579, 432] on span at bounding box center [581, 433] width 19 height 19
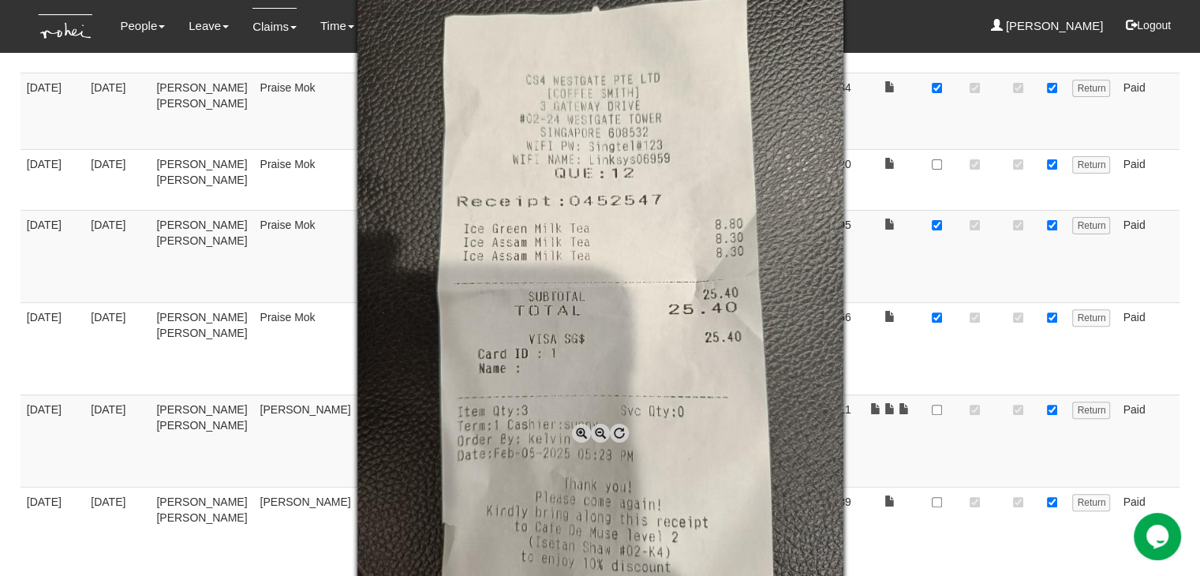
click at [940, 483] on div at bounding box center [600, 288] width 1200 height 576
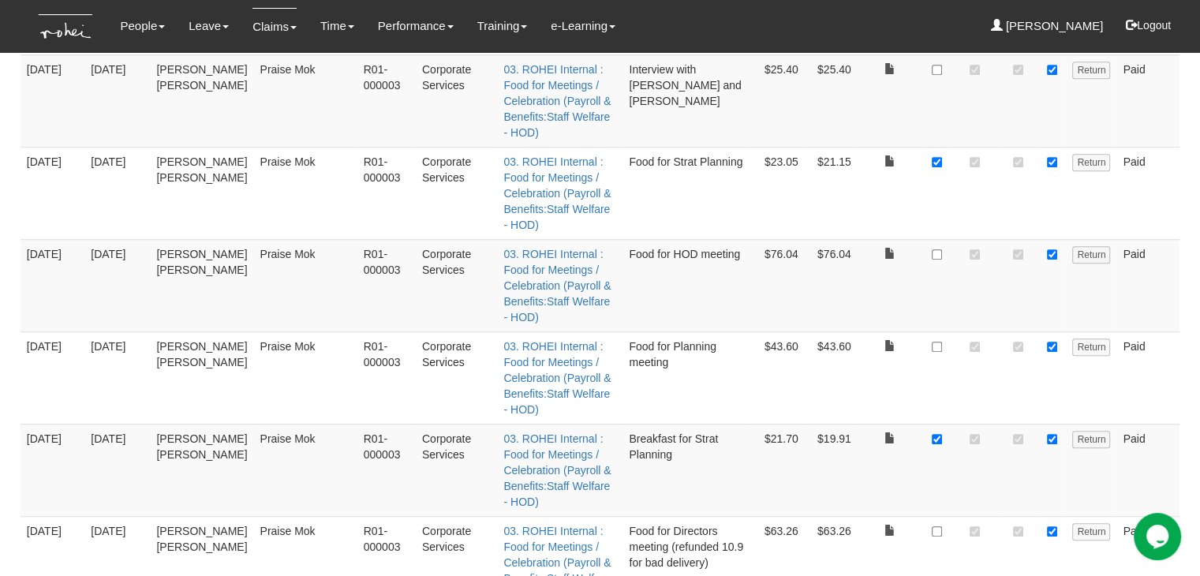
scroll to position [1025, 0]
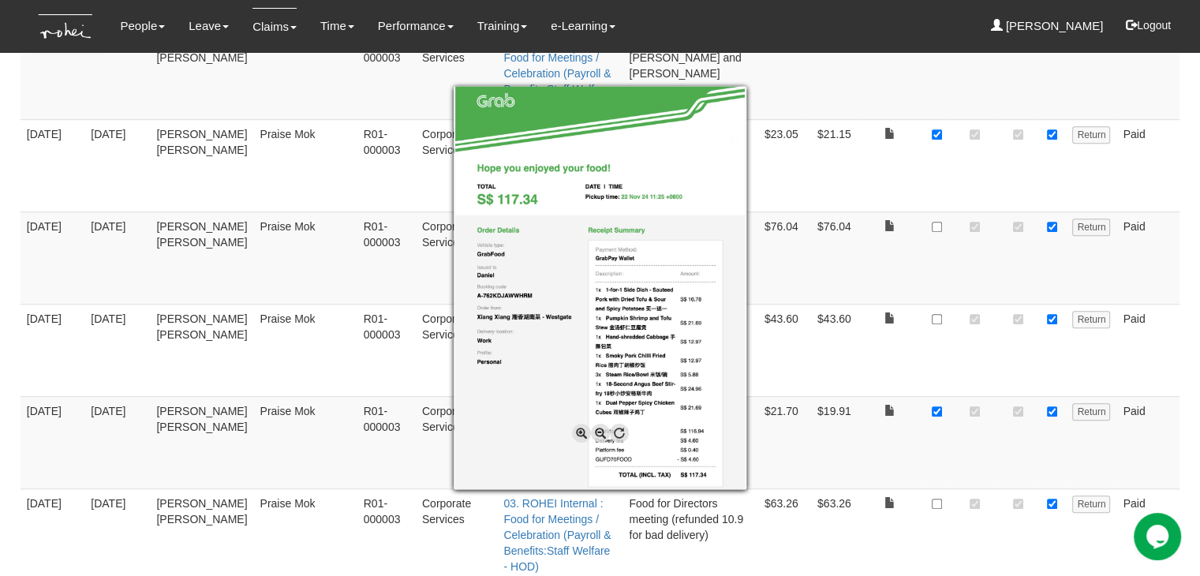
click at [869, 373] on div at bounding box center [600, 288] width 1200 height 576
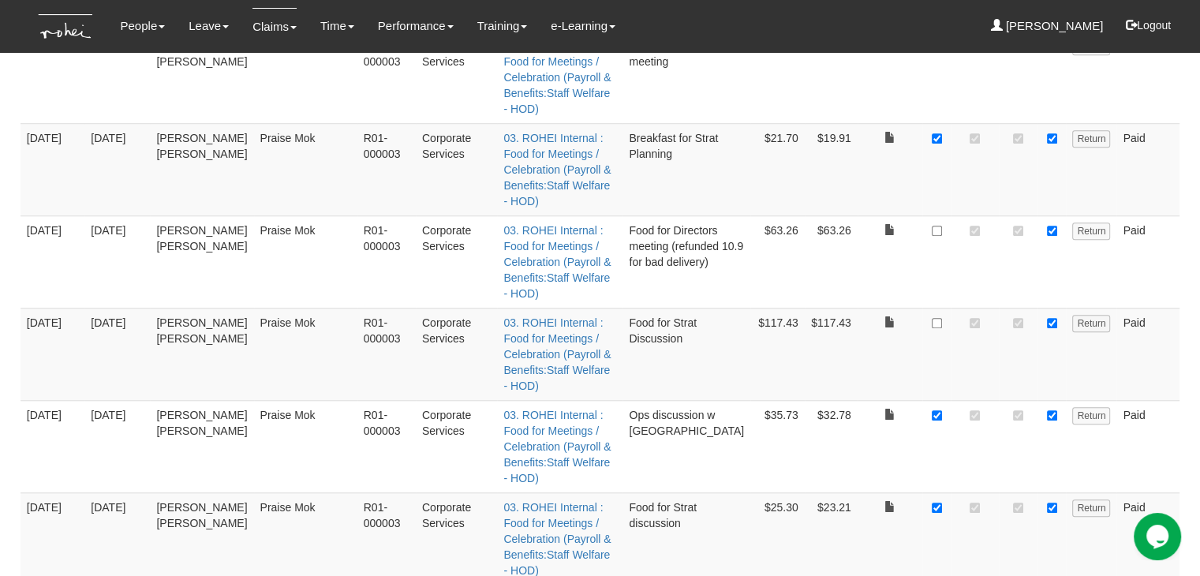
scroll to position [1318, 0]
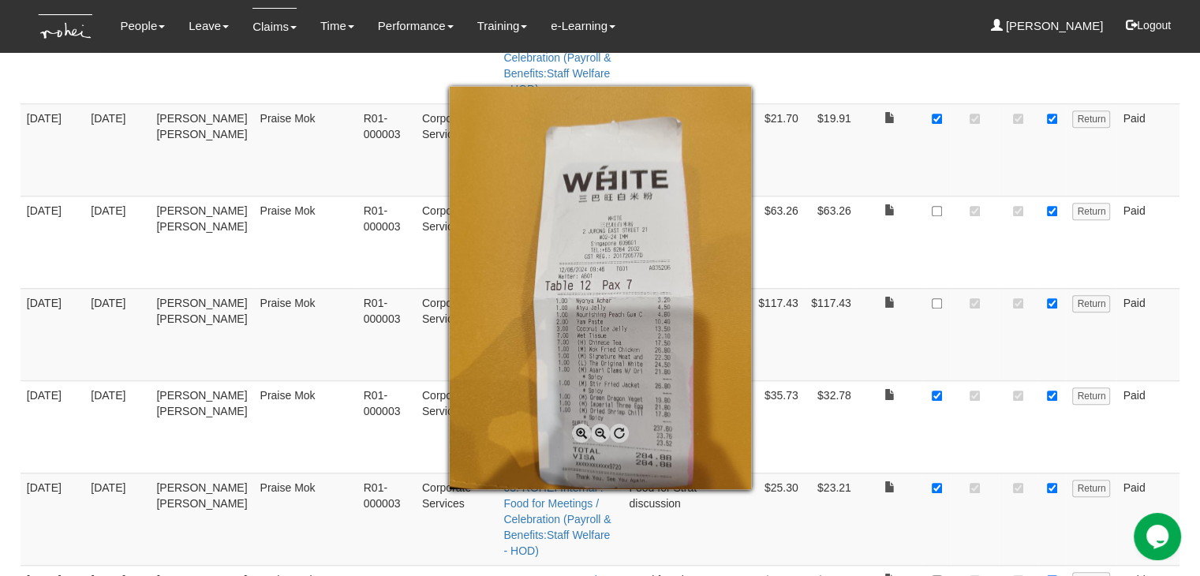
click at [890, 459] on div at bounding box center [600, 288] width 1200 height 576
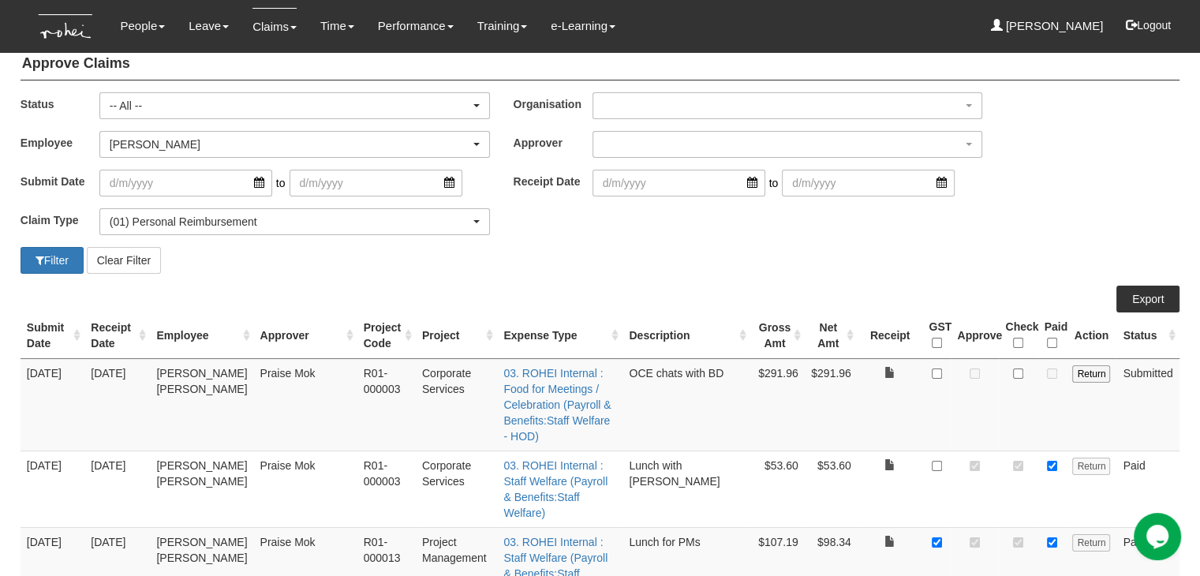
scroll to position [0, 0]
